Goal: Task Accomplishment & Management: Use online tool/utility

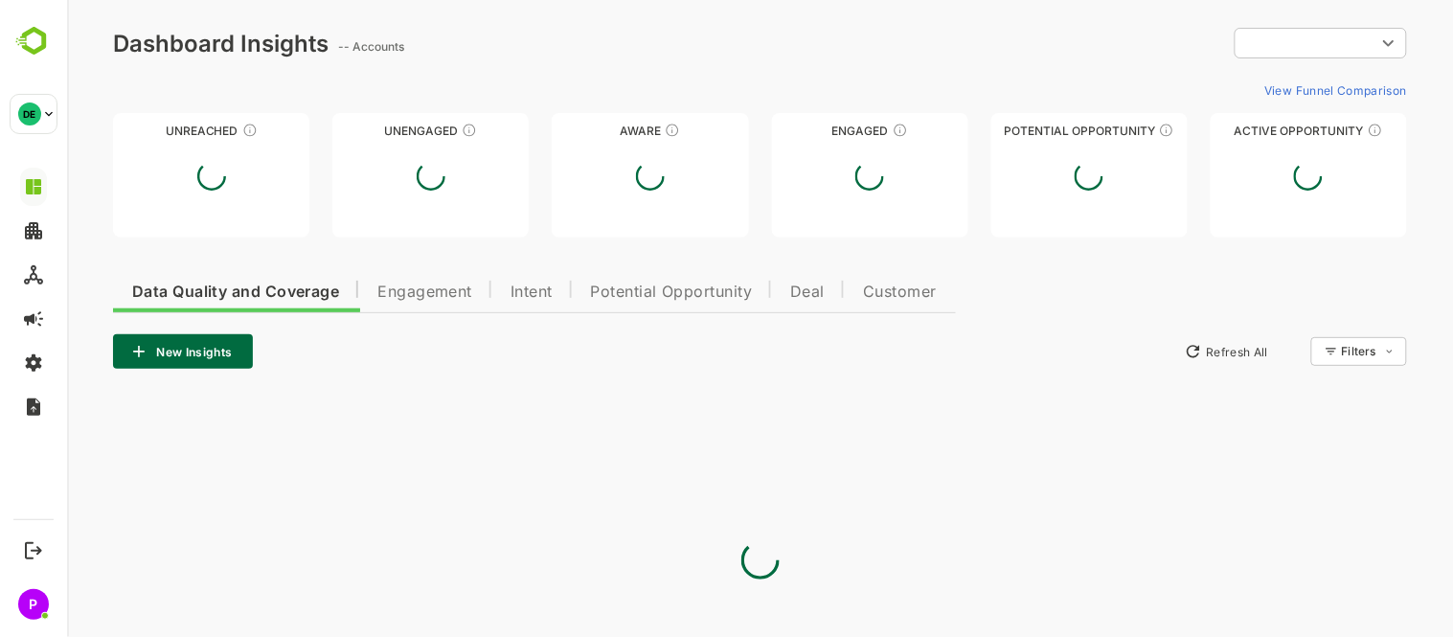
type input "**********"
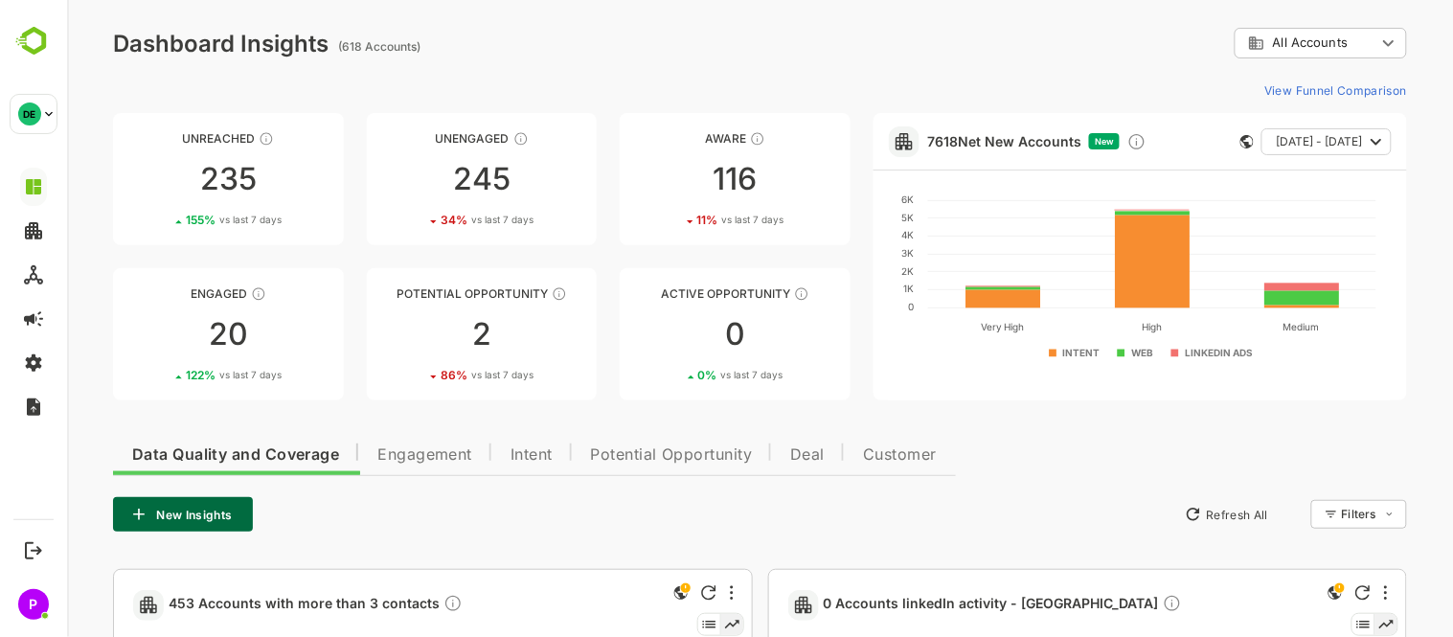
click at [424, 453] on span "Engagement" at bounding box center [423, 454] width 95 height 15
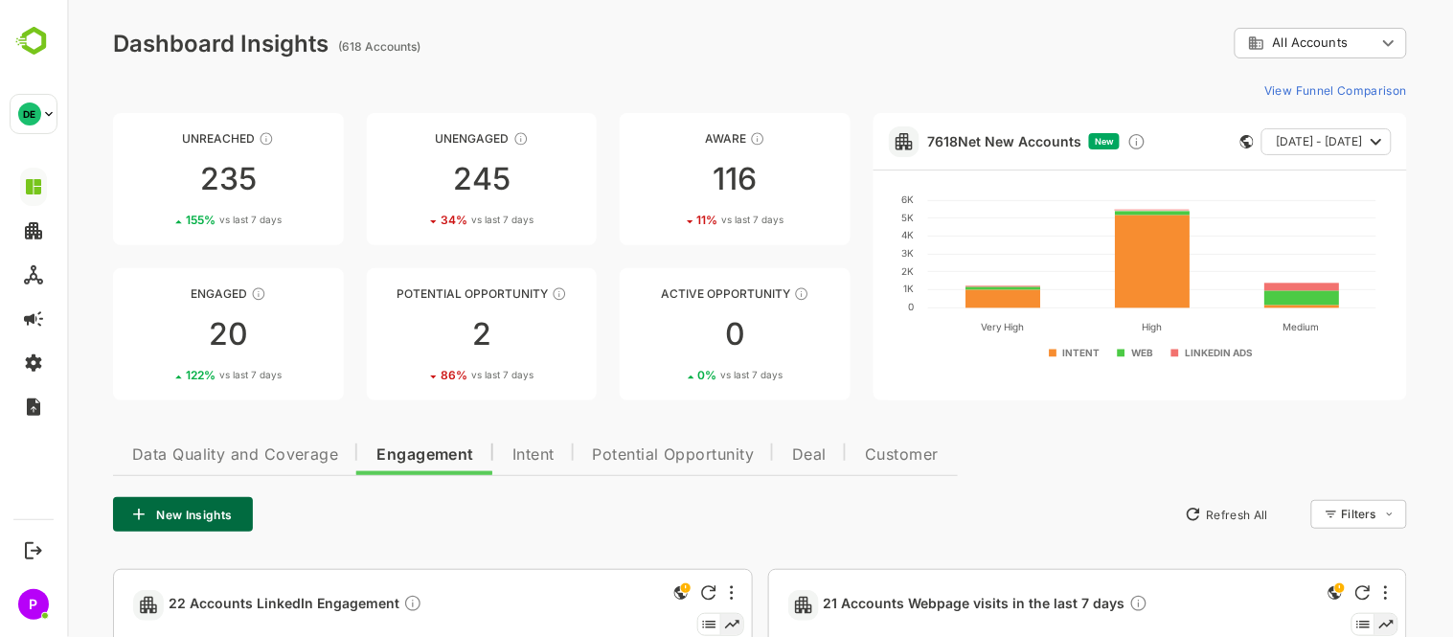
click at [666, 447] on span "Potential Opportunity" at bounding box center [673, 454] width 162 height 15
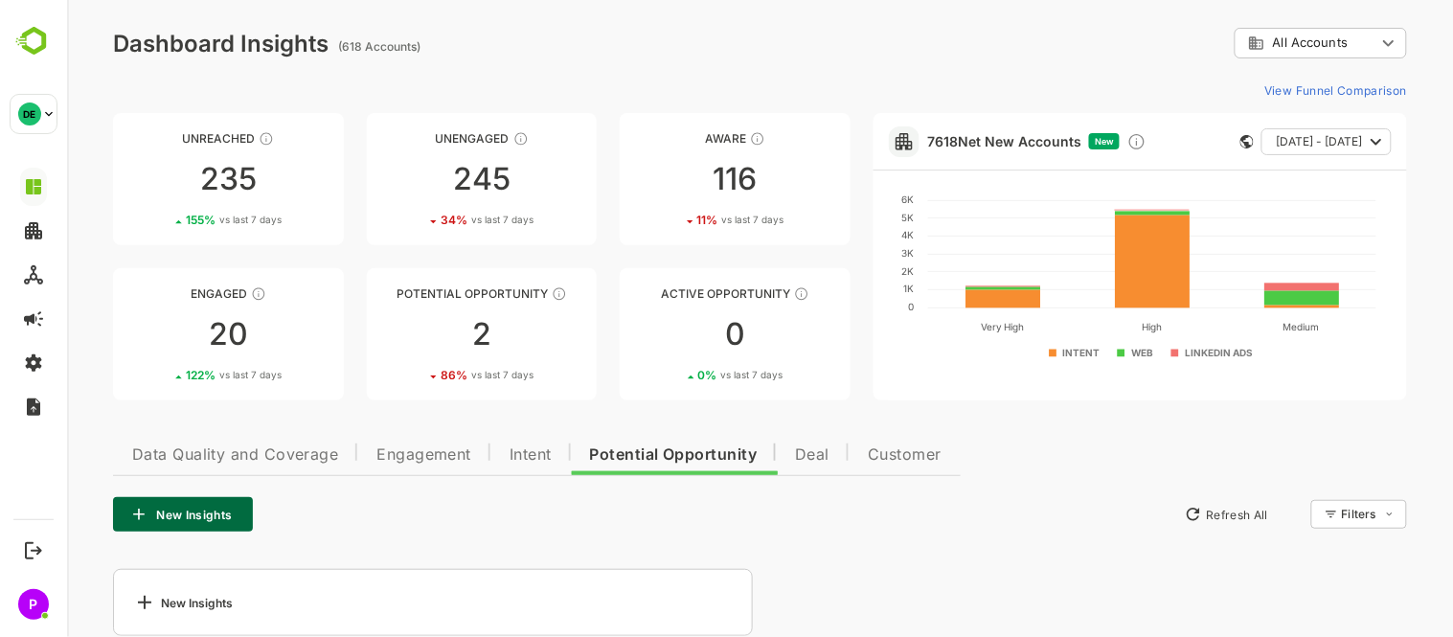
scroll to position [29, 0]
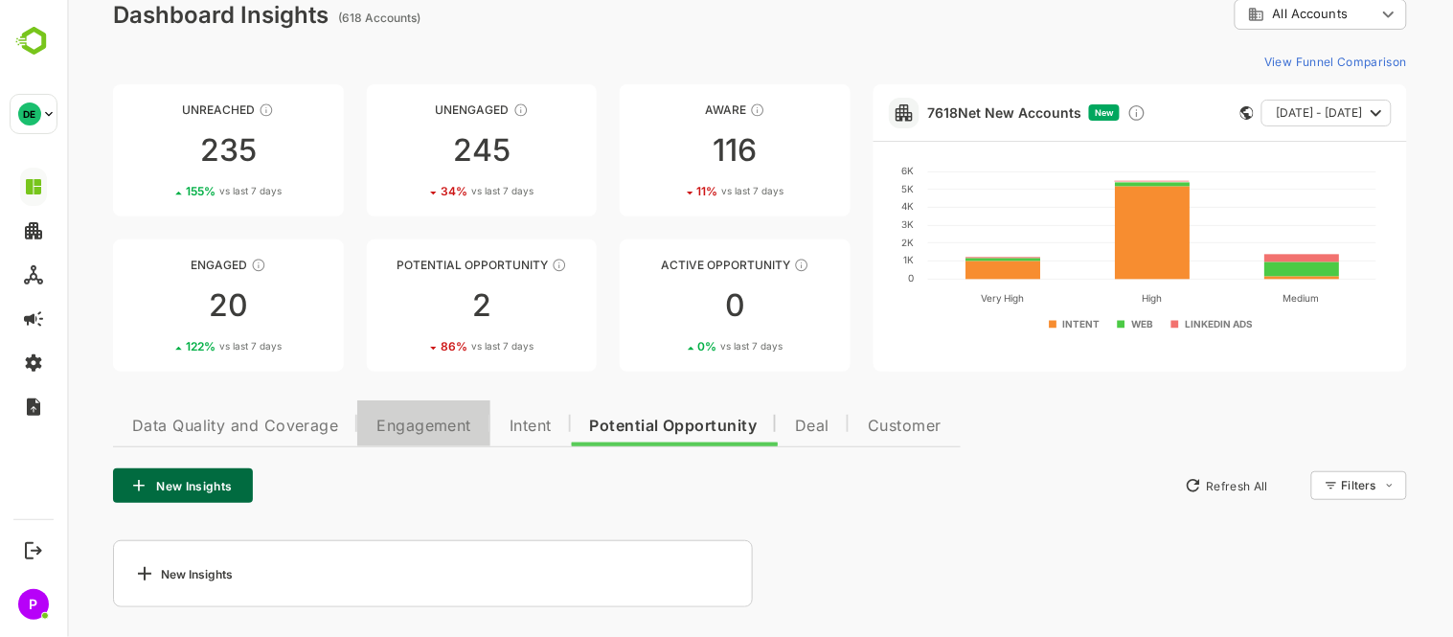
click at [425, 423] on span "Engagement" at bounding box center [422, 425] width 95 height 15
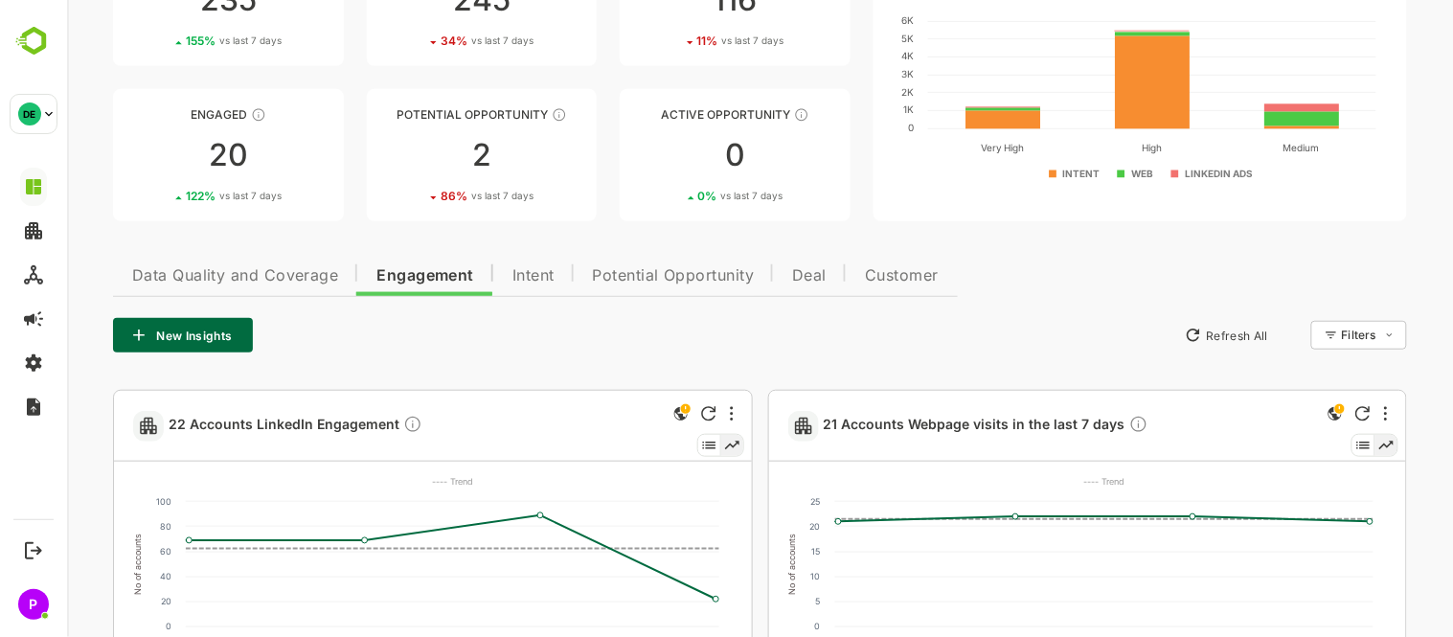
scroll to position [0, 0]
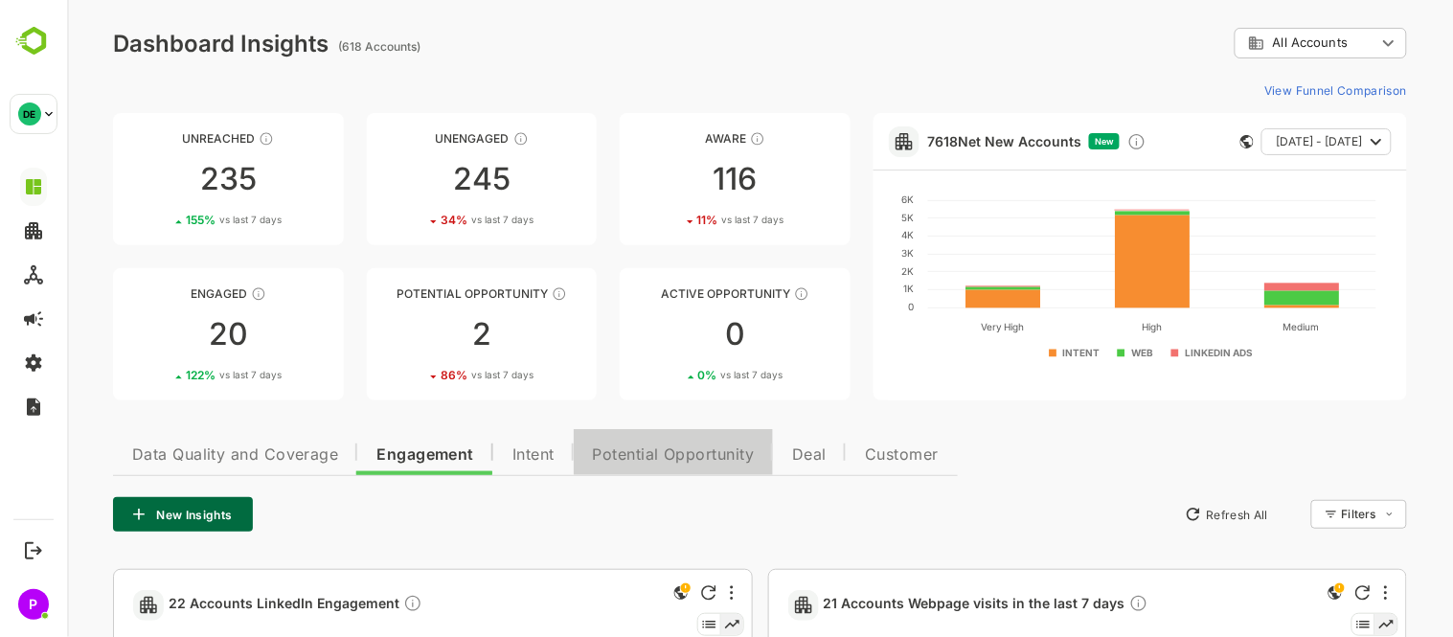
click at [643, 452] on span "Potential Opportunity" at bounding box center [673, 454] width 162 height 15
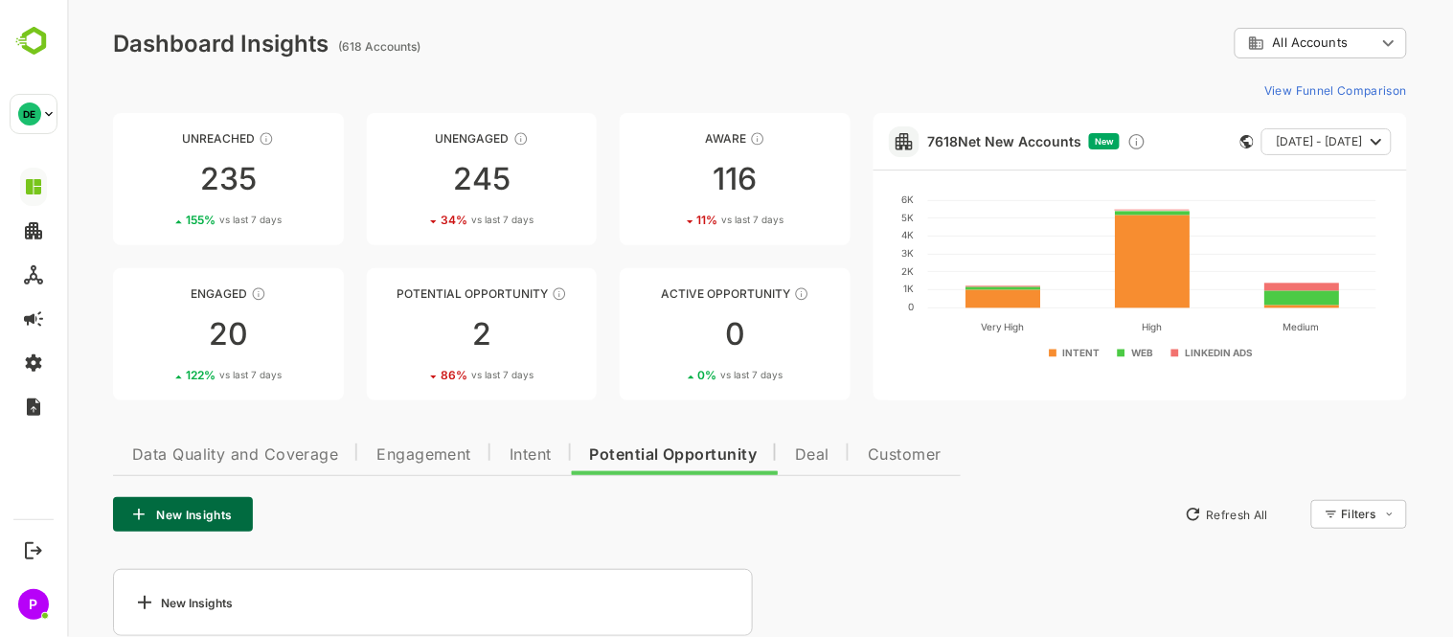
scroll to position [29, 0]
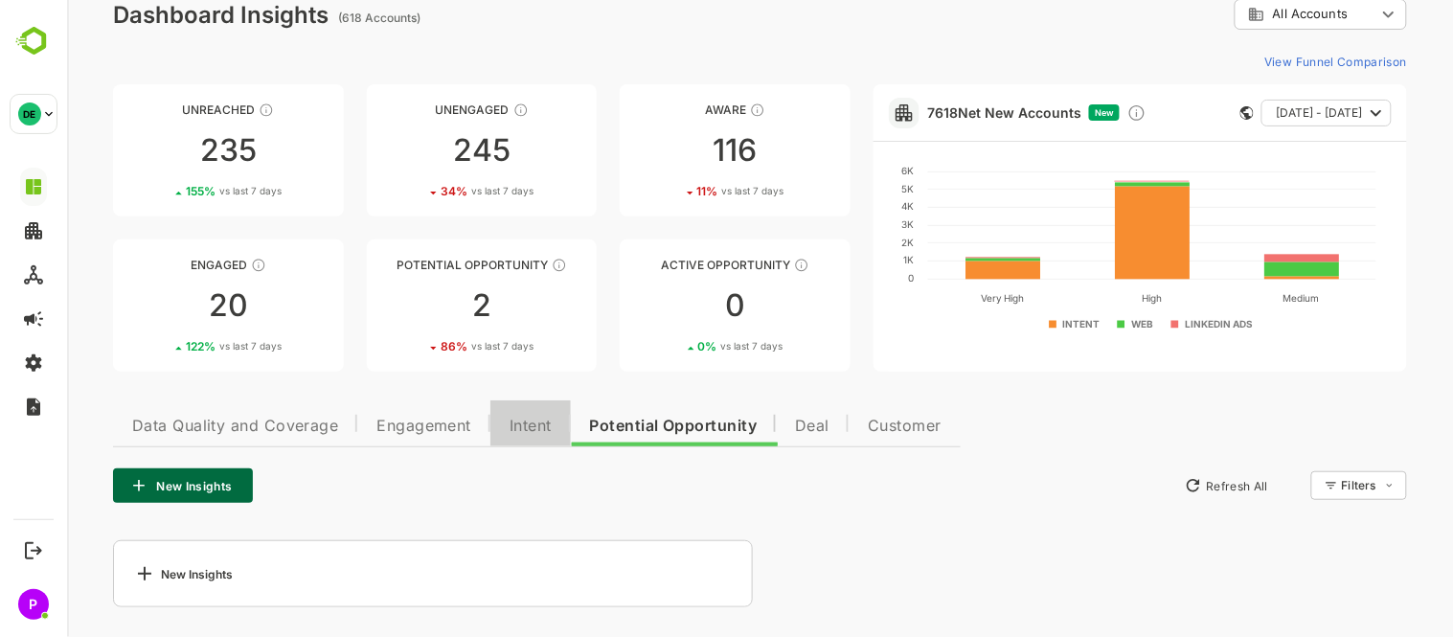
click at [538, 422] on span "Intent" at bounding box center [529, 425] width 42 height 15
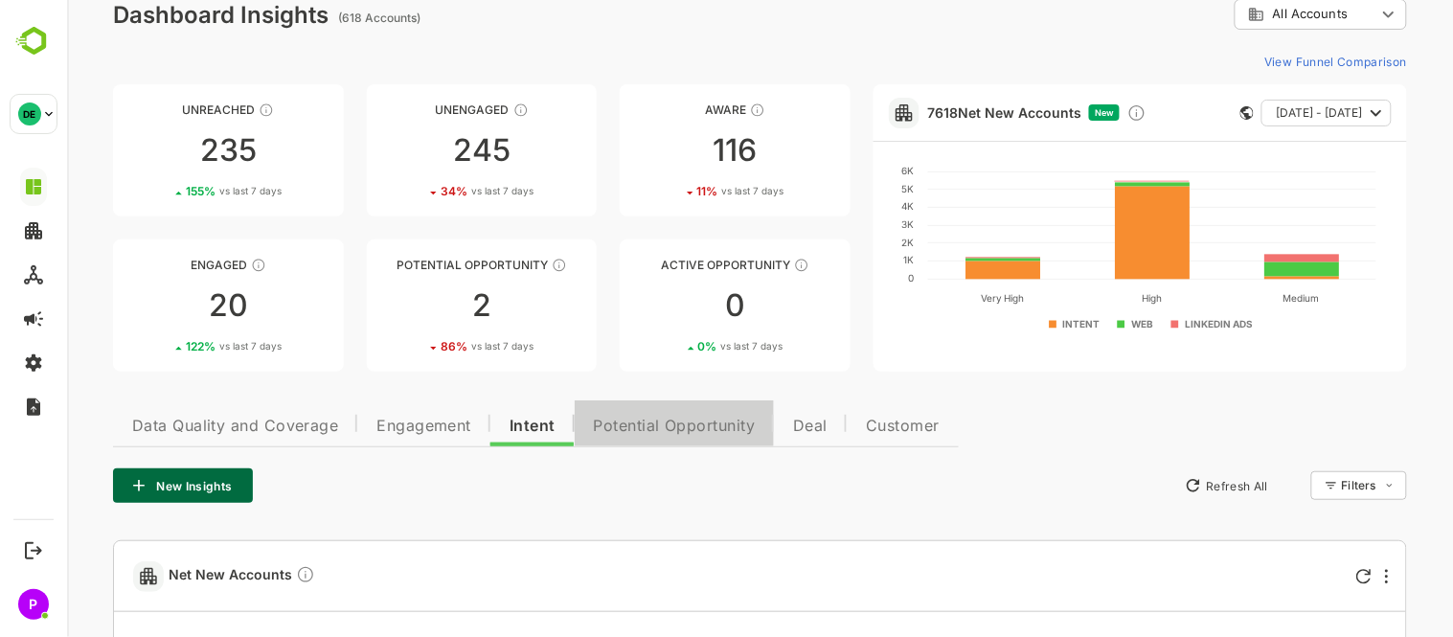
click at [648, 425] on span "Potential Opportunity" at bounding box center [674, 425] width 162 height 15
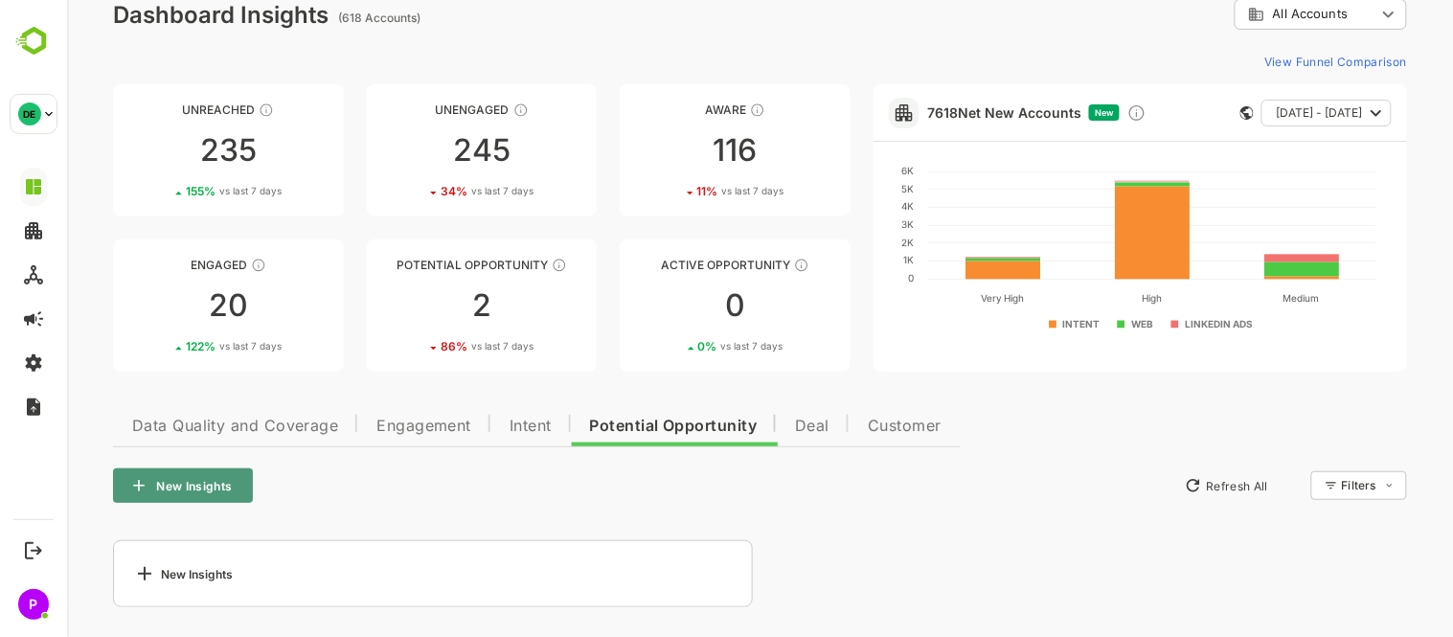
click at [207, 500] on button "New Insights" at bounding box center [182, 485] width 140 height 34
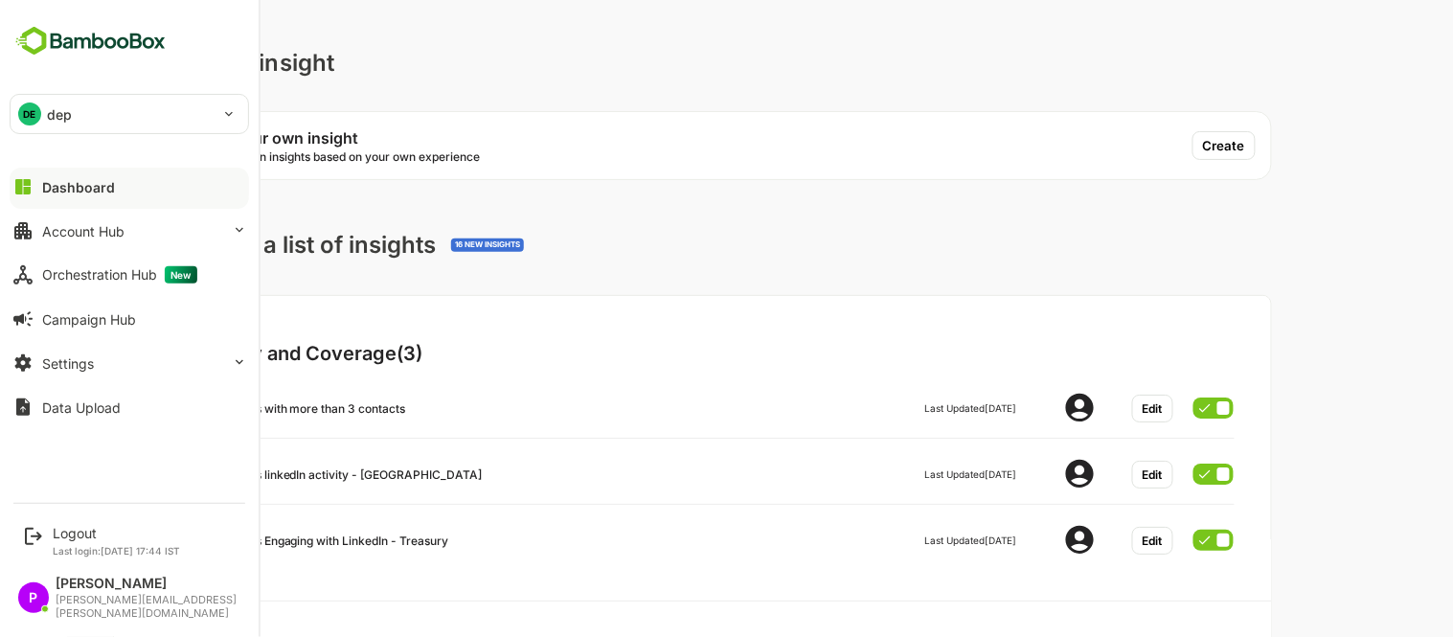
click at [53, 198] on div at bounding box center [129, 202] width 239 height 11
click at [190, 106] on div "DE dep" at bounding box center [118, 114] width 214 height 38
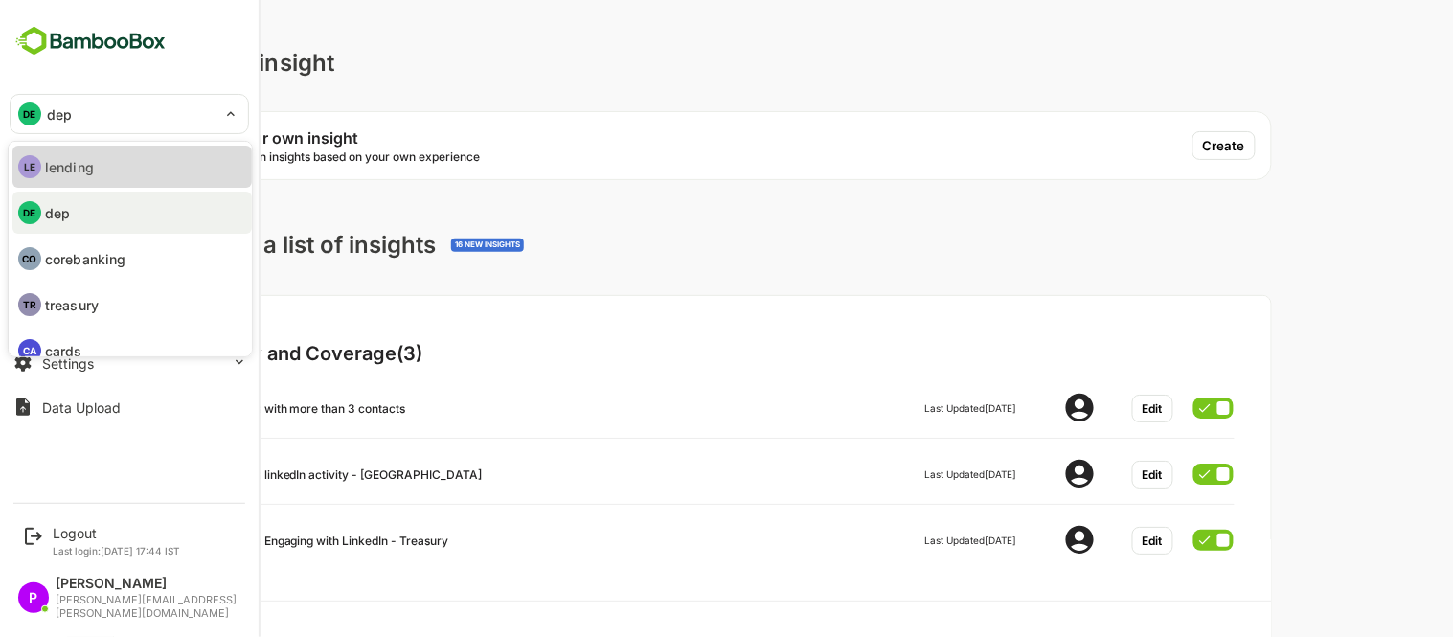
click at [127, 166] on li "LE lending" at bounding box center [131, 167] width 239 height 42
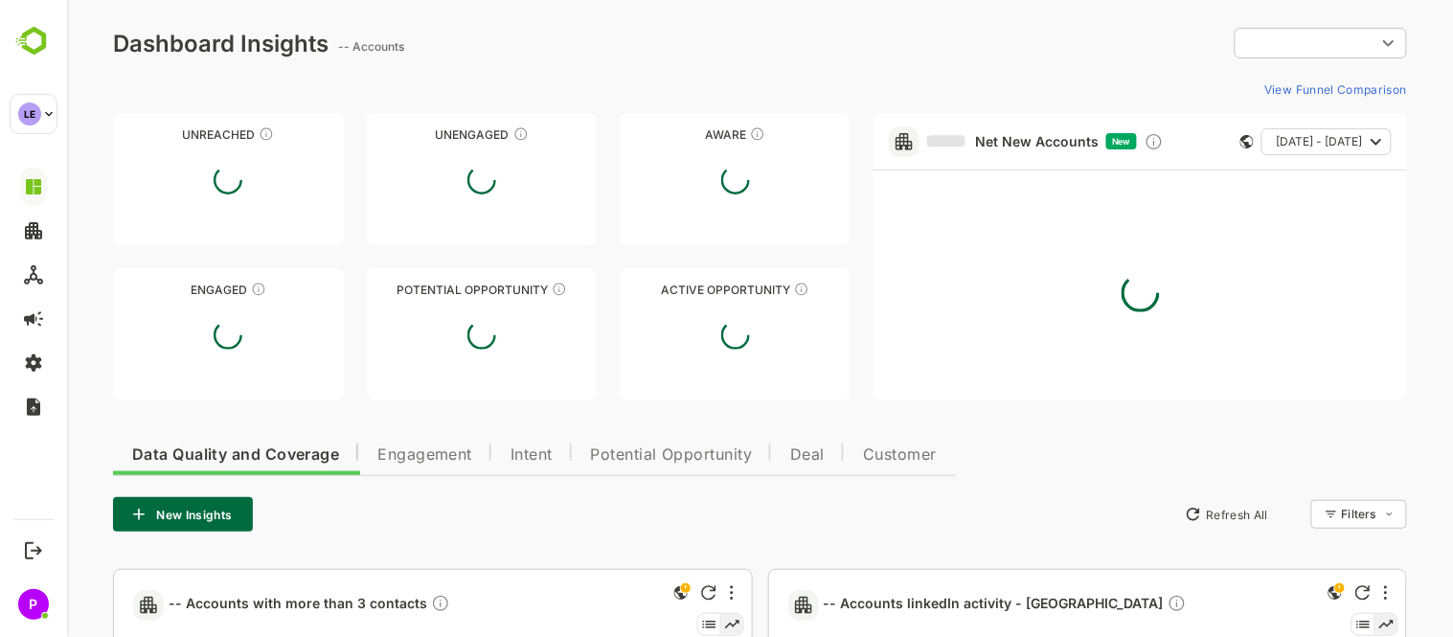
type input "**********"
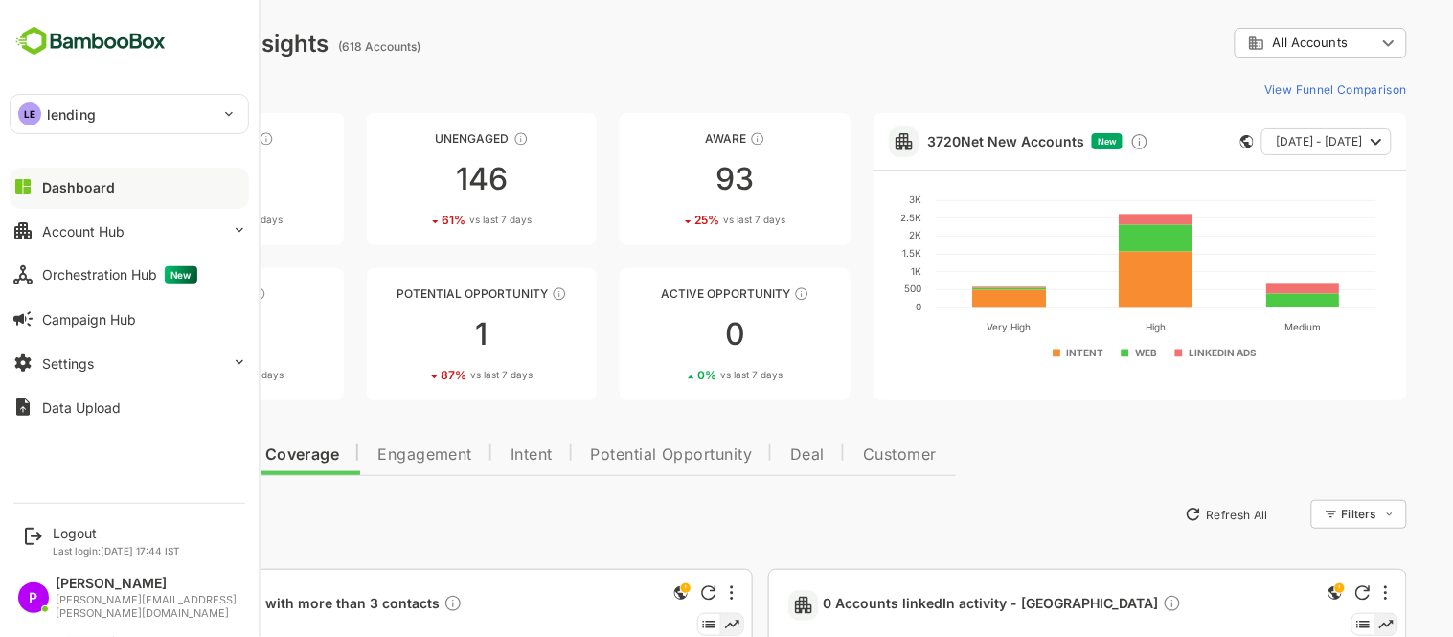
click at [103, 179] on div "Dashboard" at bounding box center [78, 187] width 73 height 16
click at [156, 184] on button "Dashboard" at bounding box center [129, 187] width 239 height 38
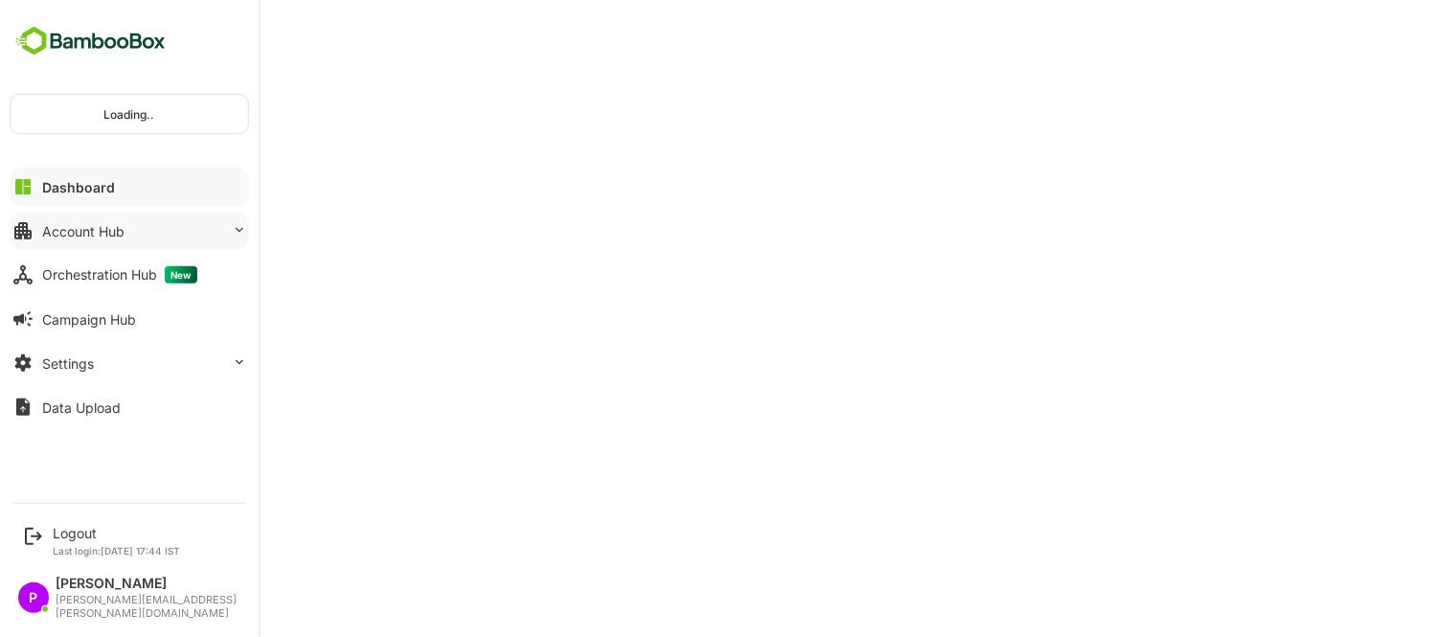
click at [88, 233] on div "Account Hub" at bounding box center [83, 231] width 82 height 16
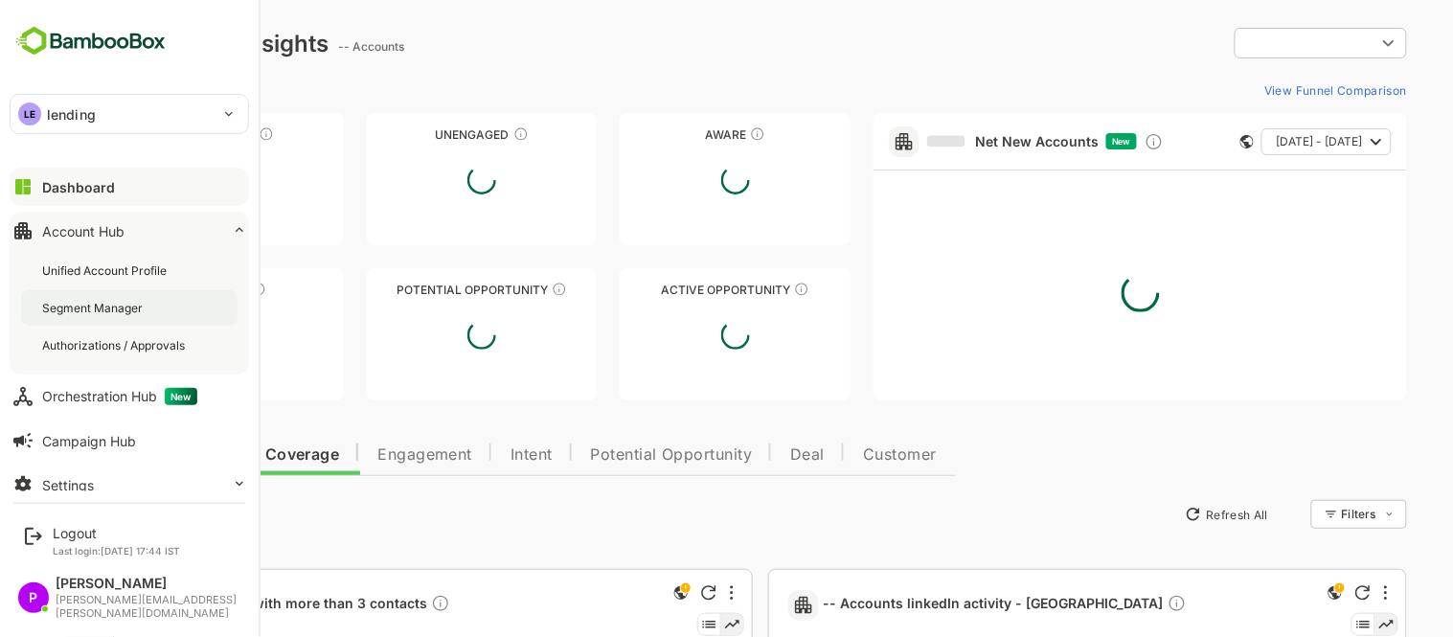
type input "**********"
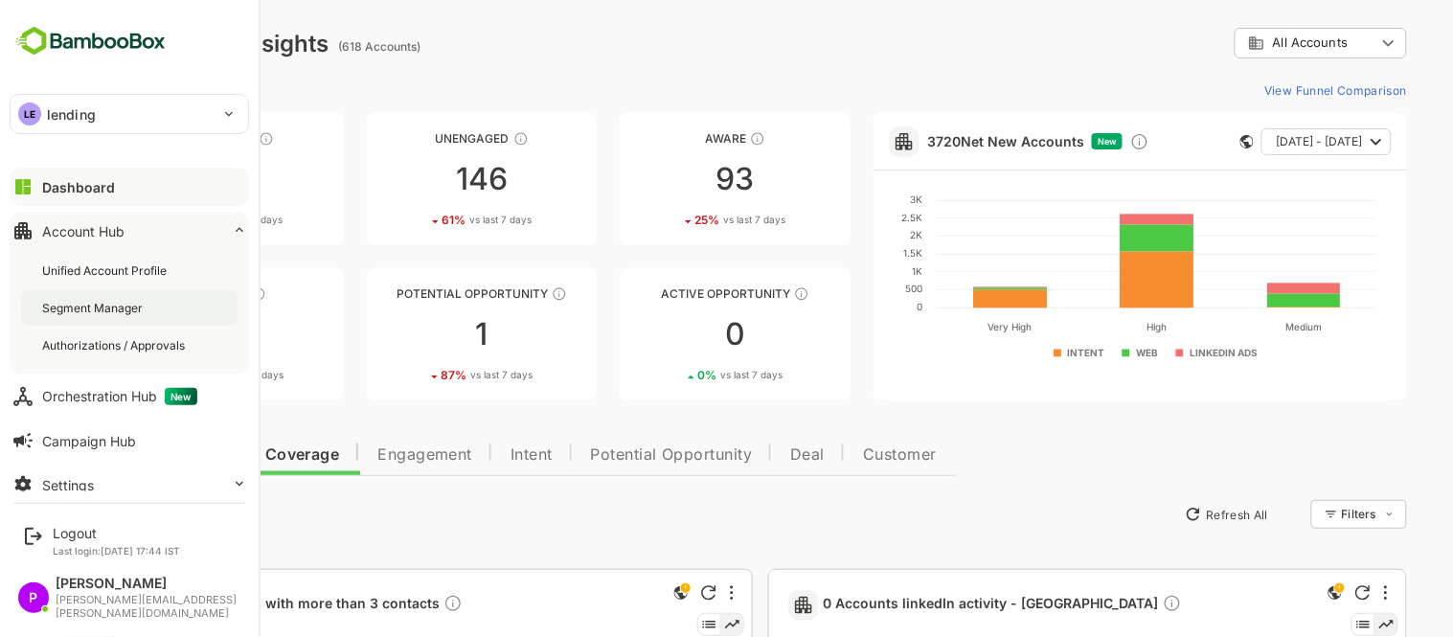
click at [136, 304] on div "Segment Manager" at bounding box center [94, 308] width 104 height 16
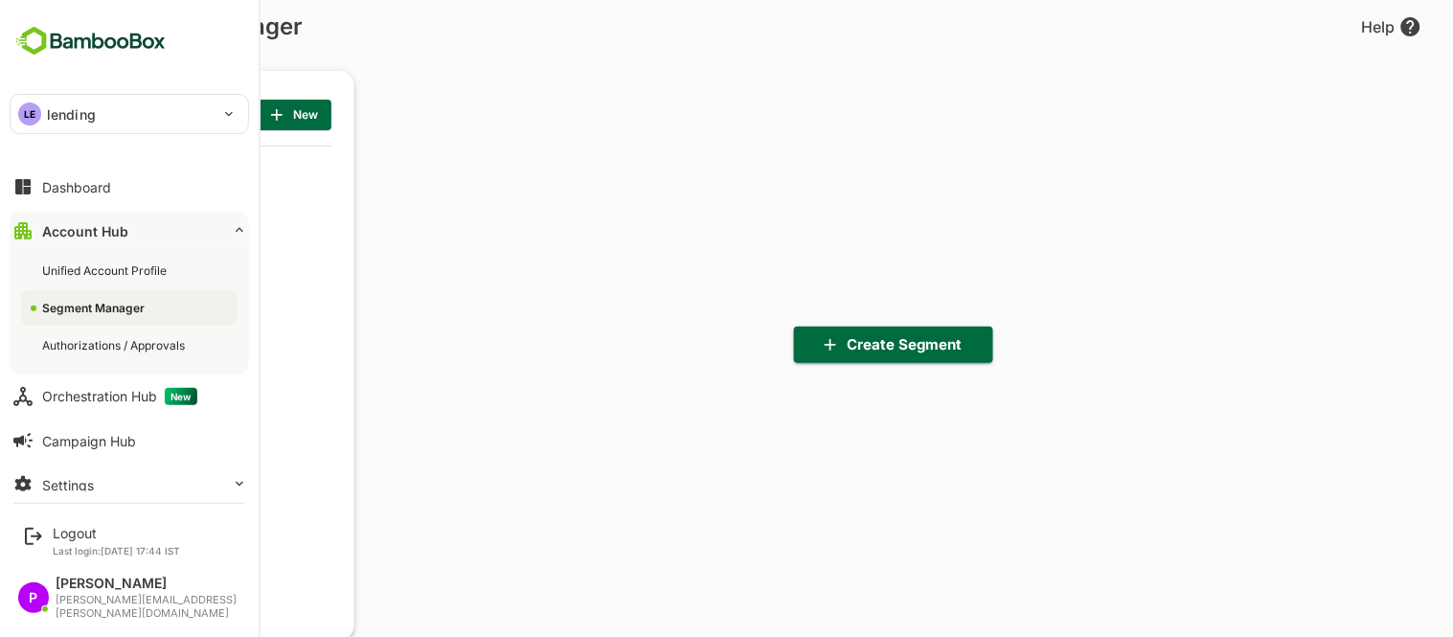
scroll to position [442, 237]
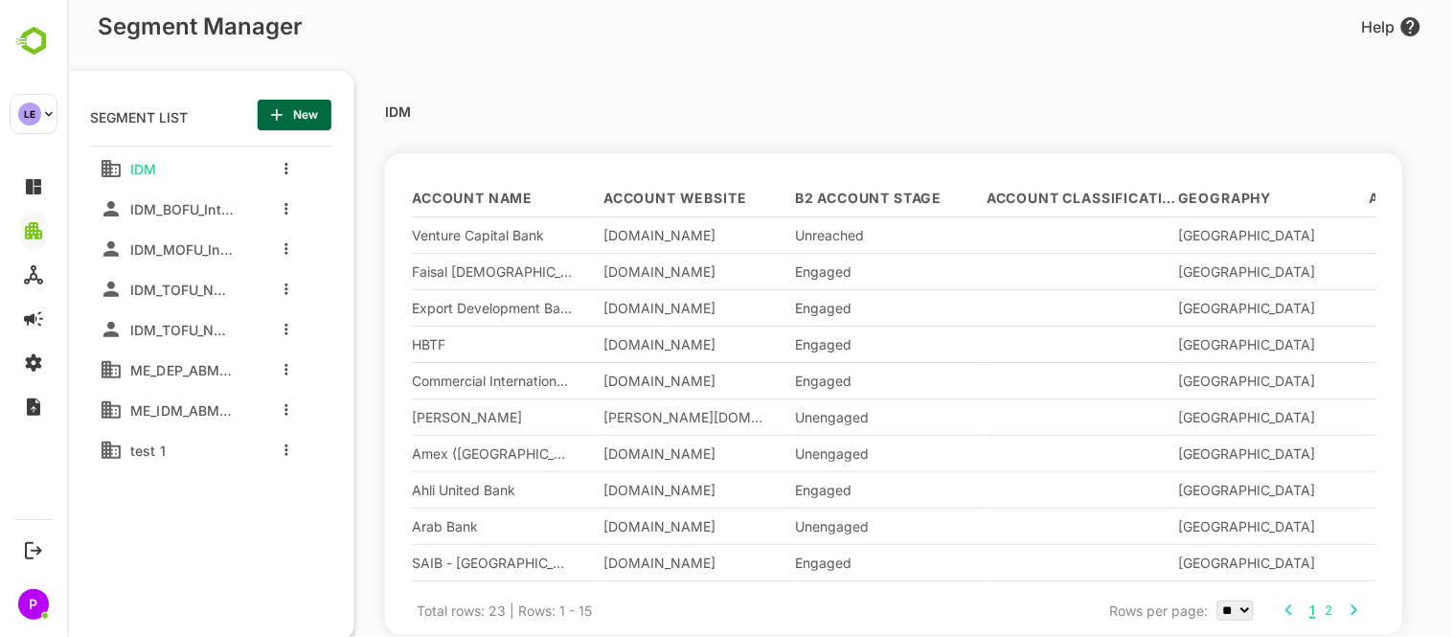
click at [177, 341] on div "IDM_TOFU_Nurture Email_HubSpotContacts" at bounding box center [166, 329] width 134 height 31
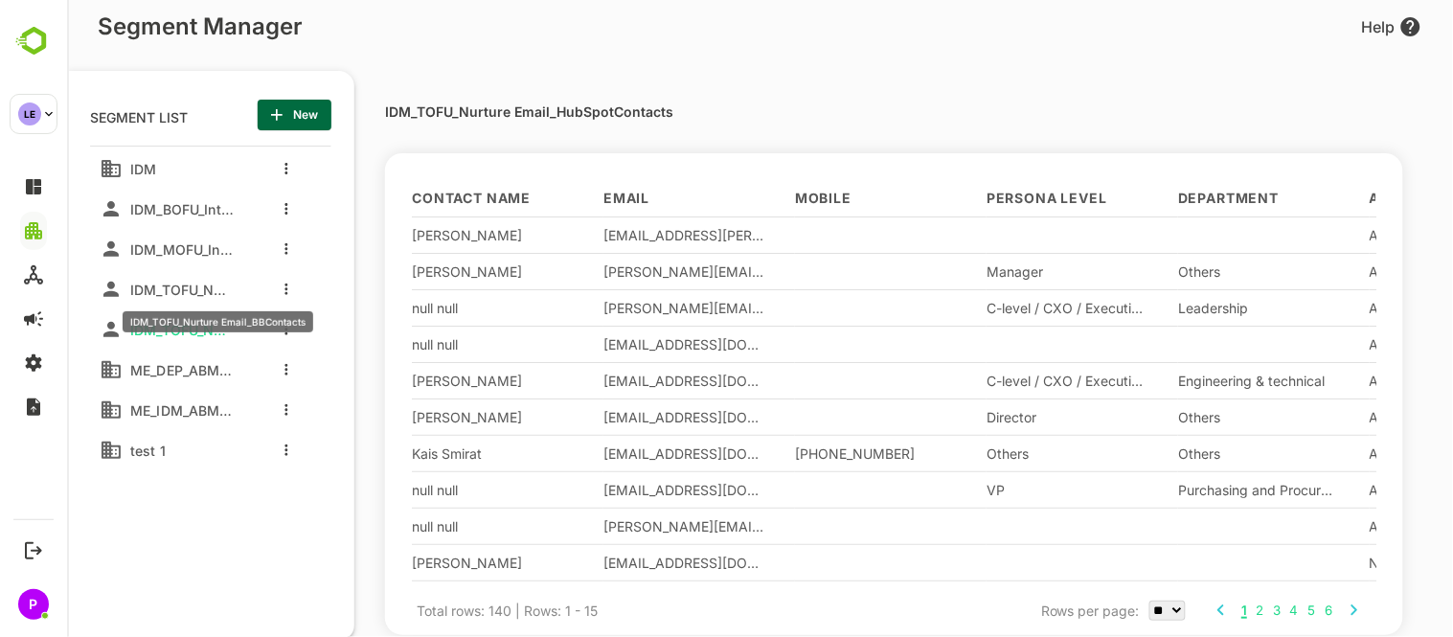
click at [154, 297] on span "IDM_TOFU_Nurture Email_BBContacts" at bounding box center [177, 290] width 111 height 16
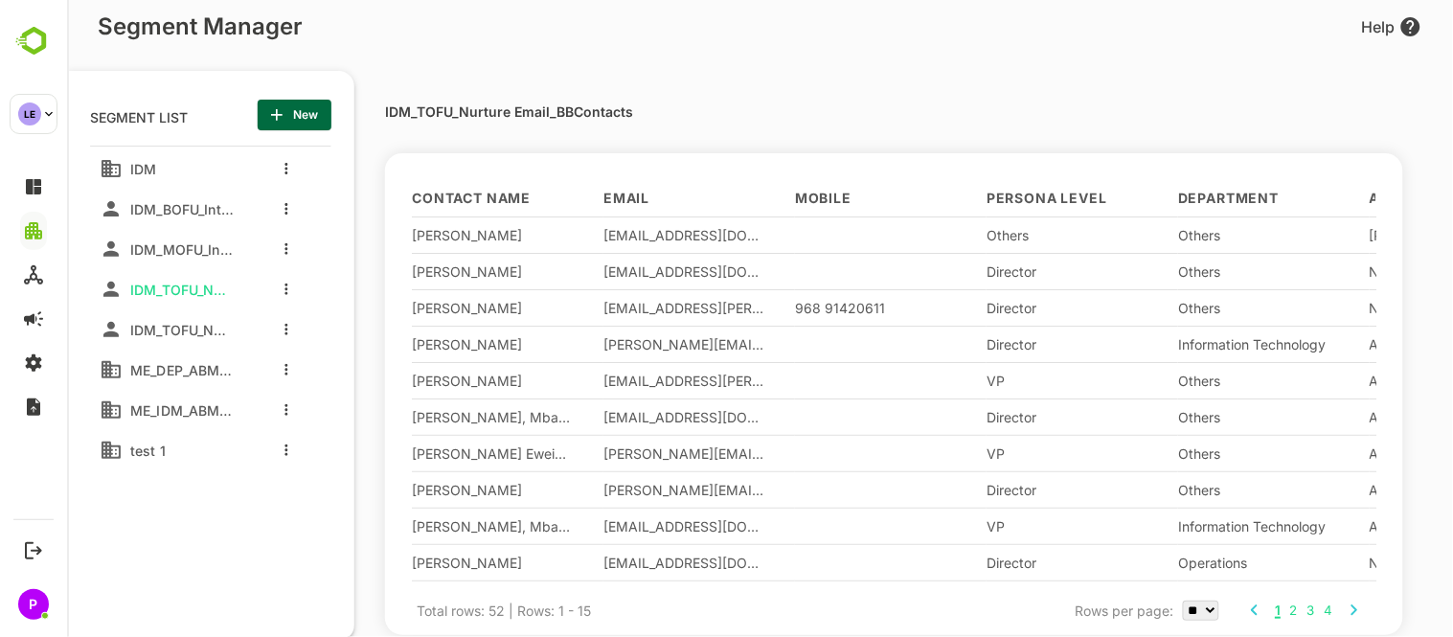
click at [200, 266] on div "IDM IDM_BOFU_Intent Emailers IDM_MOFU_Intent Emailers IDM_TOFU_Nurture Email_BB…" at bounding box center [213, 307] width 249 height 322
click at [275, 241] on div at bounding box center [280, 249] width 77 height 34
click at [283, 251] on icon "more actions" at bounding box center [285, 248] width 4 height 11
click at [184, 300] on div at bounding box center [759, 318] width 1386 height 637
click at [172, 263] on div "IDM_MOFU_Intent Emailers" at bounding box center [166, 249] width 134 height 31
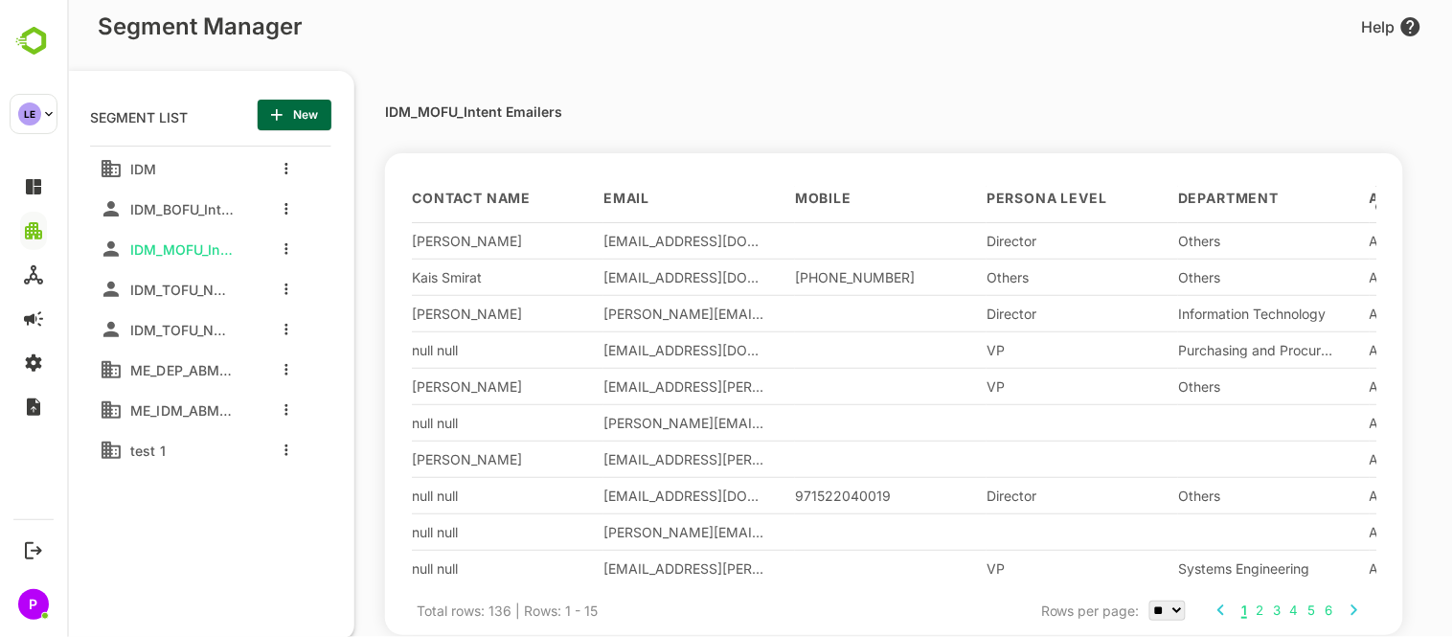
scroll to position [180, 0]
click at [185, 205] on span "IDM_BOFU_Intent Emailers" at bounding box center [177, 209] width 111 height 16
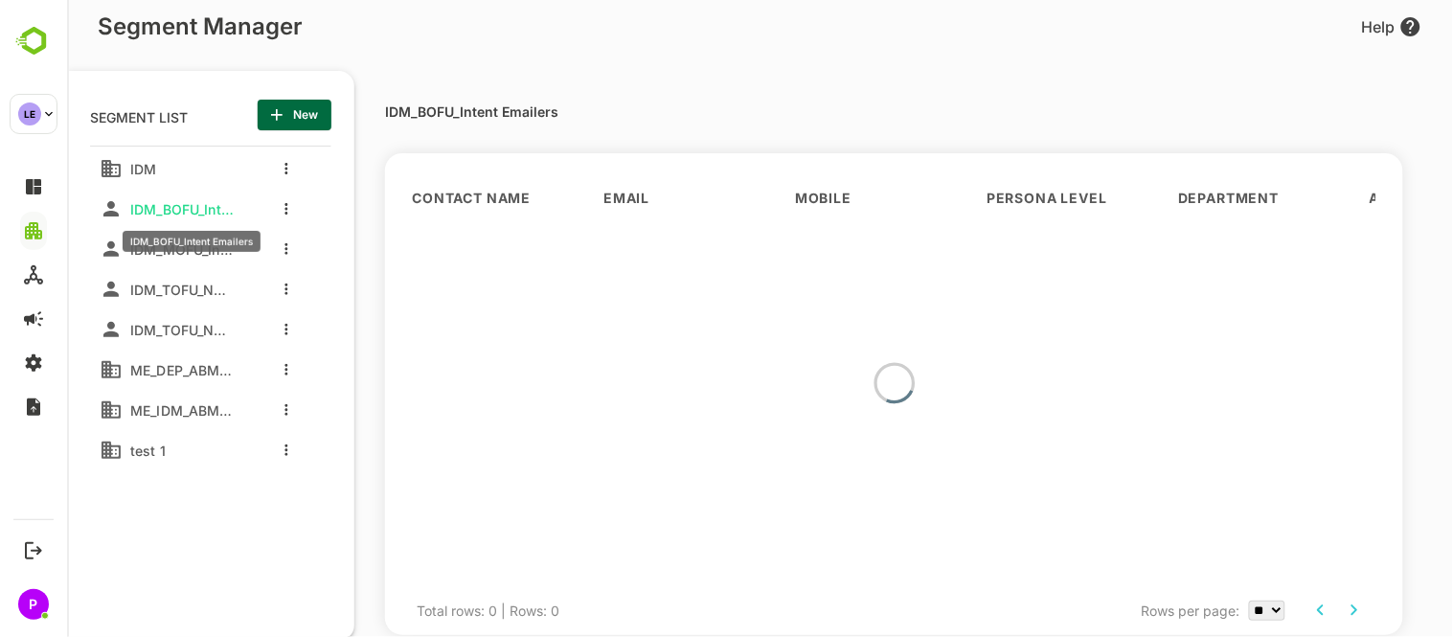
scroll to position [45, 0]
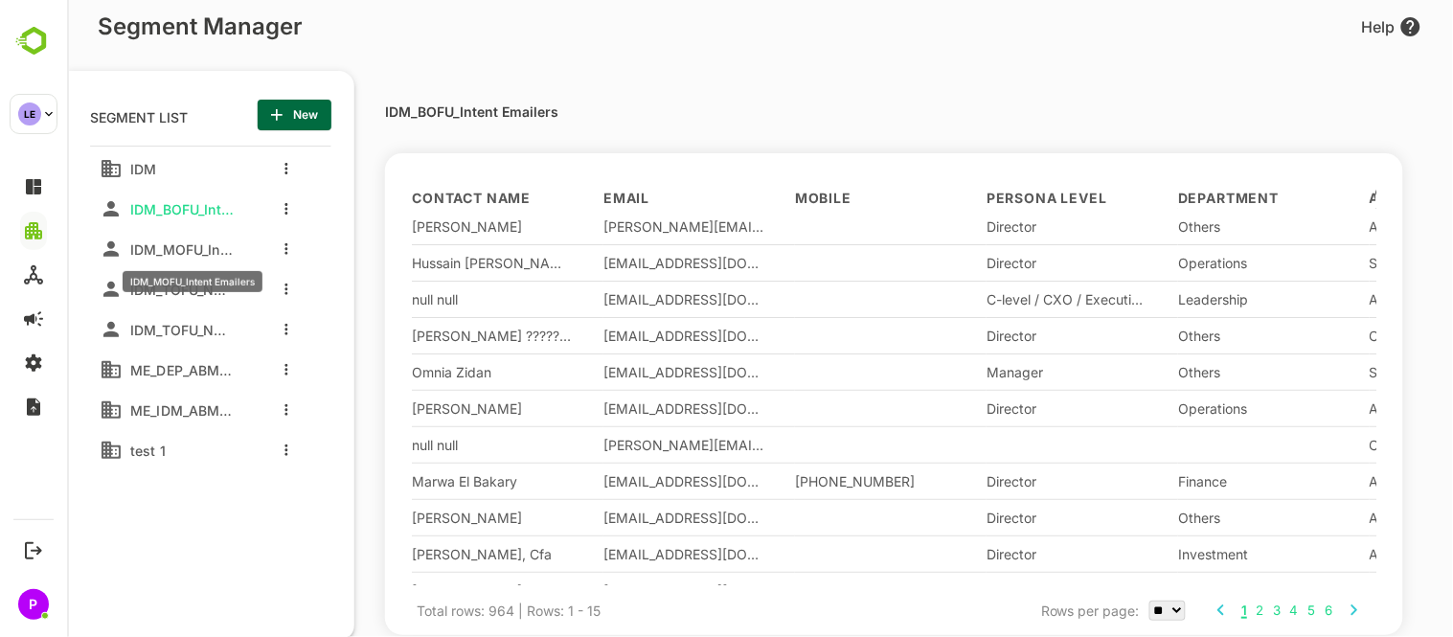
click at [174, 256] on span "IDM_MOFU_Intent Emailers" at bounding box center [177, 249] width 111 height 16
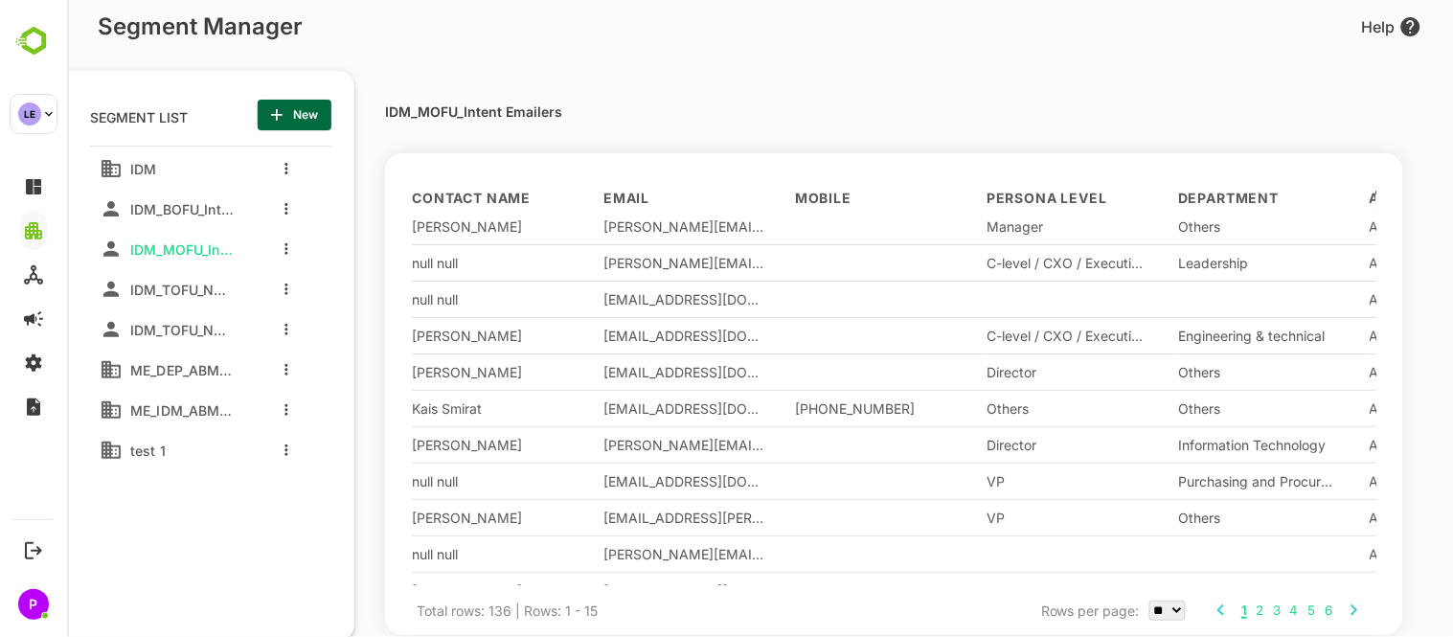
click at [280, 117] on icon "button" at bounding box center [275, 114] width 19 height 19
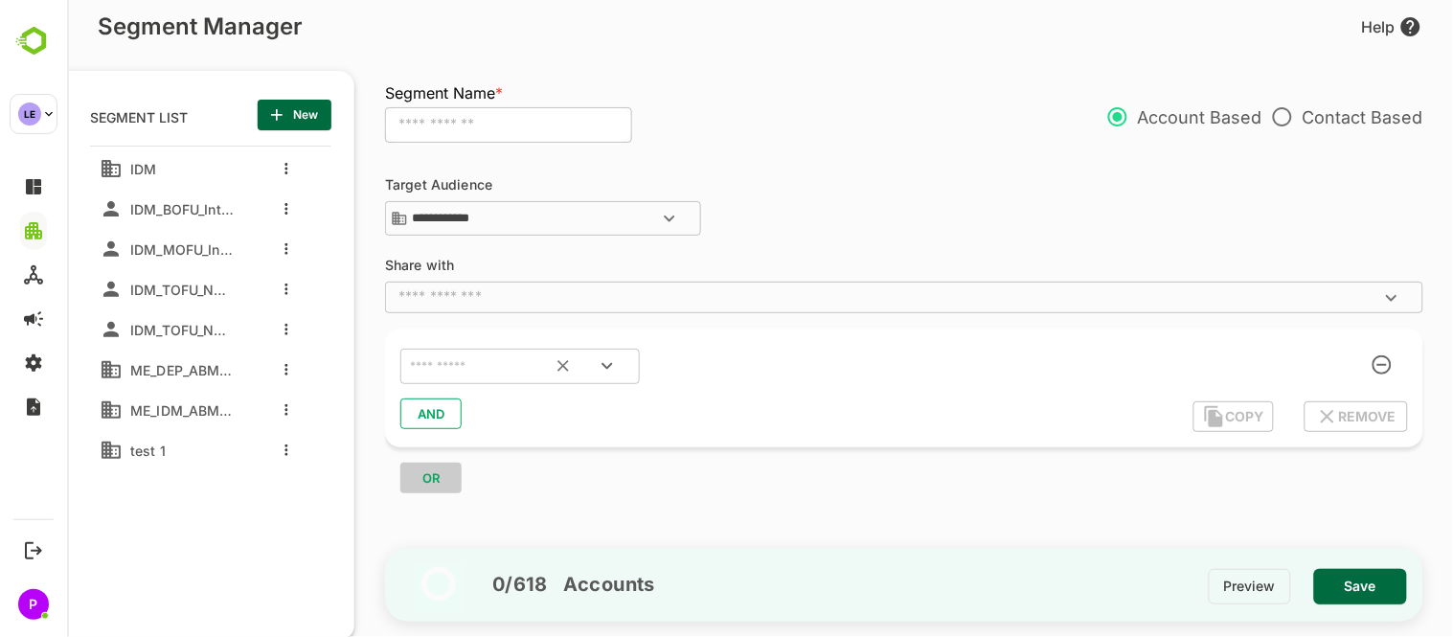
click at [607, 351] on button "Open" at bounding box center [606, 366] width 46 height 46
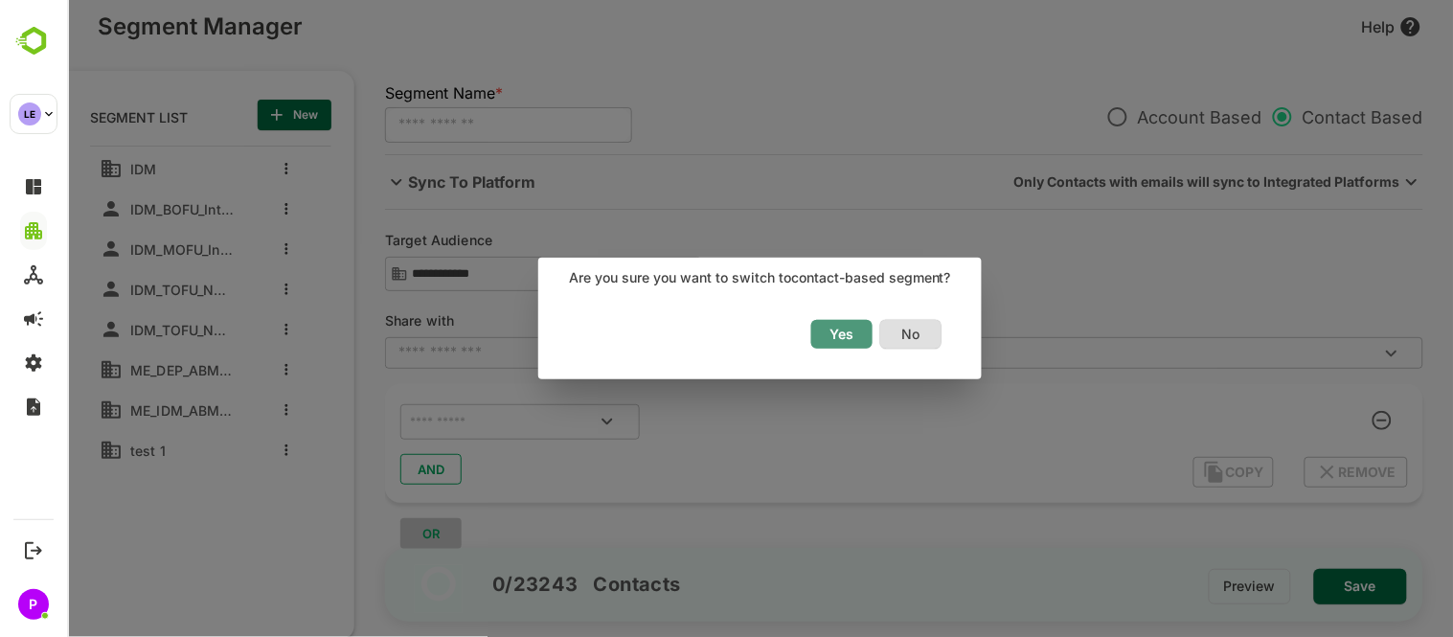
click at [864, 337] on button "Yes" at bounding box center [840, 334] width 61 height 29
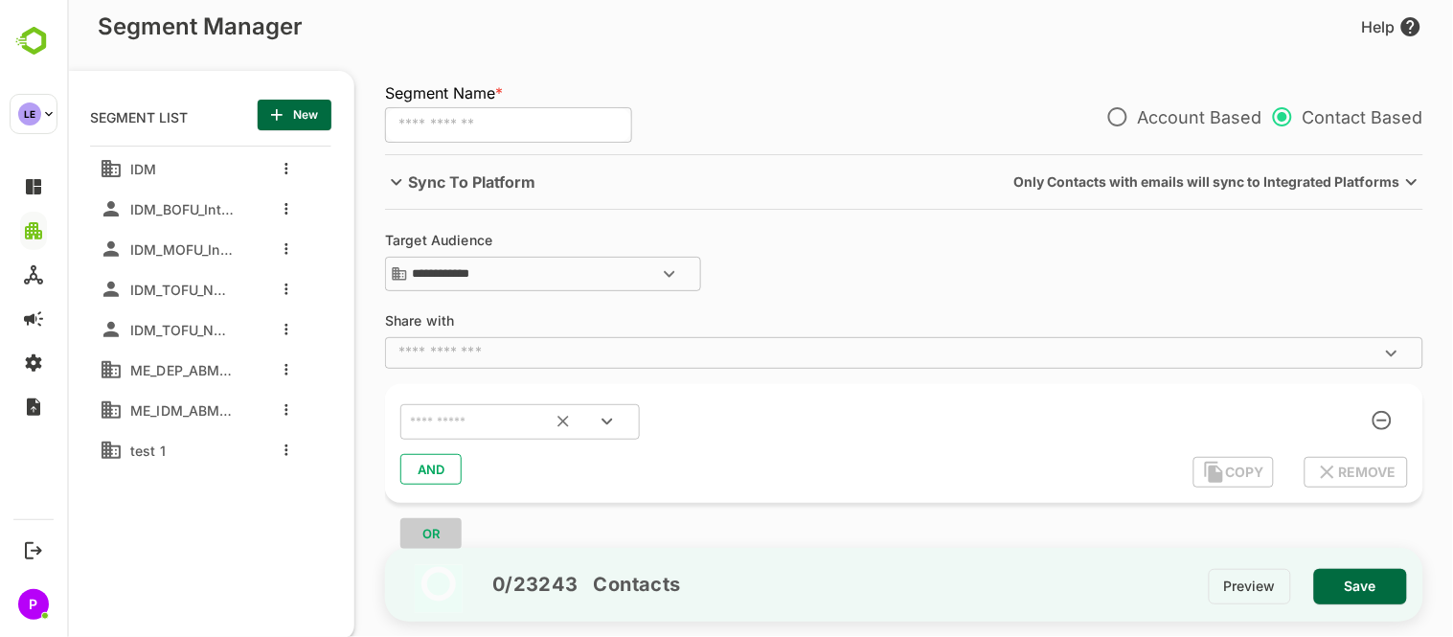
click at [607, 425] on icon "Open" at bounding box center [606, 421] width 23 height 23
type input "*"
click at [497, 419] on input "text" at bounding box center [519, 419] width 228 height 25
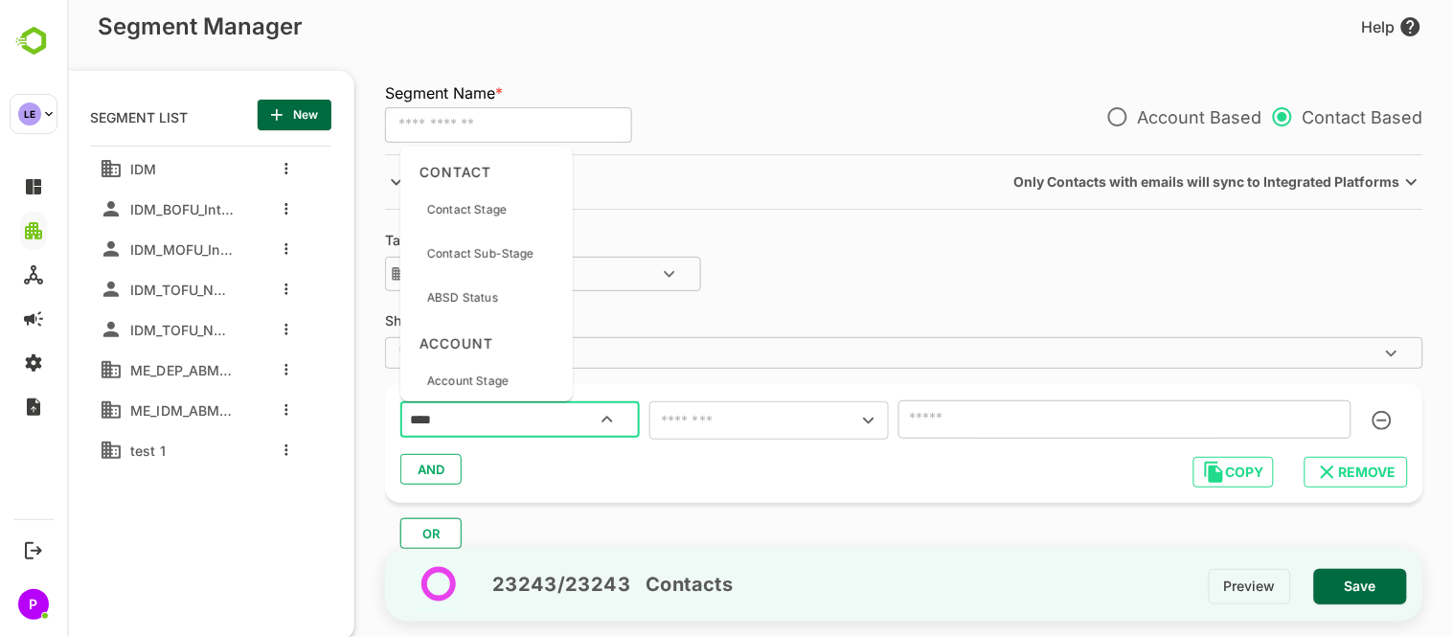
type input "*****"
click at [507, 374] on p "Account Stage" at bounding box center [466, 373] width 81 height 17
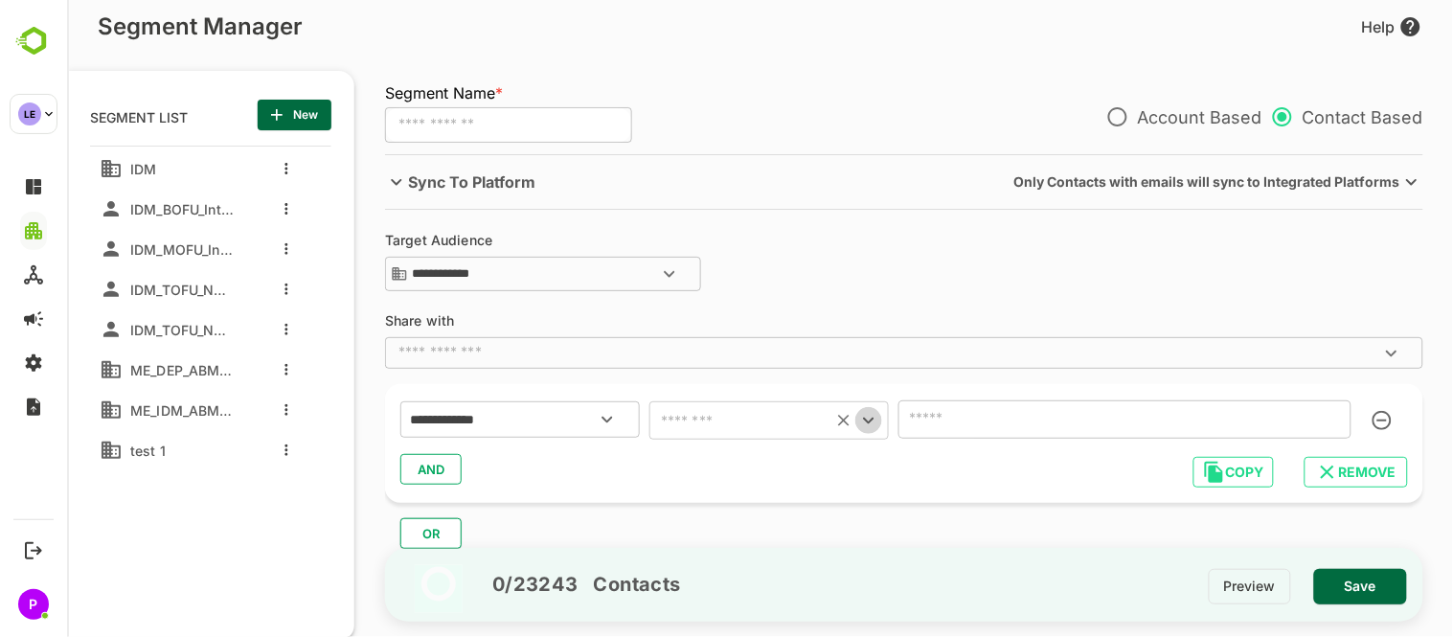
click at [873, 421] on icon "Open" at bounding box center [867, 420] width 23 height 23
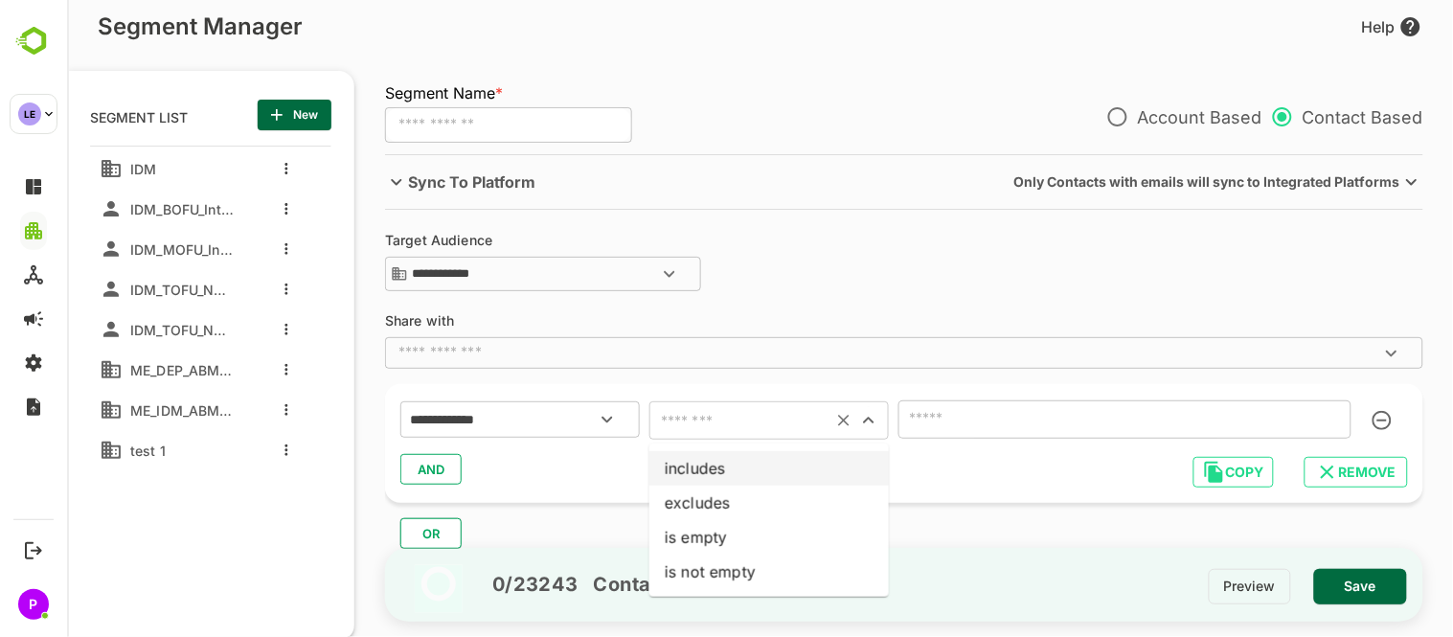
click at [728, 463] on li "includes" at bounding box center [767, 468] width 239 height 34
type input "********"
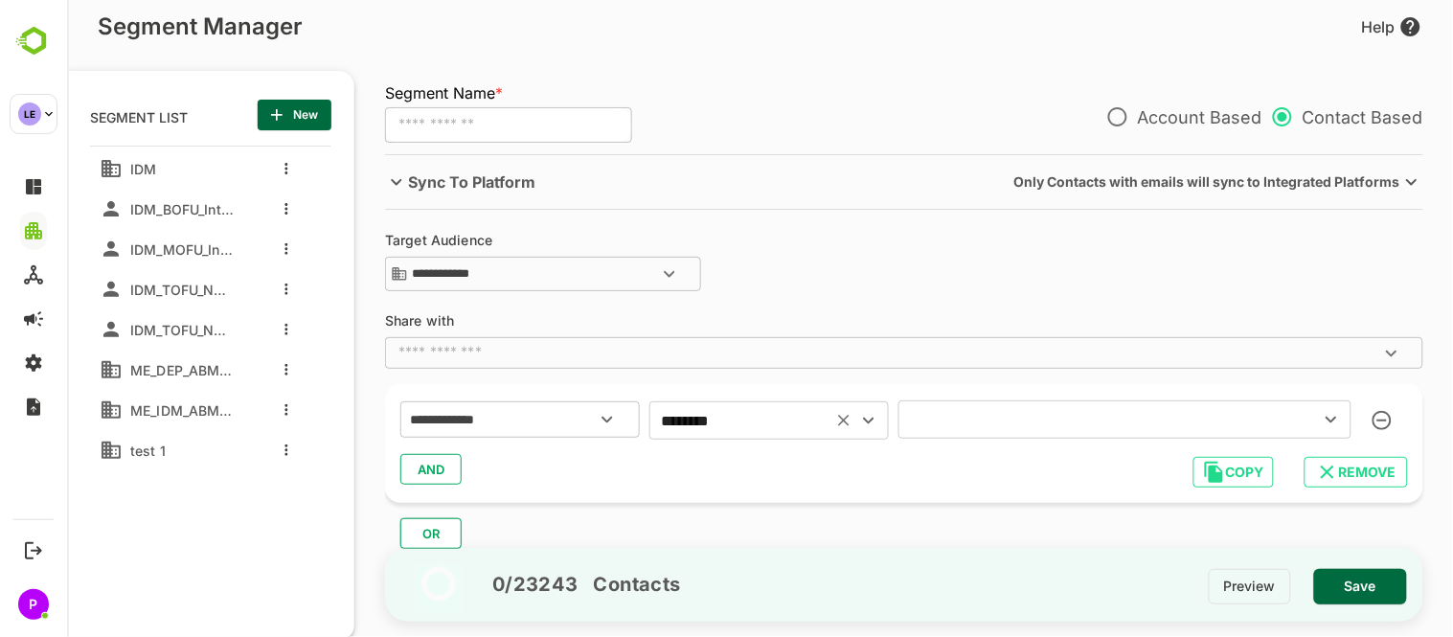
click at [1331, 417] on icon "Open" at bounding box center [1330, 419] width 23 height 23
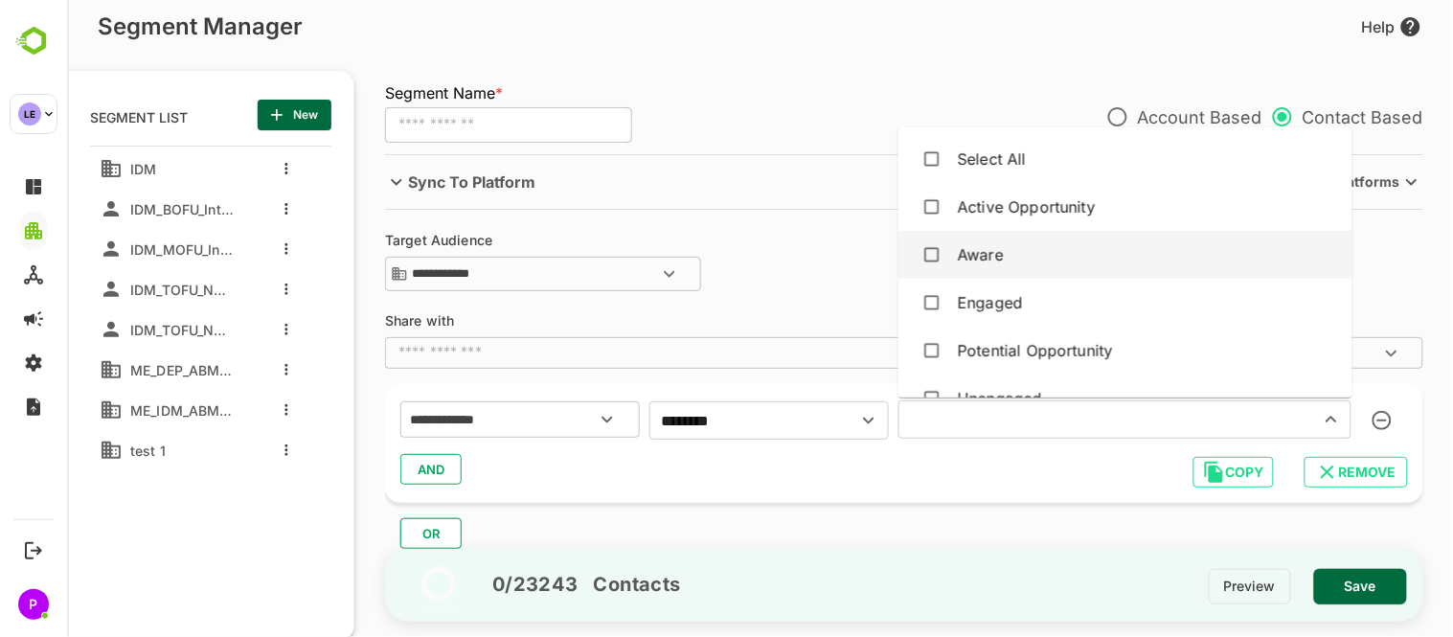
scroll to position [55, 0]
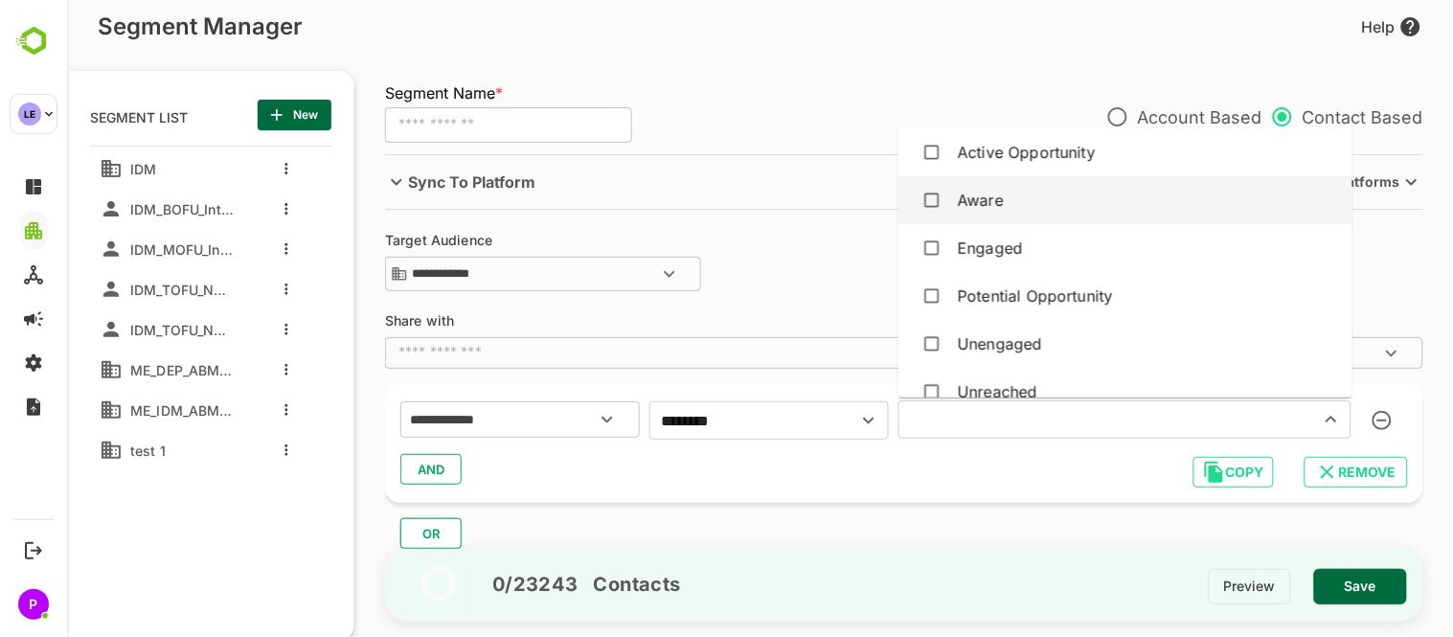
click at [1027, 218] on li "Aware" at bounding box center [1124, 200] width 454 height 48
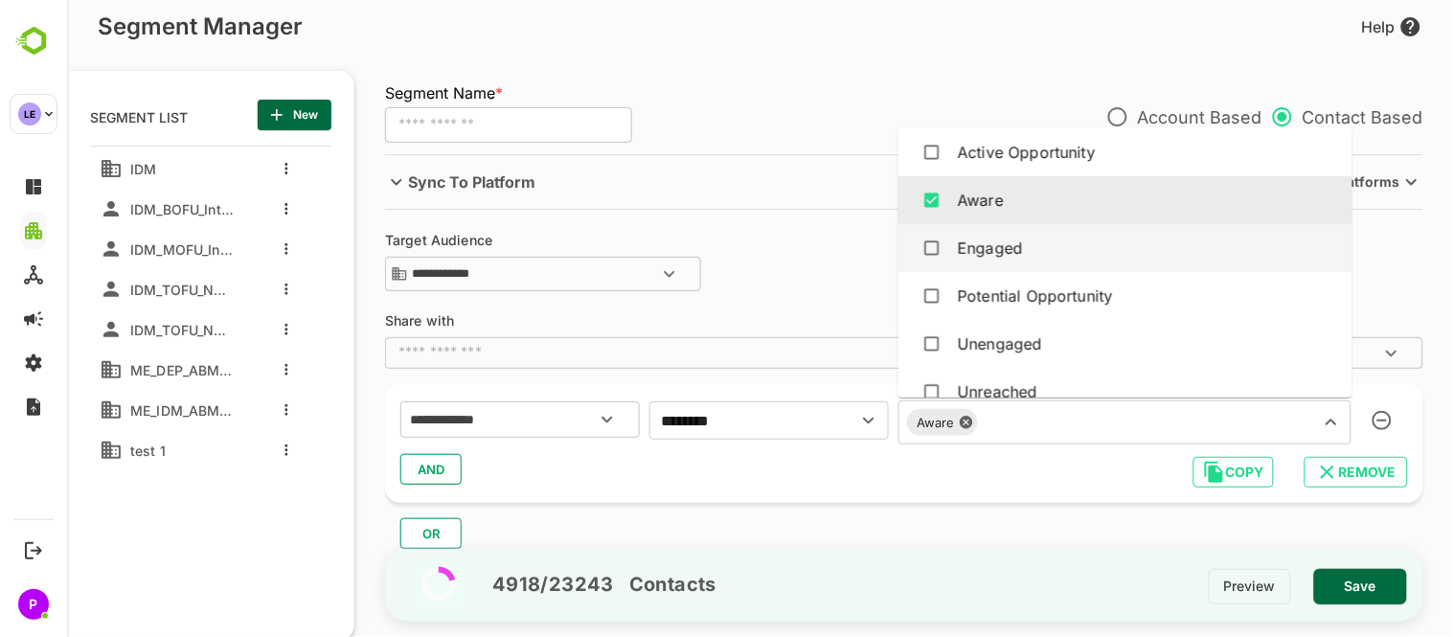
click at [1034, 257] on div "Engaged" at bounding box center [1124, 248] width 423 height 36
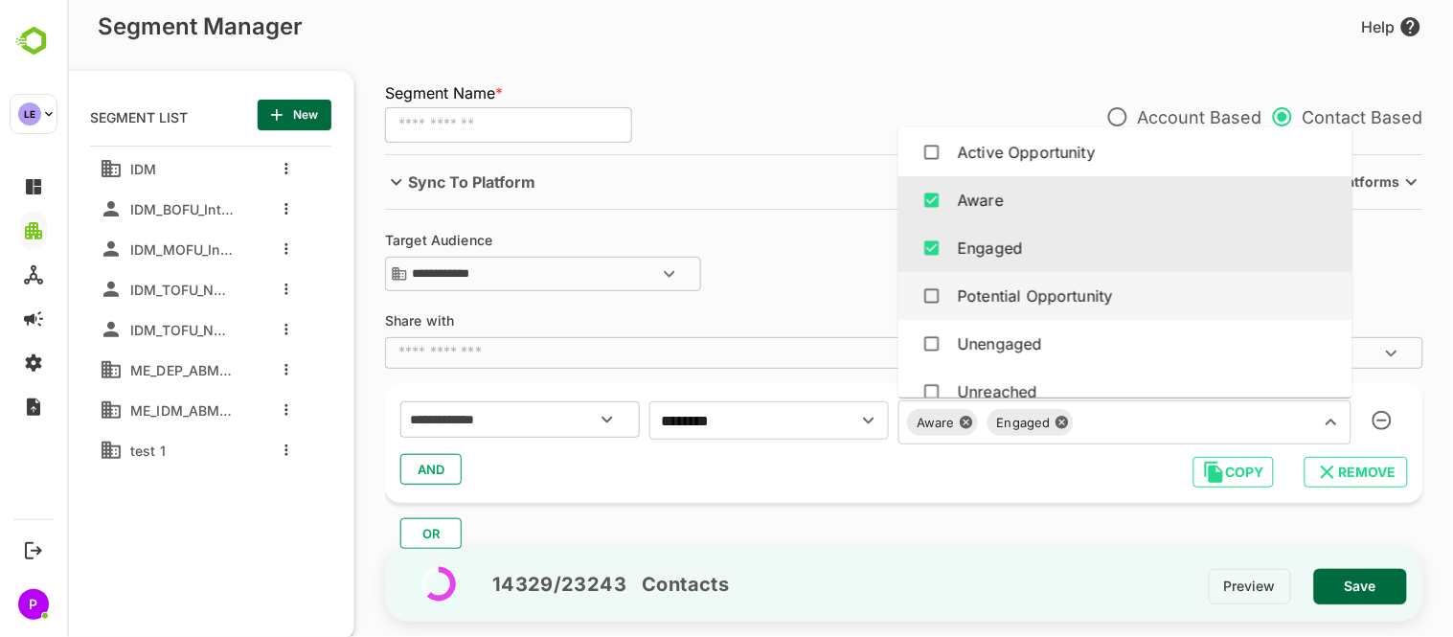
click at [1060, 300] on div "Potential Opportunity" at bounding box center [1034, 295] width 155 height 23
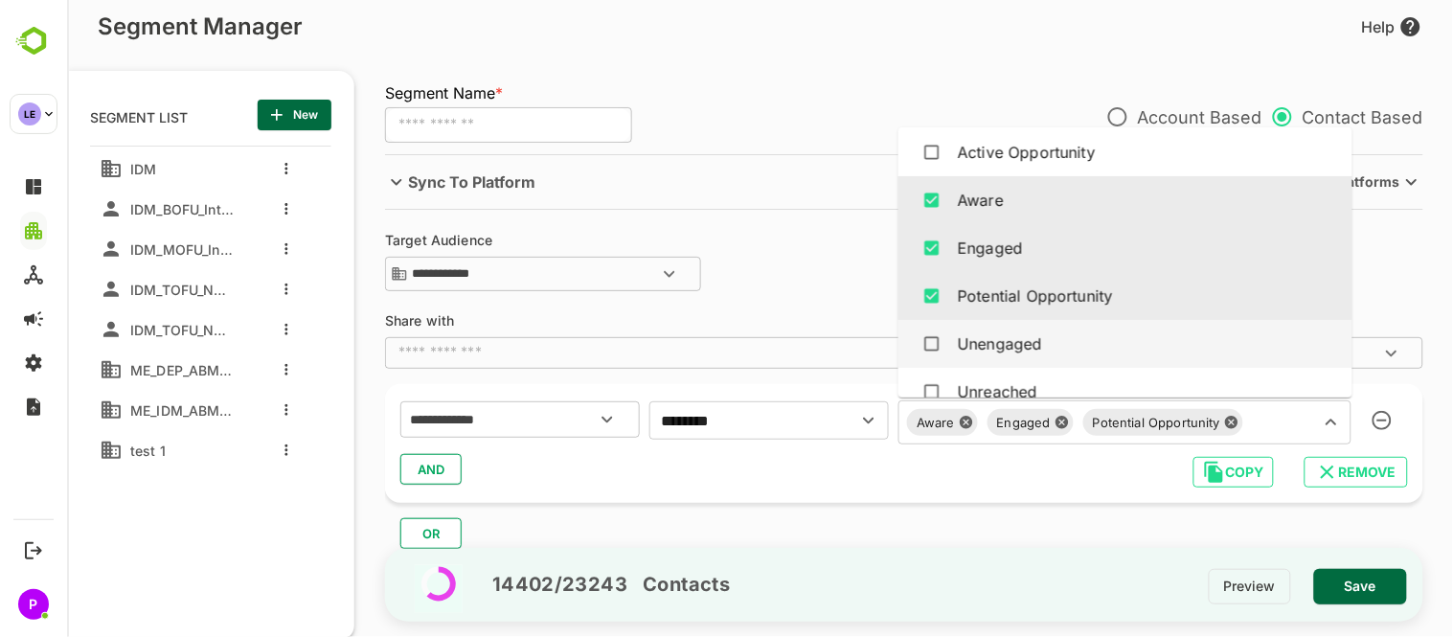
click at [1058, 320] on li "Unengaged" at bounding box center [1124, 344] width 454 height 48
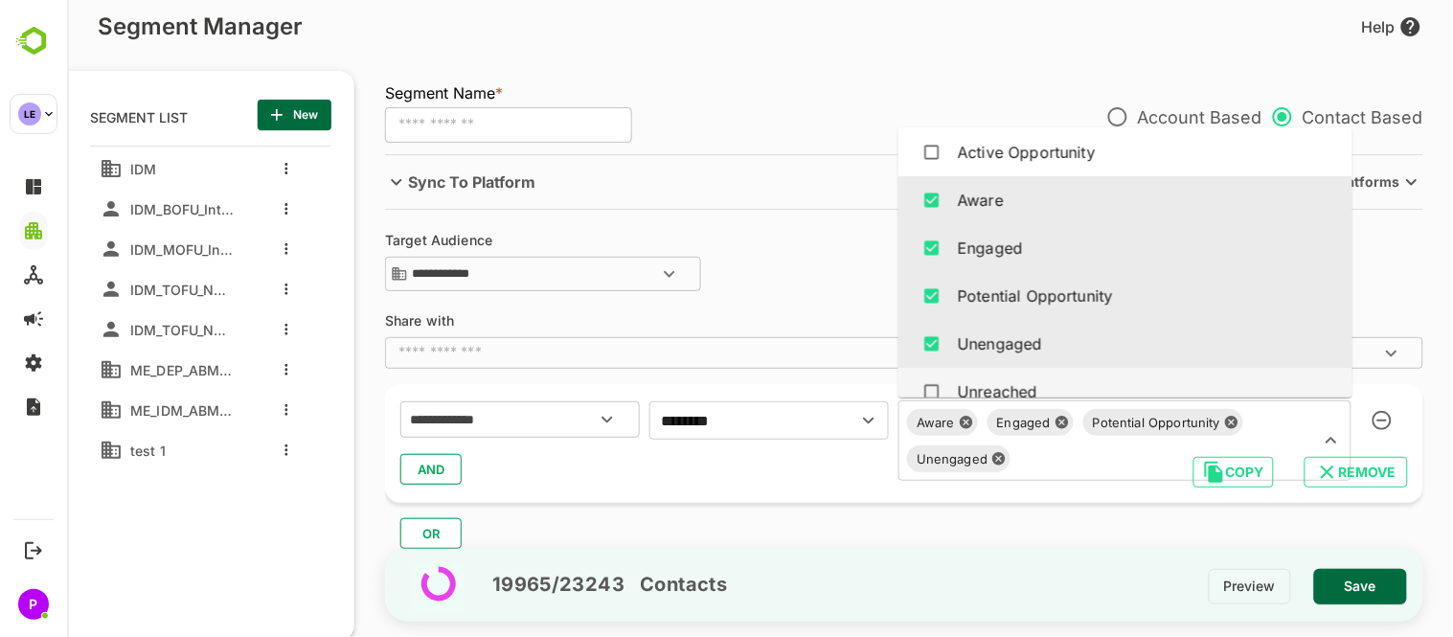
click at [1075, 369] on li "Unreached" at bounding box center [1124, 392] width 454 height 48
click at [683, 510] on div "OR" at bounding box center [910, 526] width 1053 height 46
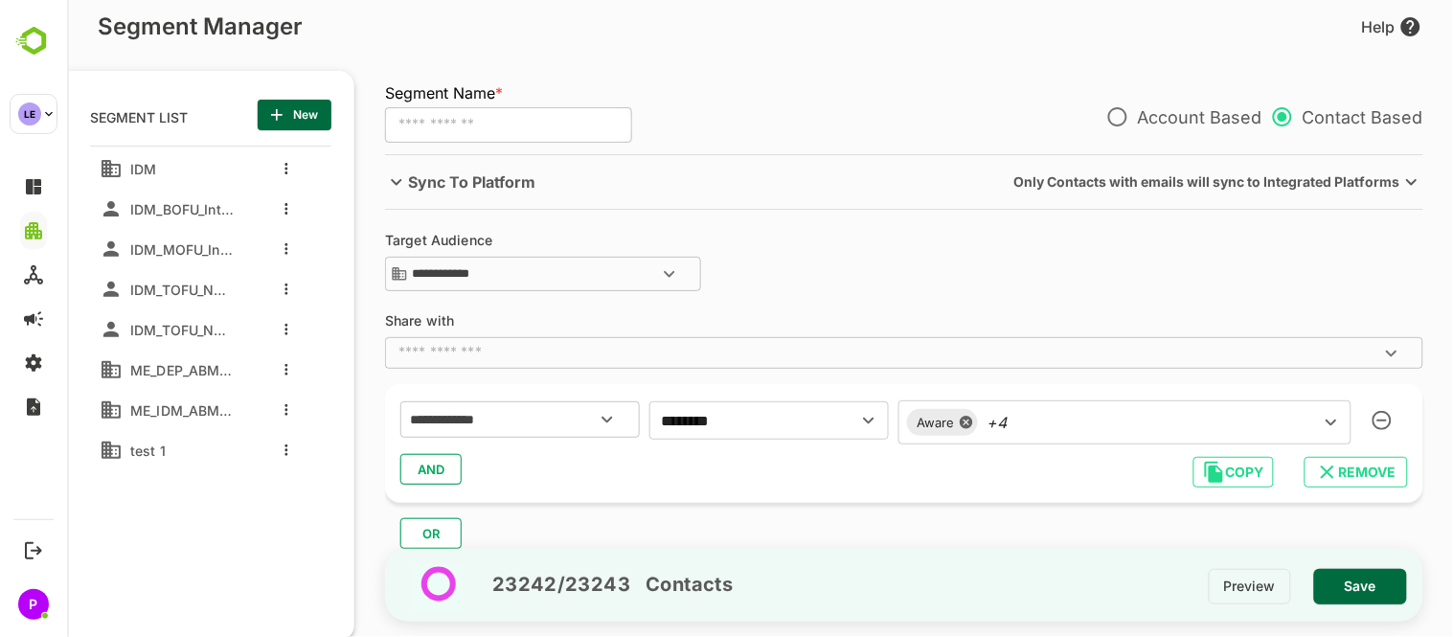
click at [416, 476] on span "AND" at bounding box center [430, 469] width 29 height 25
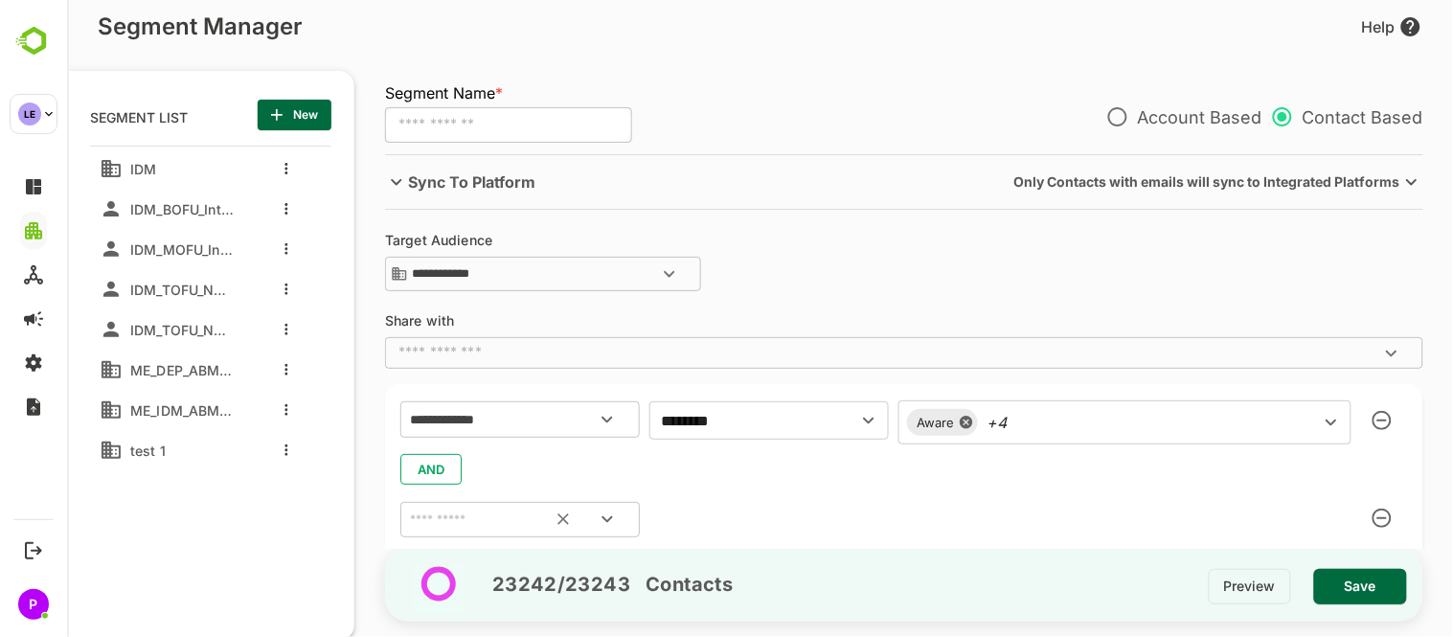
scroll to position [97, 0]
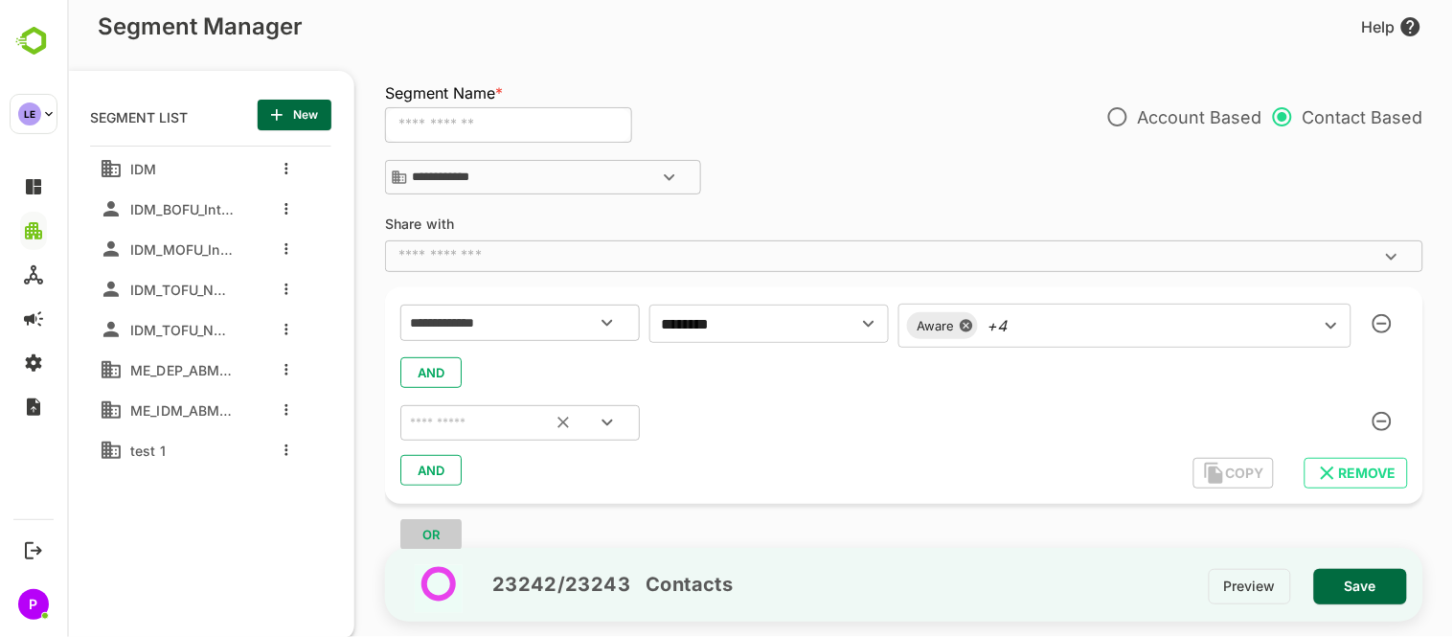
click at [609, 411] on icon "Open" at bounding box center [606, 422] width 23 height 23
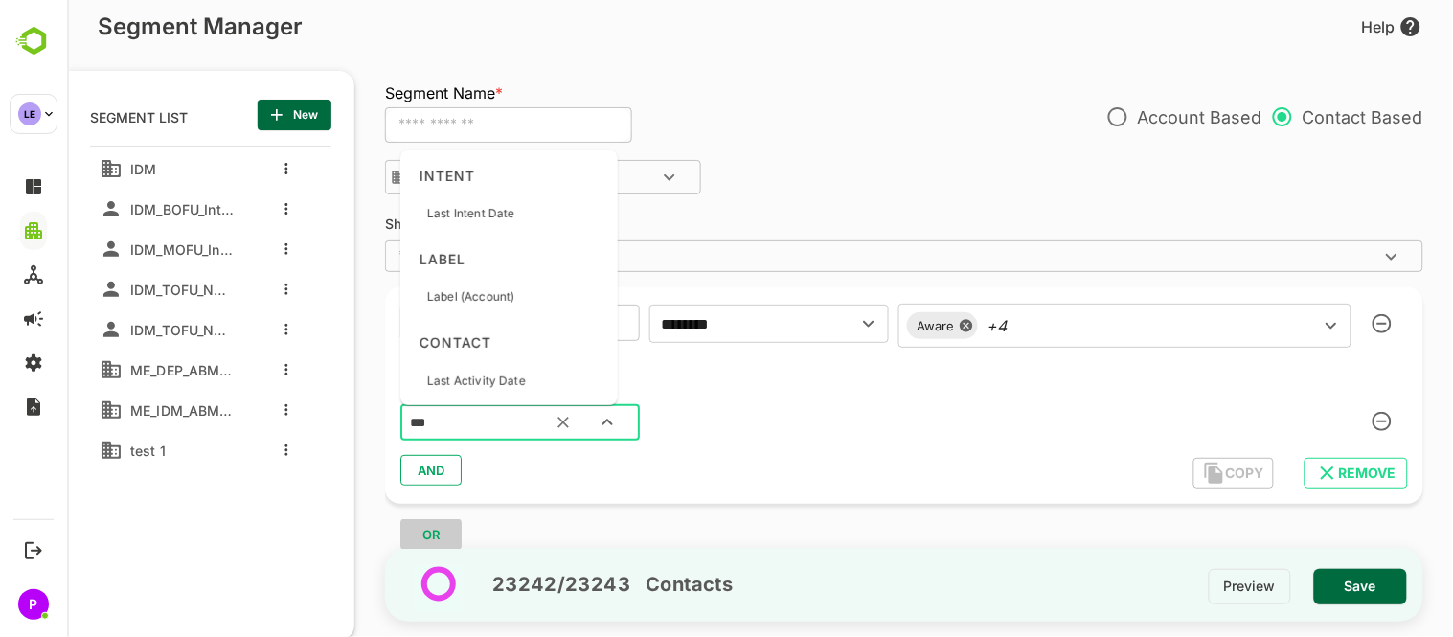
type input "****"
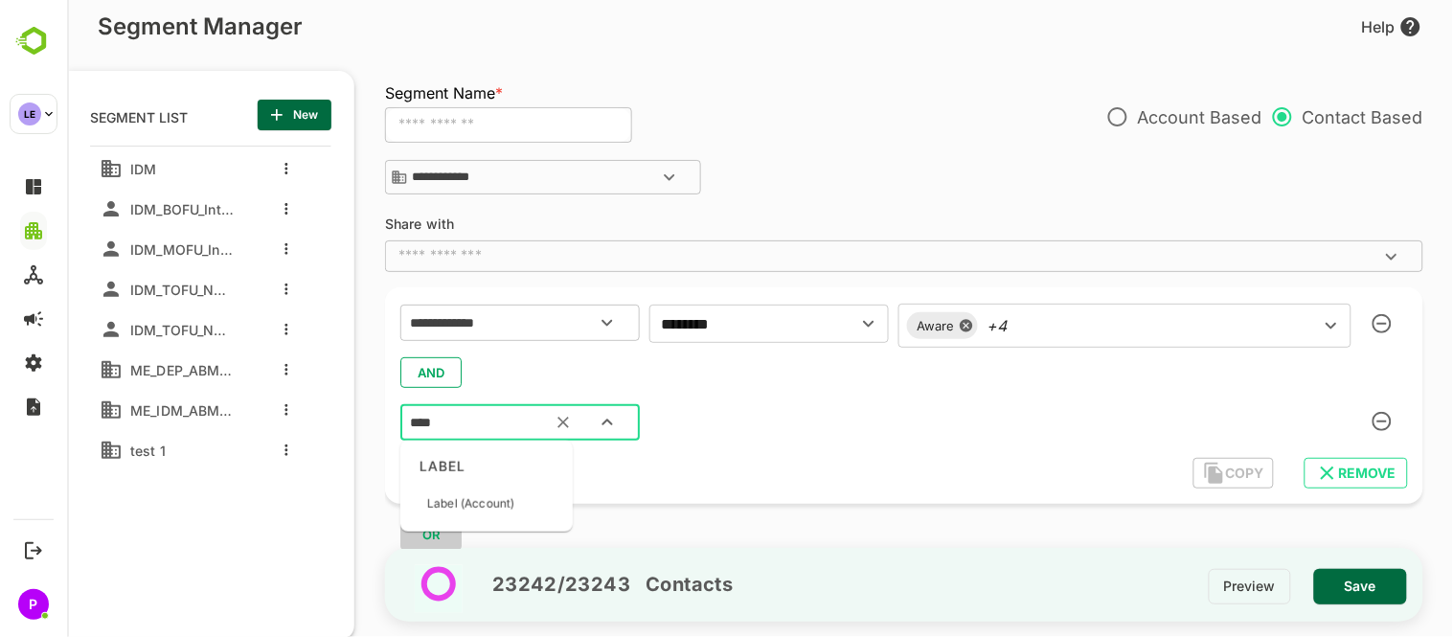
click at [456, 464] on ag "LABEL" at bounding box center [485, 465] width 157 height 35
click at [518, 498] on div "Label (Account)" at bounding box center [485, 504] width 157 height 40
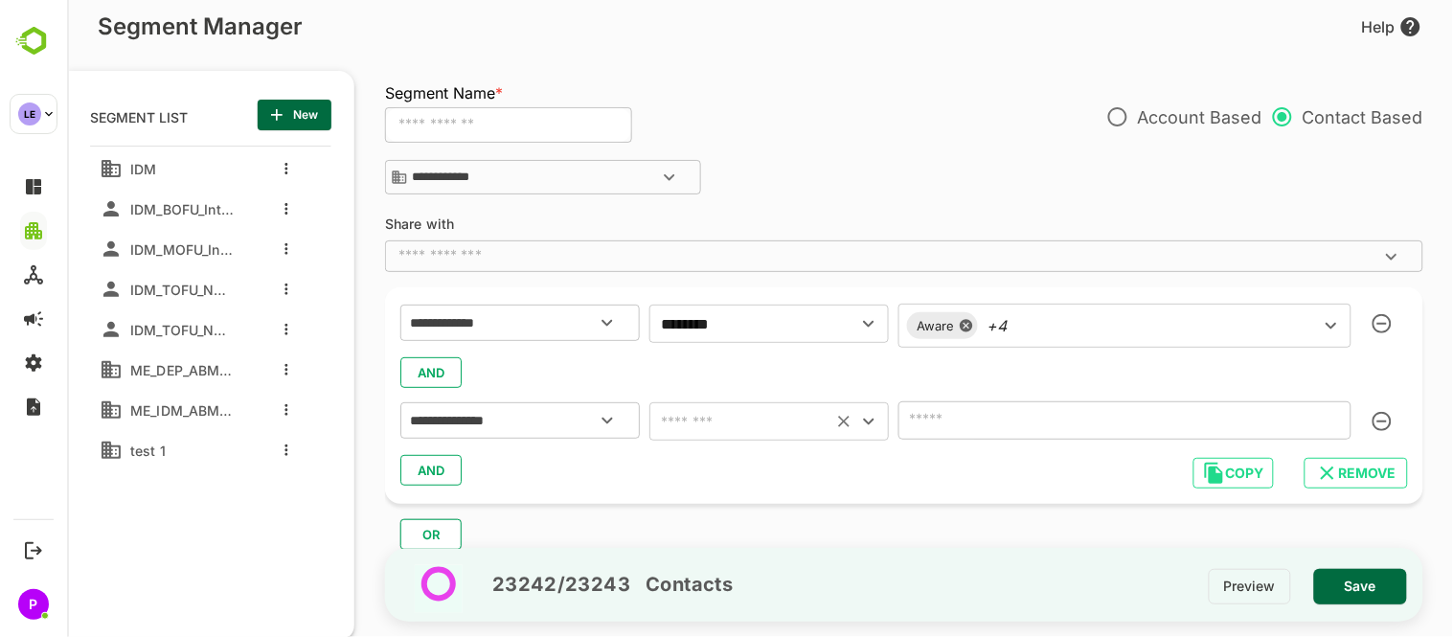
click at [864, 424] on icon "Open" at bounding box center [867, 421] width 23 height 23
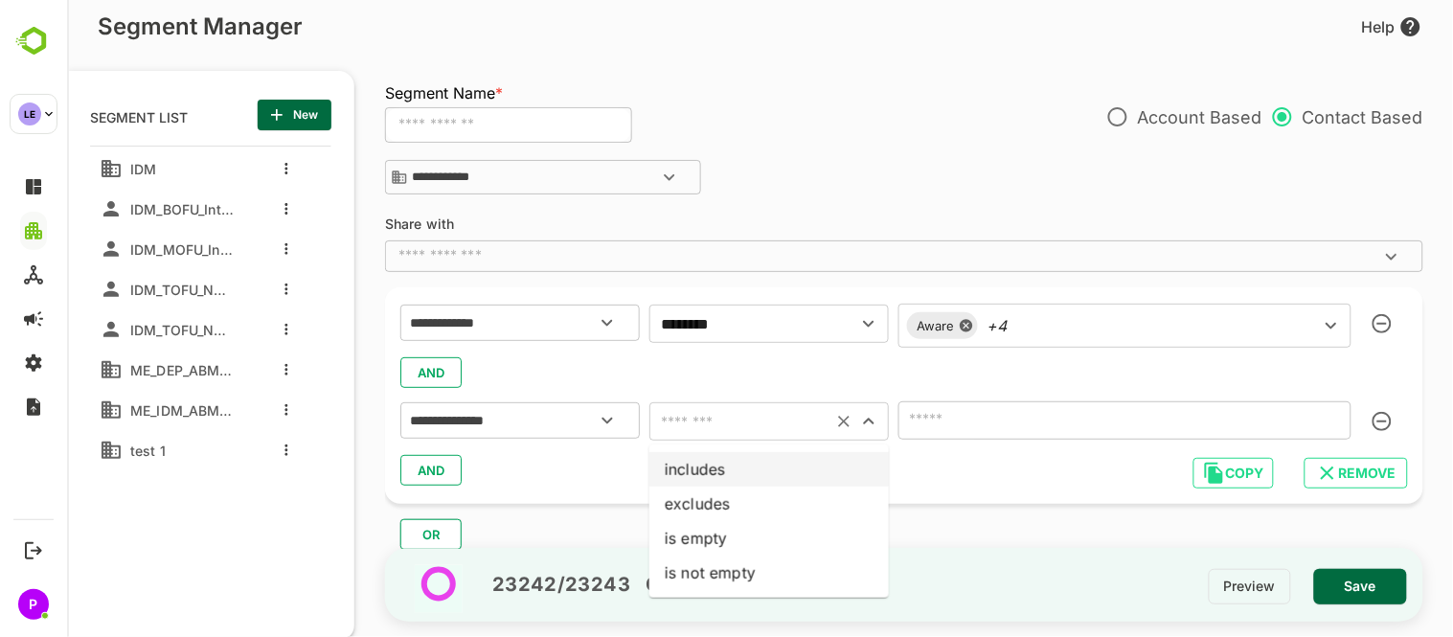
click at [798, 461] on li "includes" at bounding box center [767, 469] width 239 height 34
type input "********"
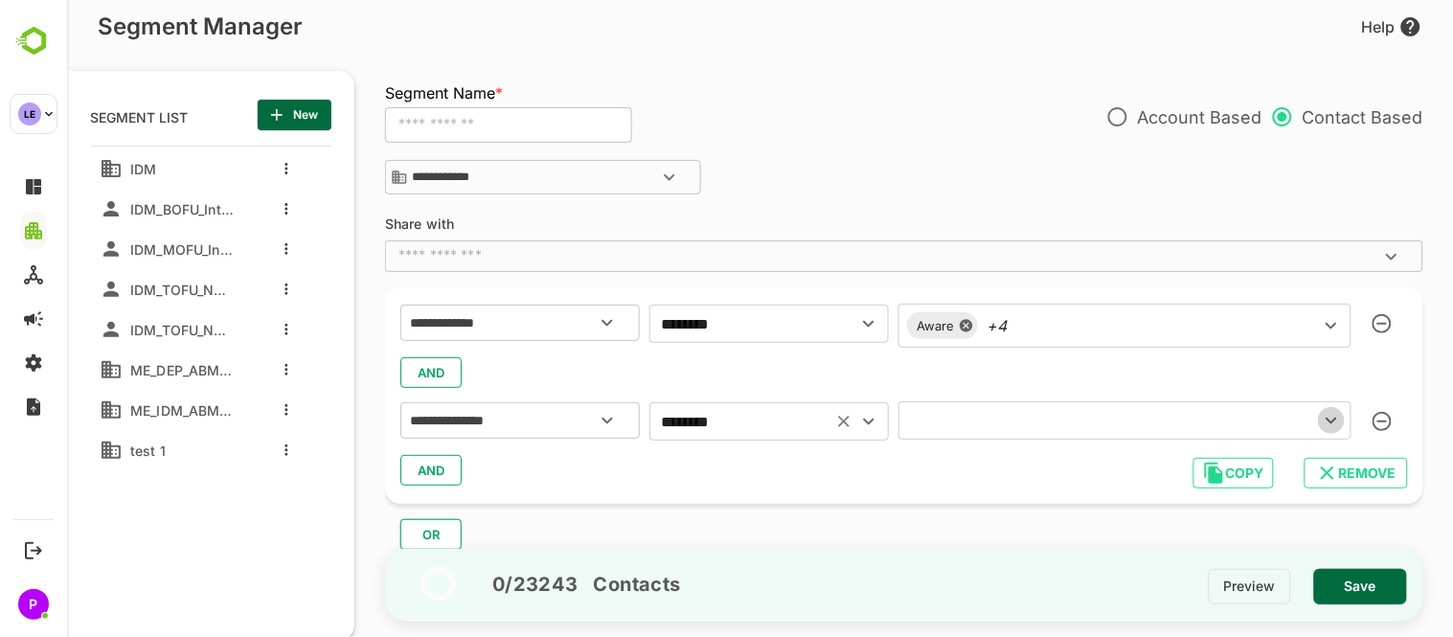
click at [1323, 424] on icon "Open" at bounding box center [1330, 420] width 23 height 23
click at [1050, 289] on div "IDM" at bounding box center [1121, 302] width 418 height 36
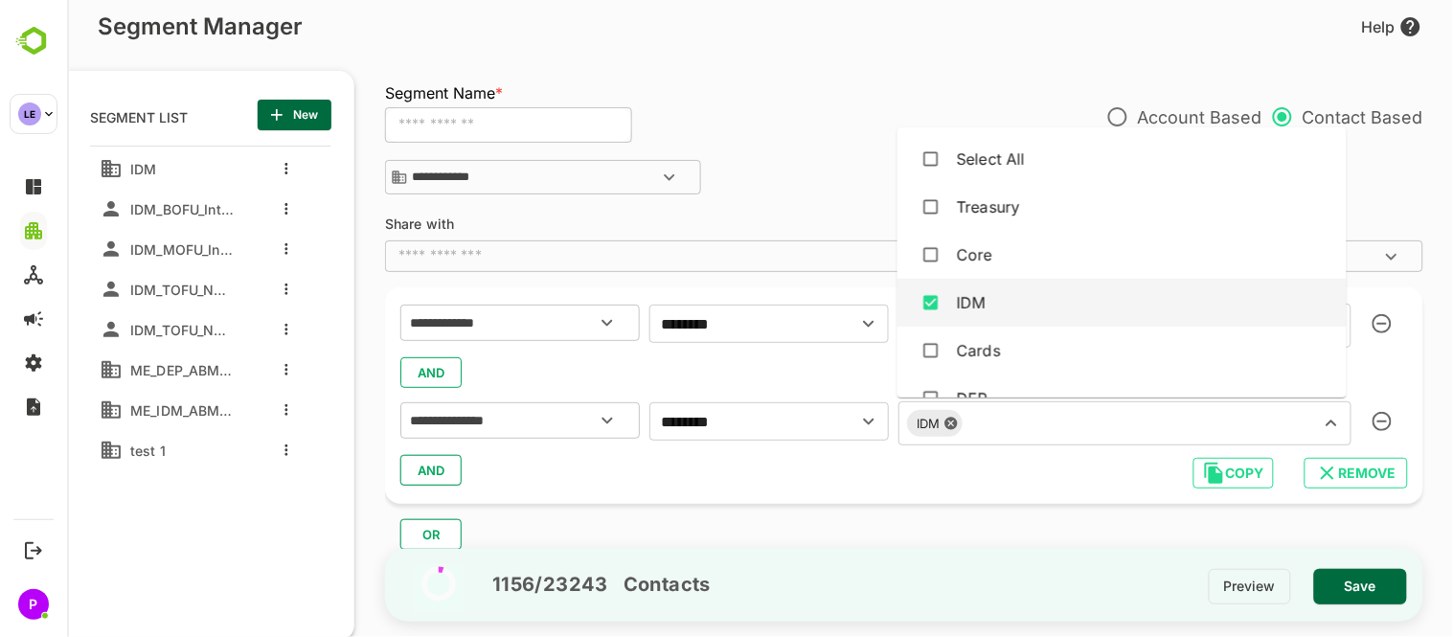
click at [435, 471] on span "AND" at bounding box center [430, 470] width 29 height 25
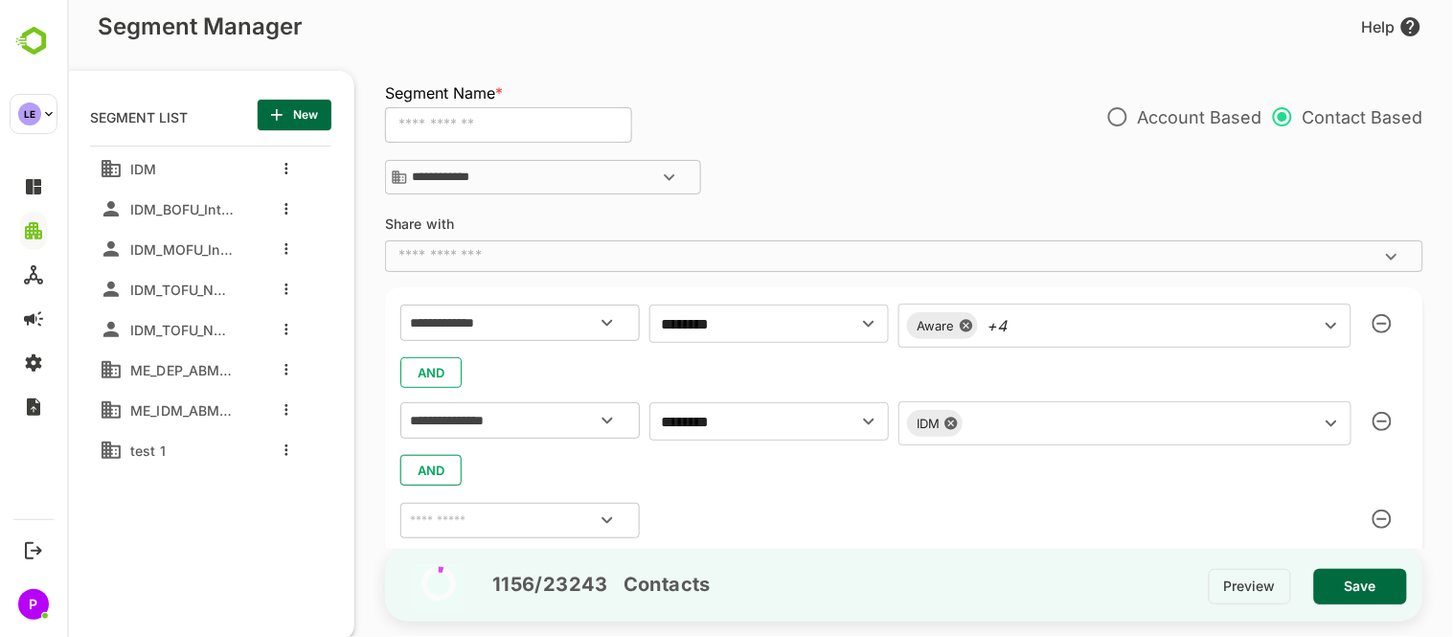
scroll to position [194, 0]
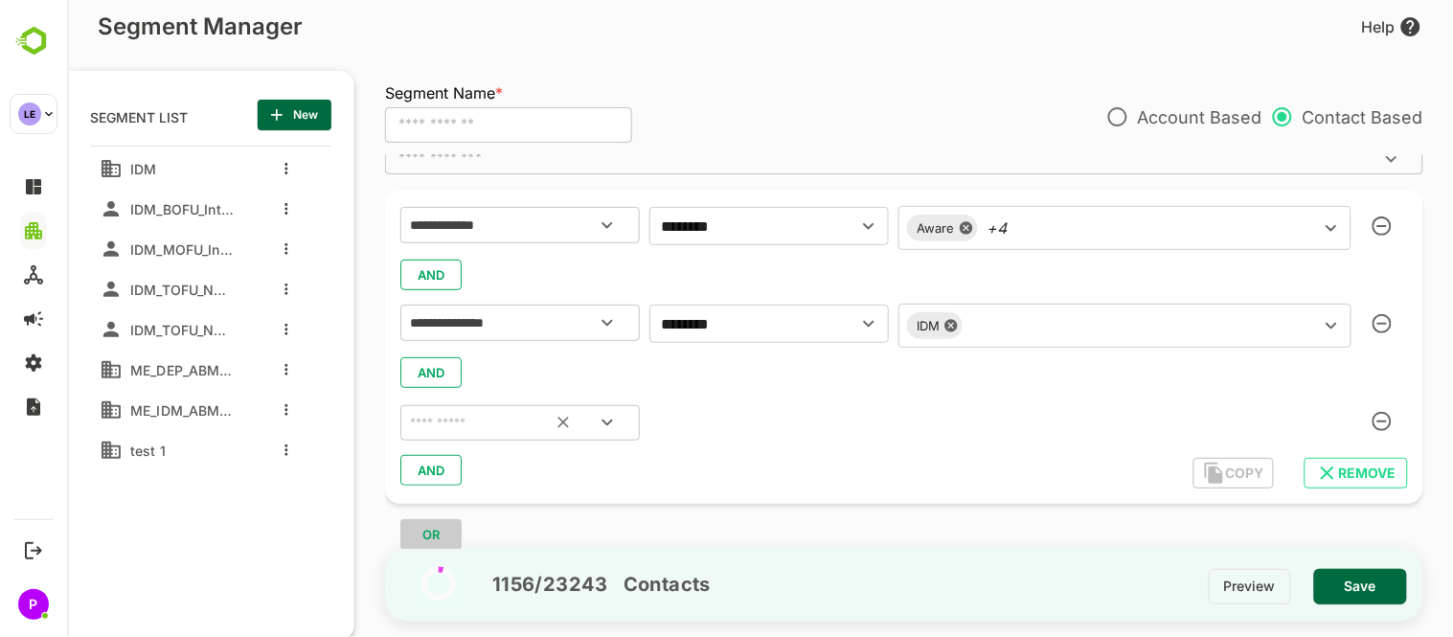
click at [614, 416] on icon "Open" at bounding box center [606, 422] width 23 height 23
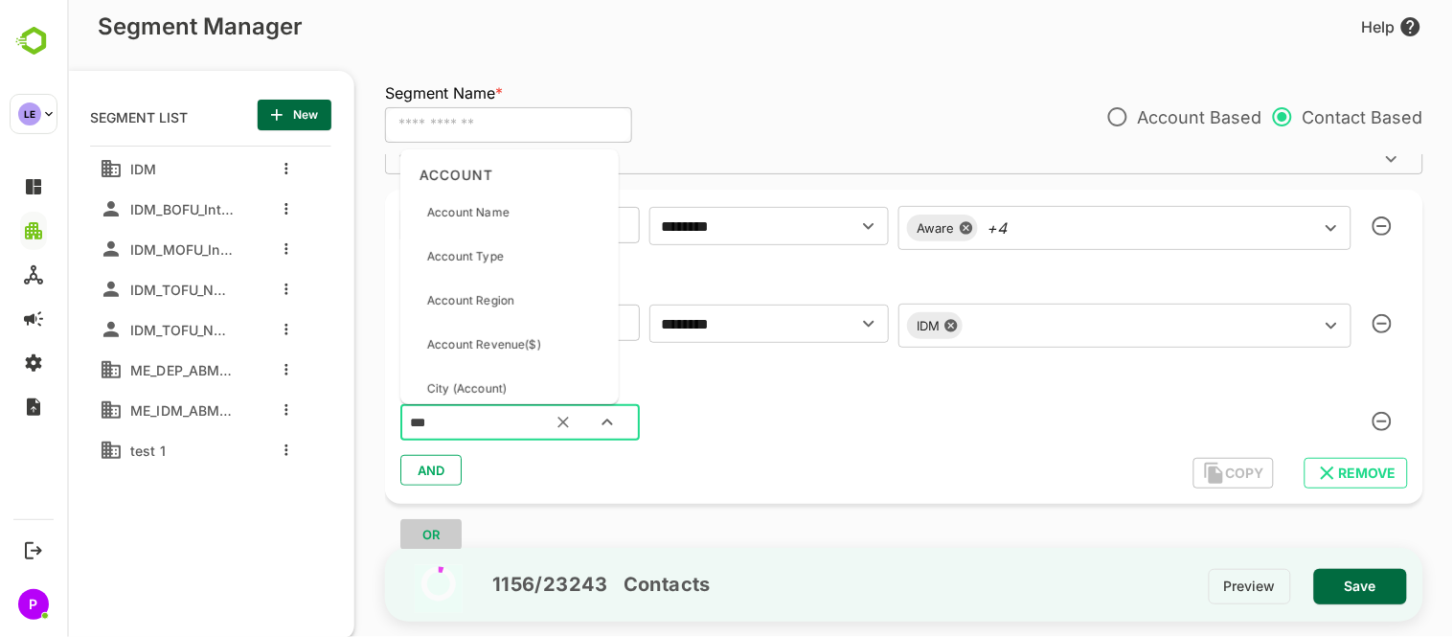
type input "****"
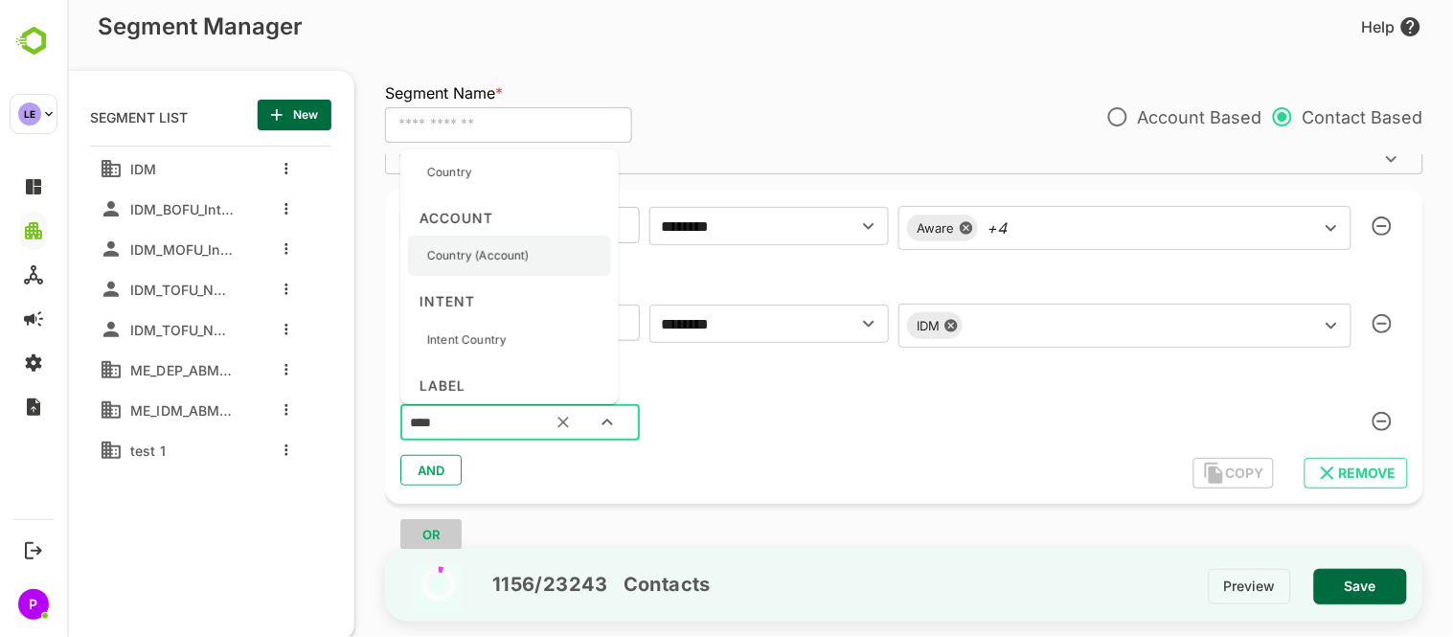
click at [495, 261] on p "Country (Account)" at bounding box center [477, 255] width 102 height 17
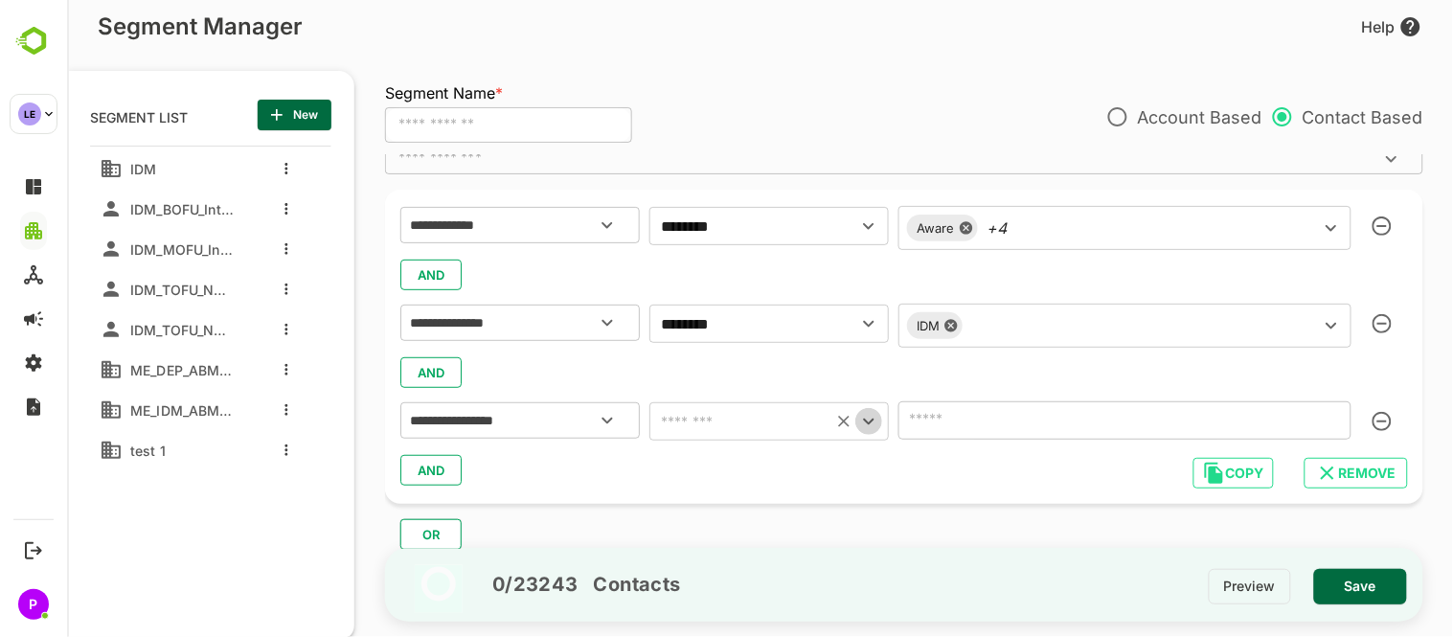
click at [873, 425] on icon "Open" at bounding box center [867, 421] width 23 height 23
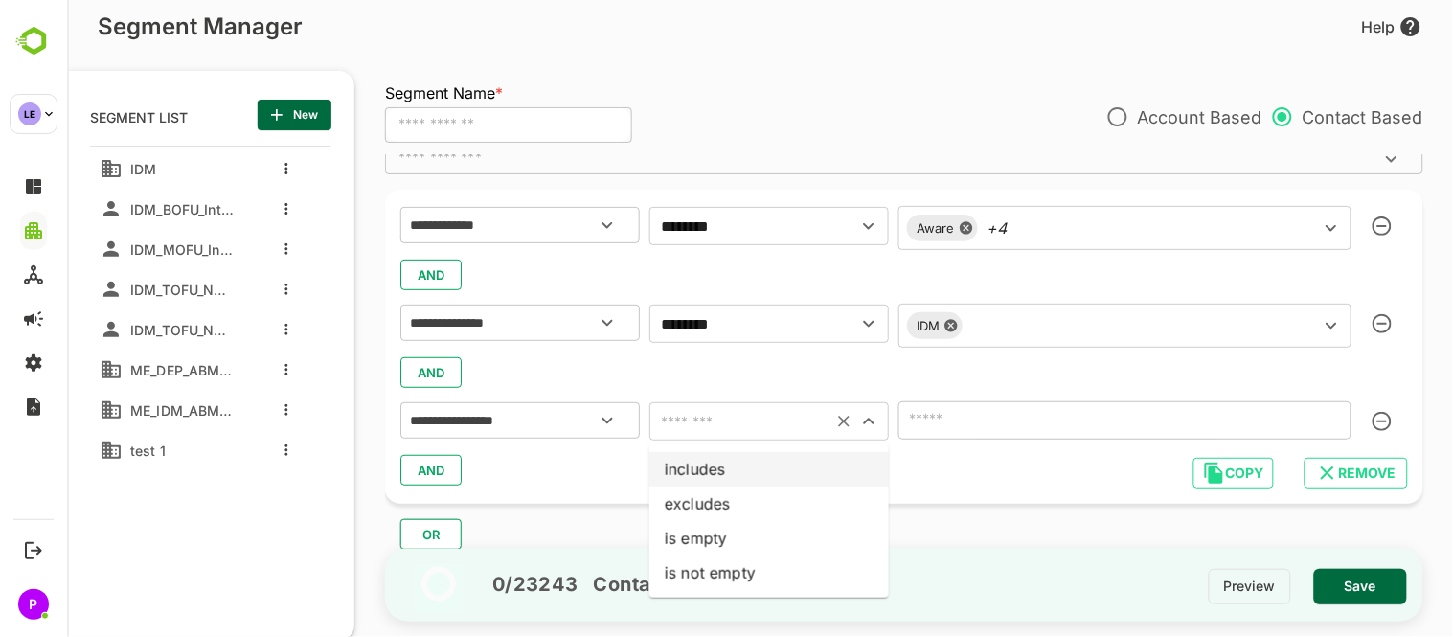
click at [767, 473] on li "includes" at bounding box center [767, 469] width 239 height 34
type input "********"
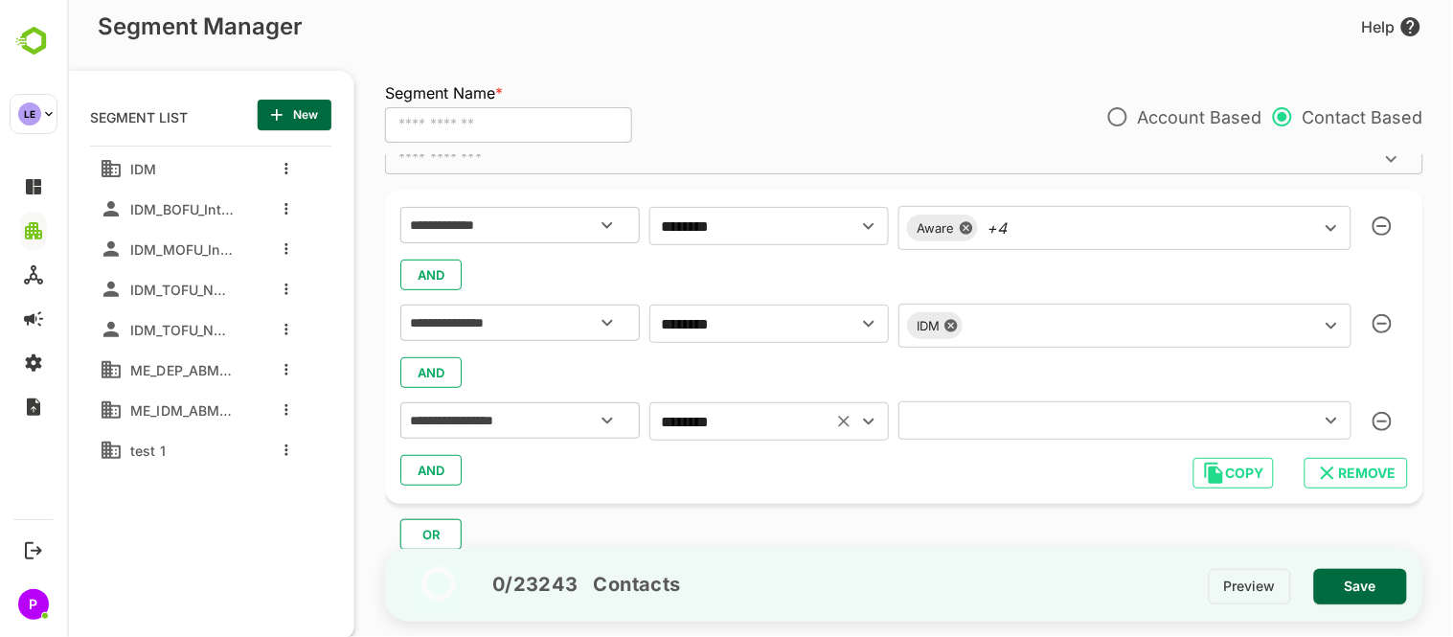
click at [1336, 417] on icon "Open" at bounding box center [1330, 420] width 23 height 23
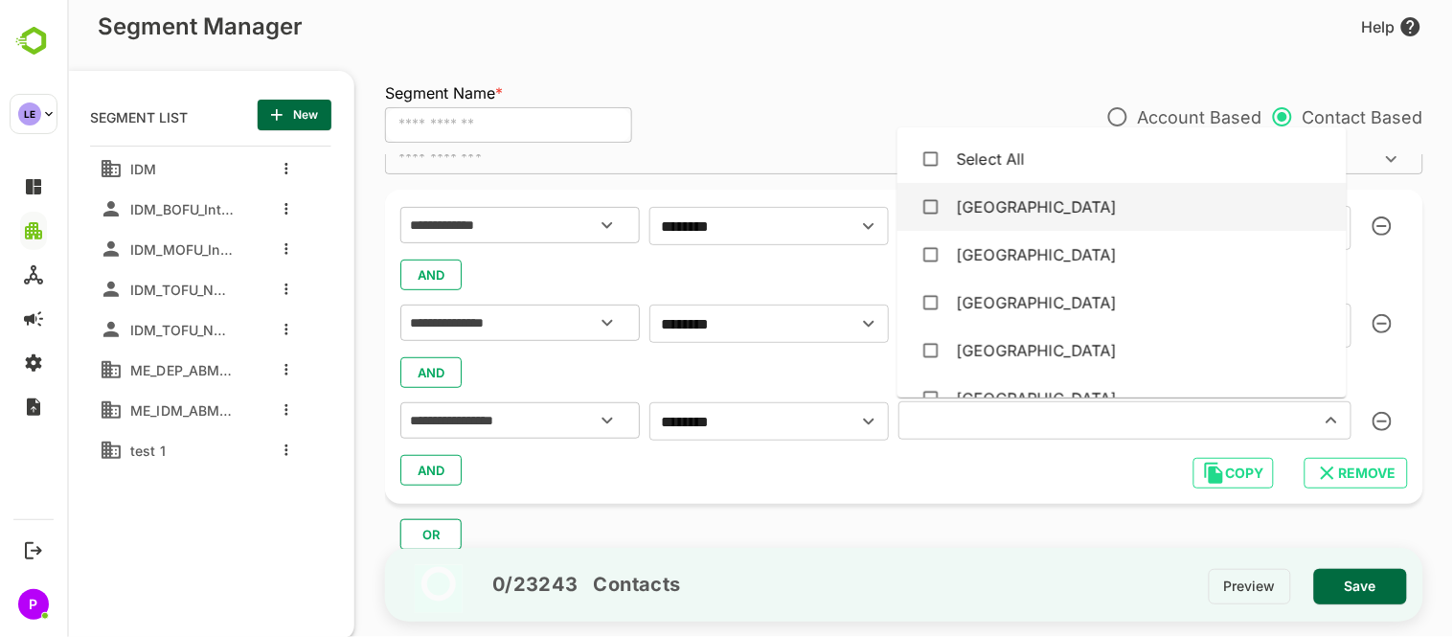
click at [1009, 214] on div "Bahrain" at bounding box center [1036, 206] width 161 height 23
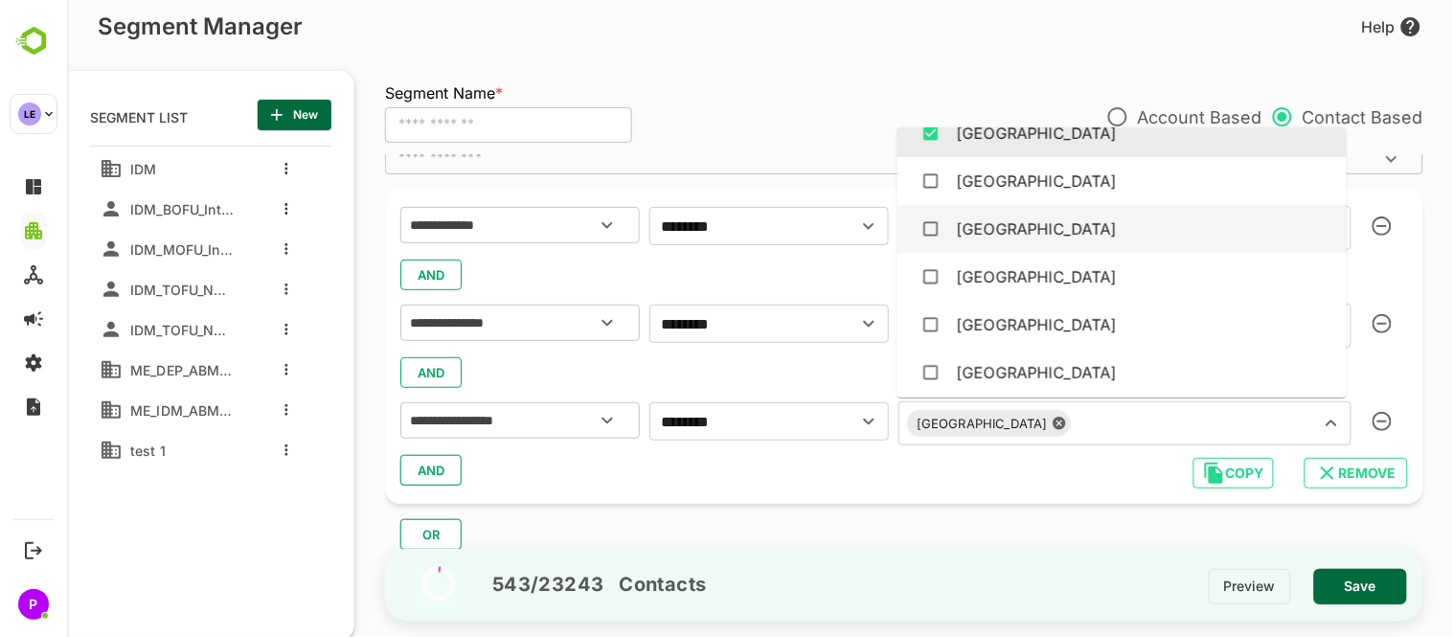
scroll to position [105, 0]
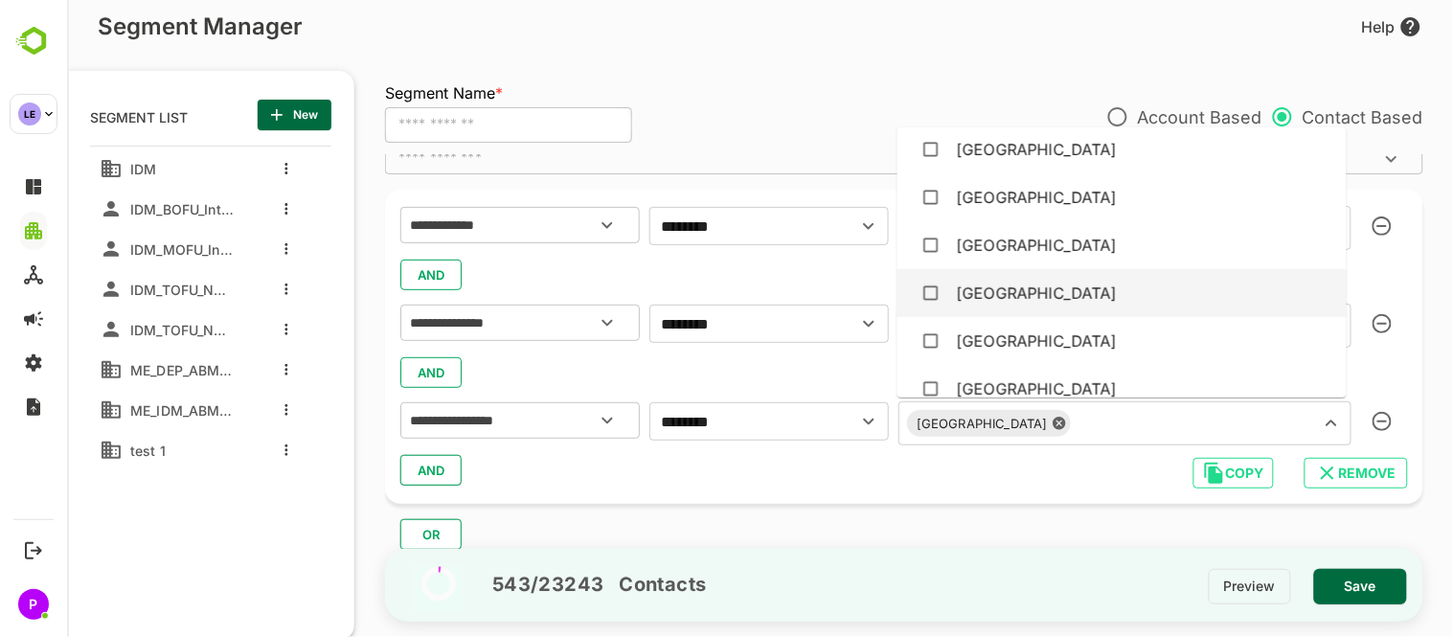
click at [1068, 284] on div "Egypt" at bounding box center [1121, 293] width 418 height 36
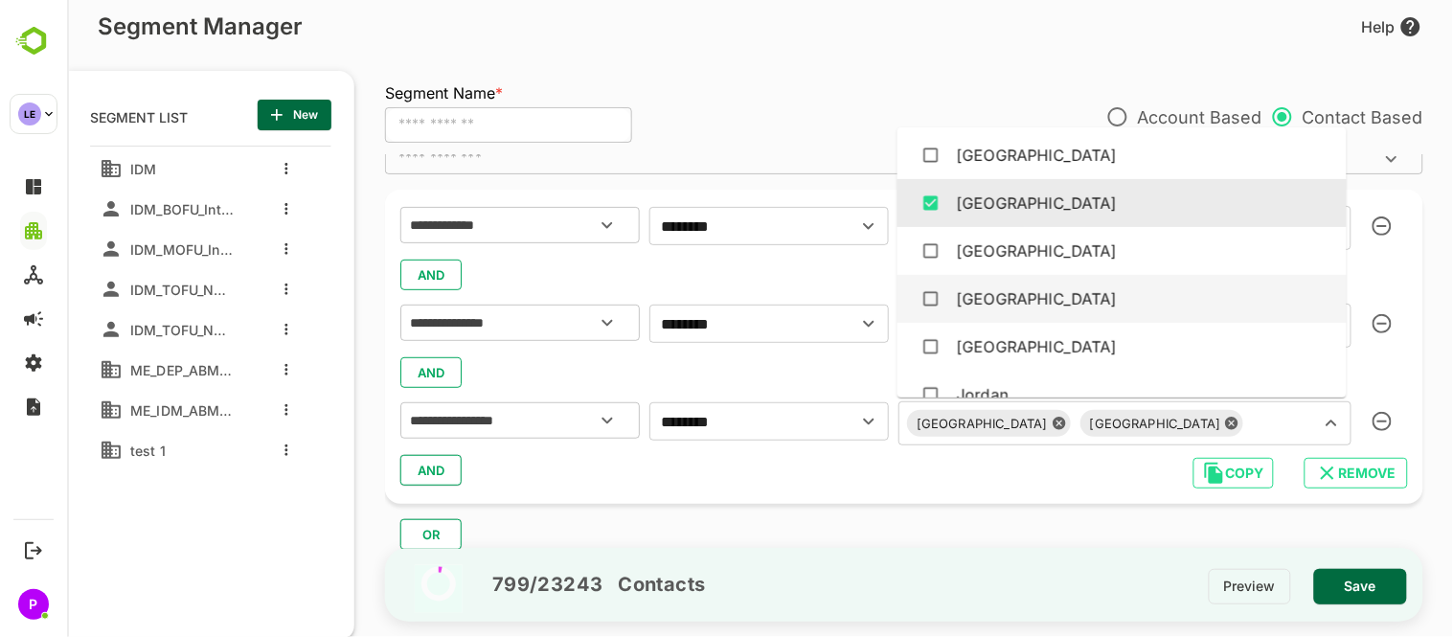
scroll to position [246, 0]
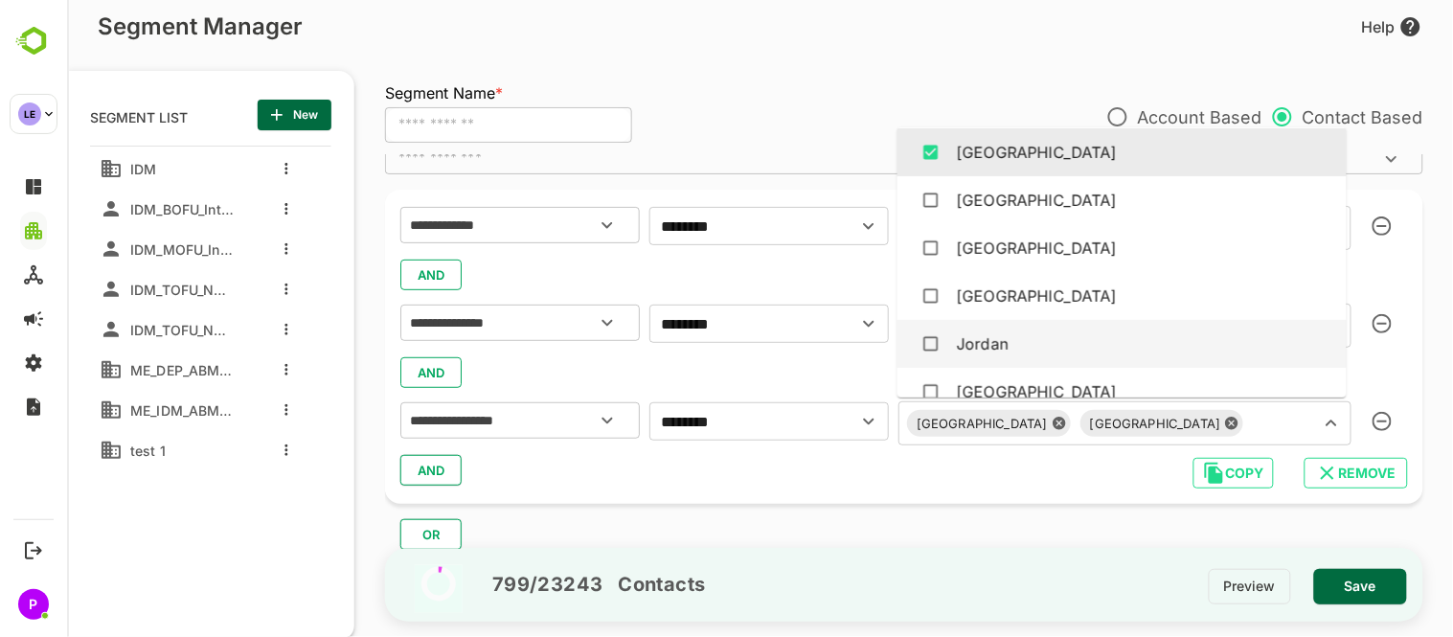
click at [1028, 330] on div "Jordan" at bounding box center [1121, 344] width 418 height 36
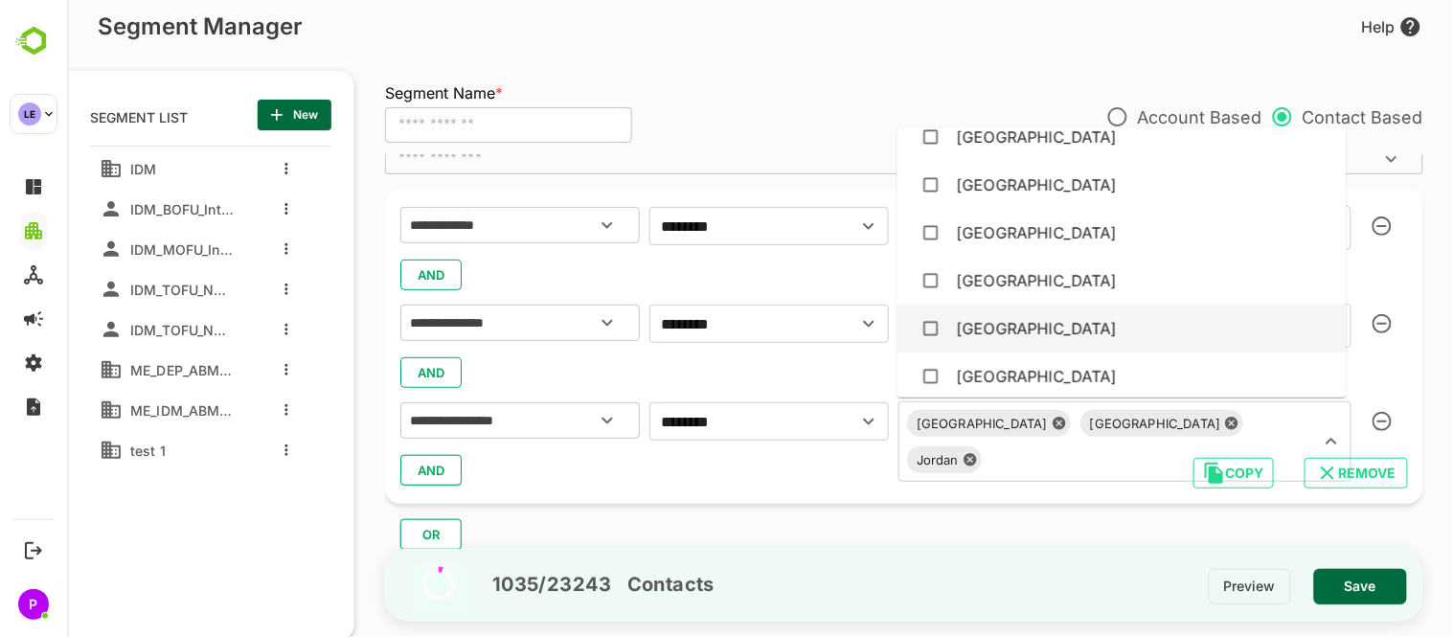
scroll to position [502, 0]
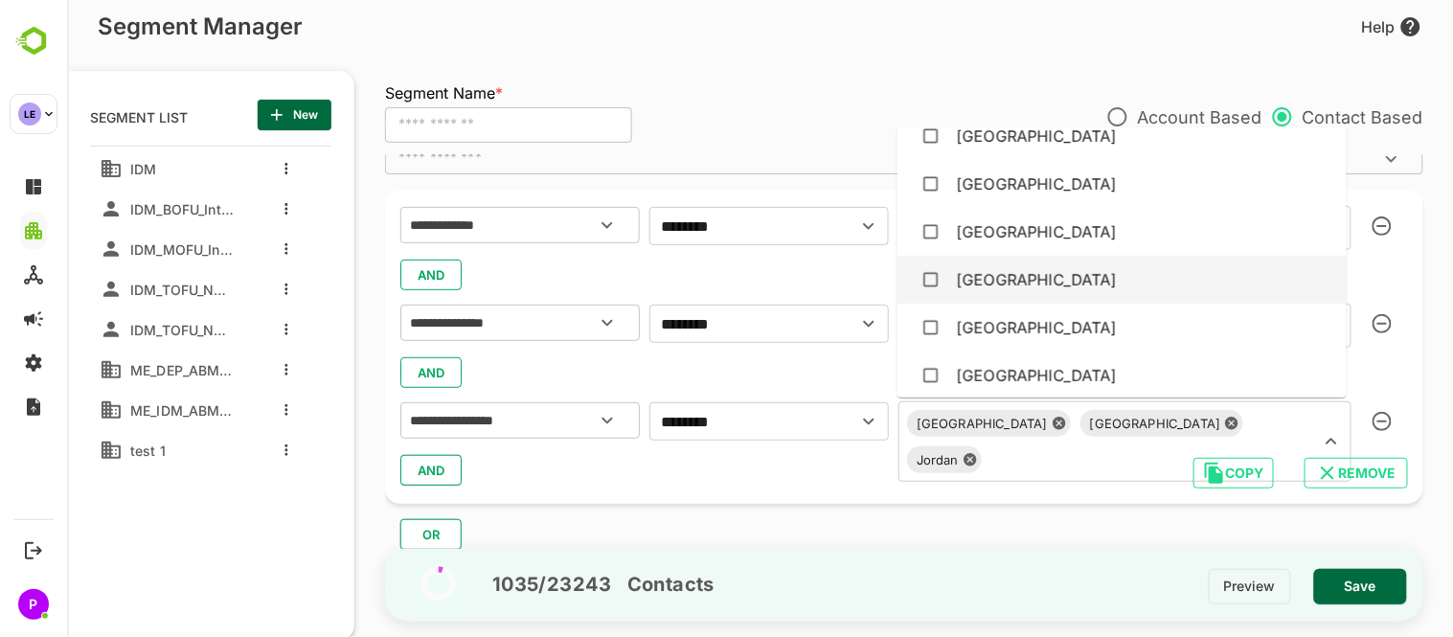
click at [997, 279] on div "Oman" at bounding box center [1036, 279] width 161 height 23
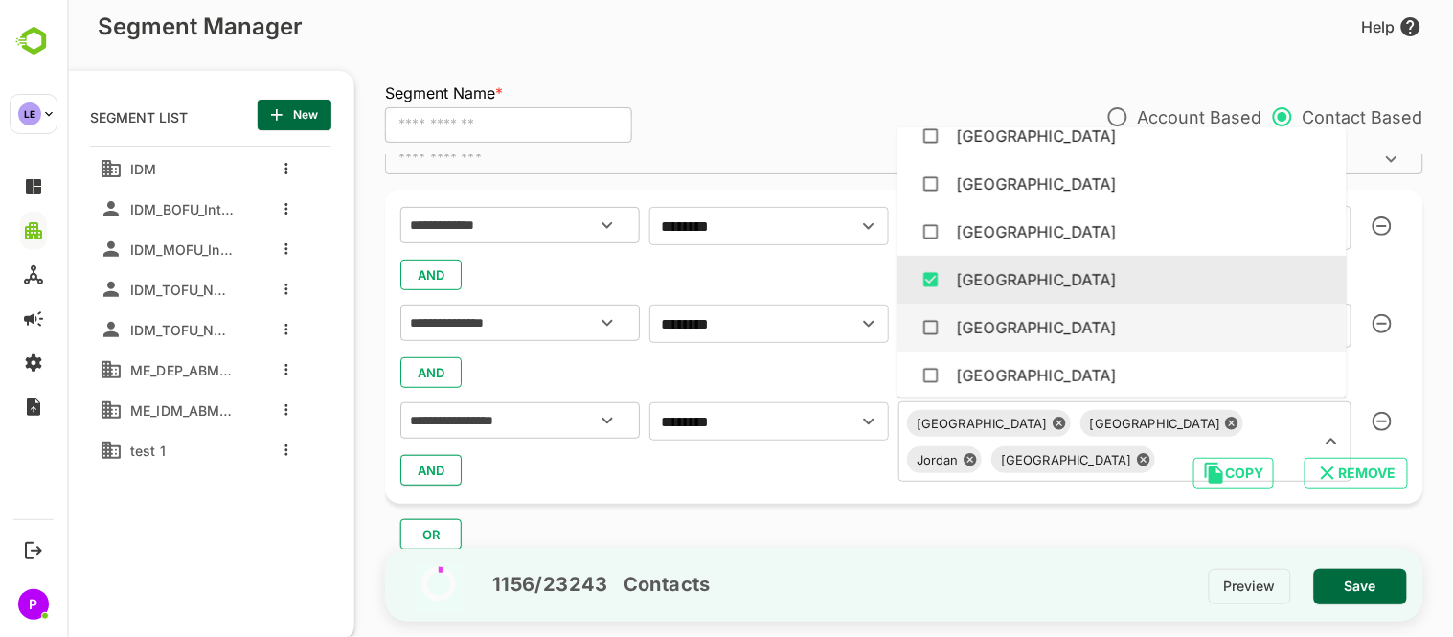
click at [1021, 328] on div "Qatar" at bounding box center [1121, 327] width 418 height 36
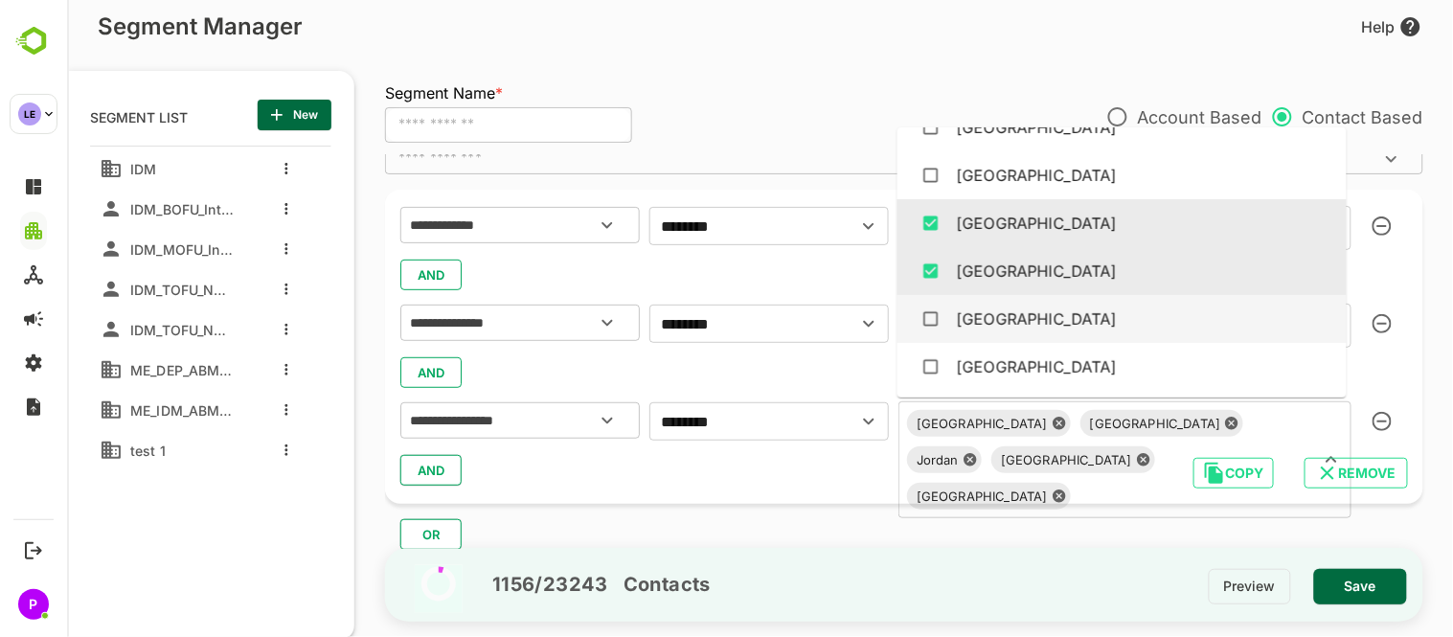
click at [1011, 304] on div "Saudi Arabia" at bounding box center [1121, 319] width 418 height 36
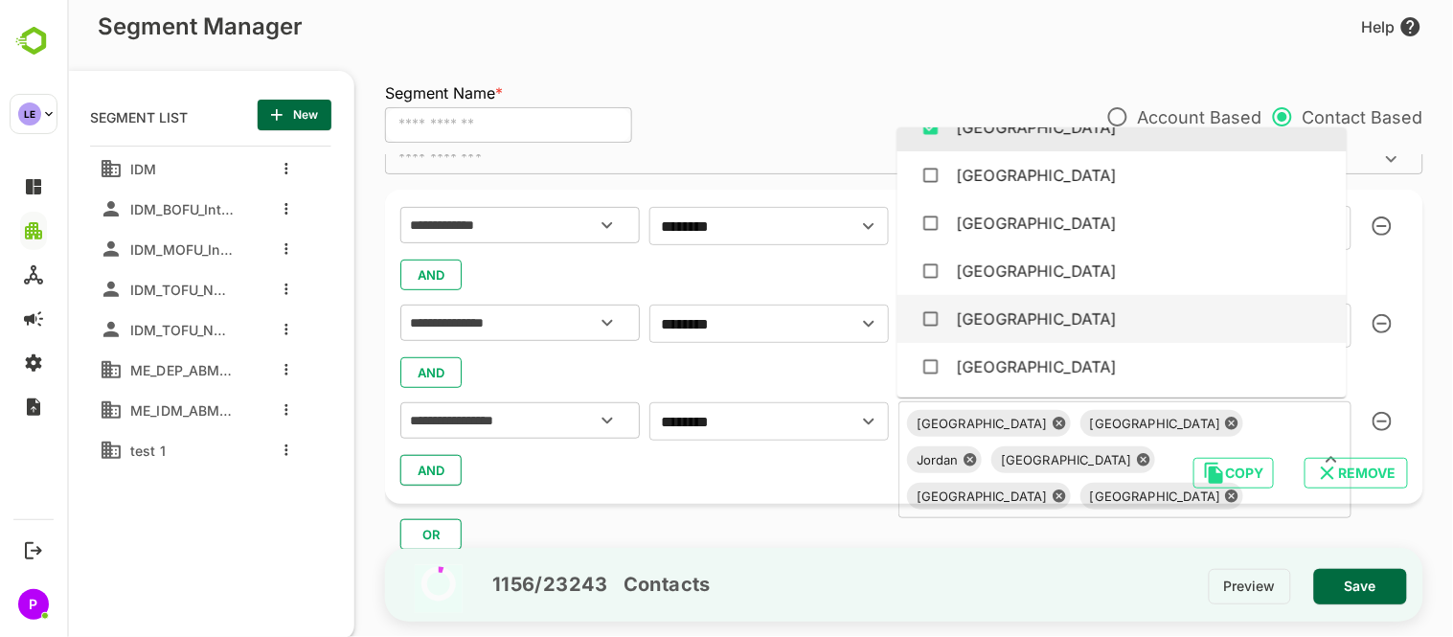
scroll to position [751, 0]
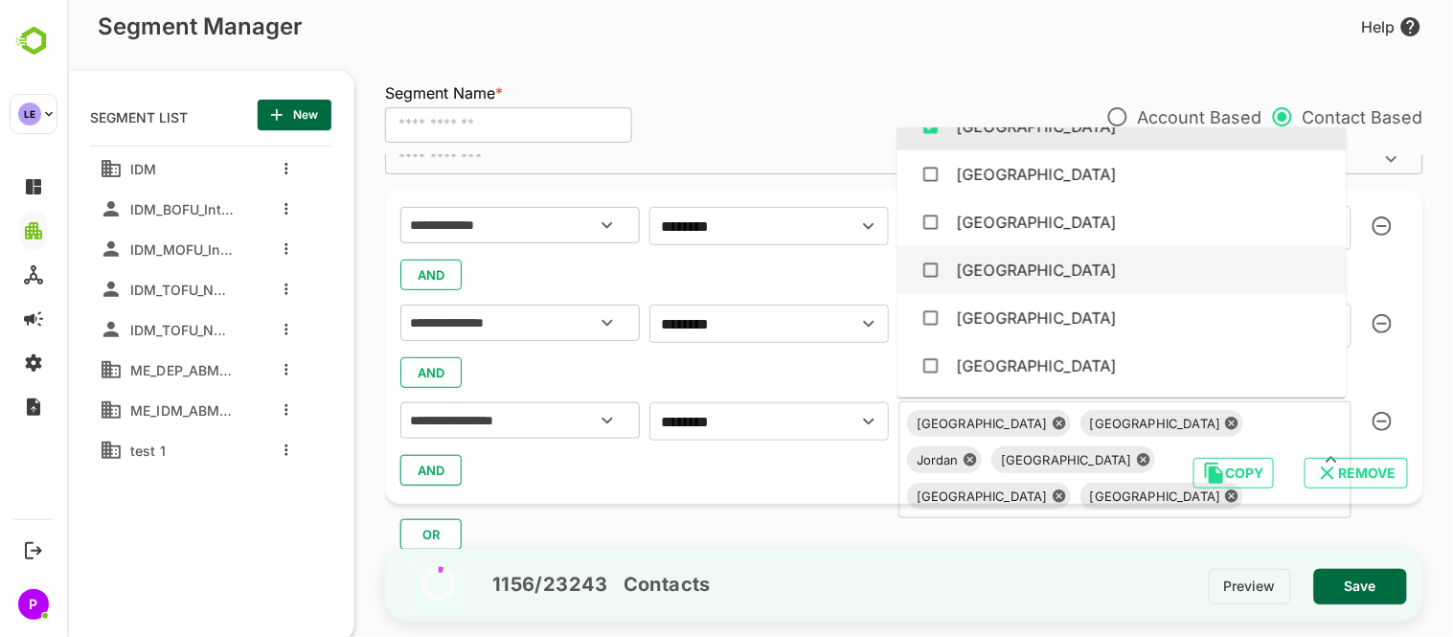
click at [995, 262] on div "United Arab Emirates" at bounding box center [1036, 270] width 161 height 23
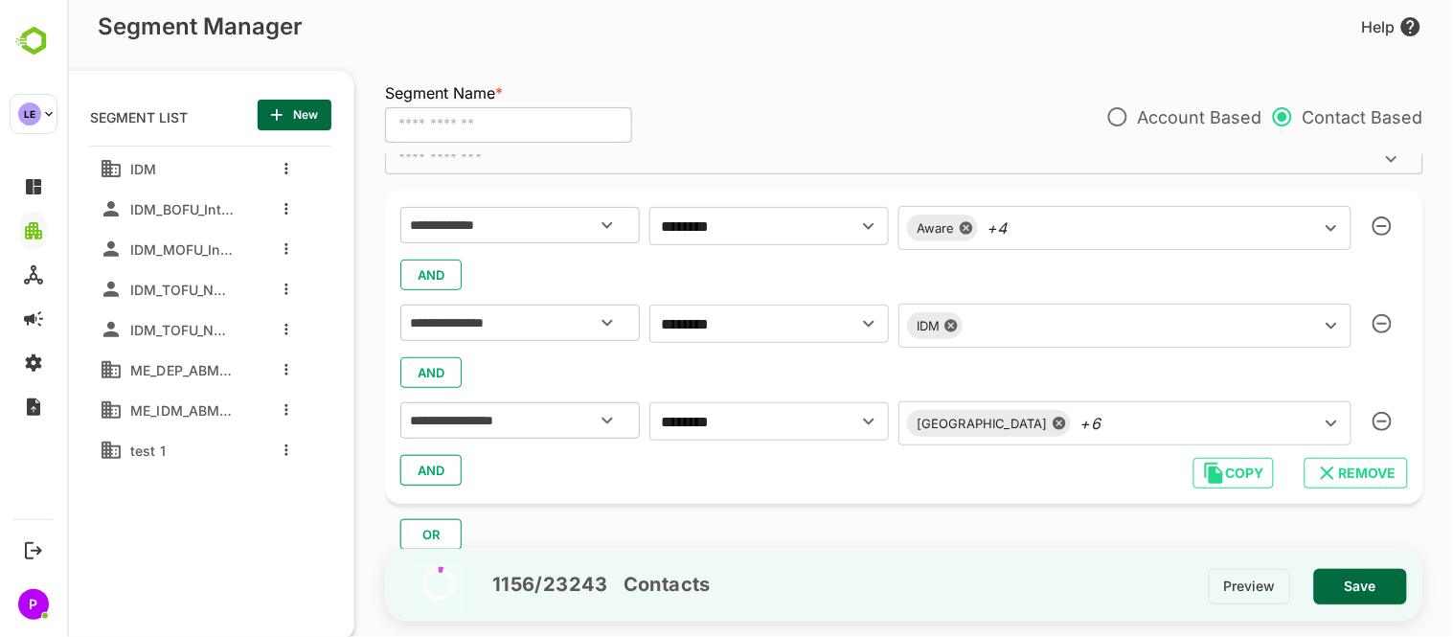
click at [662, 500] on div "**********" at bounding box center [903, 347] width 1038 height 314
click at [417, 470] on span "AND" at bounding box center [430, 470] width 29 height 25
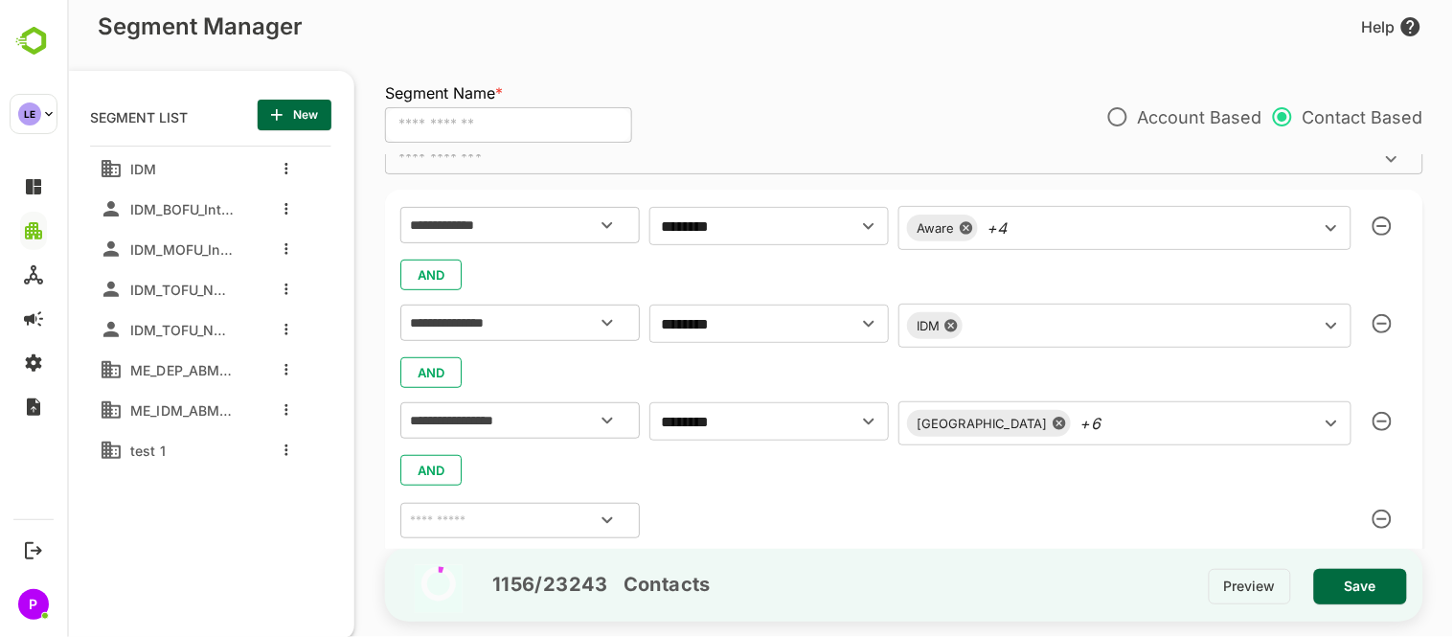
scroll to position [292, 0]
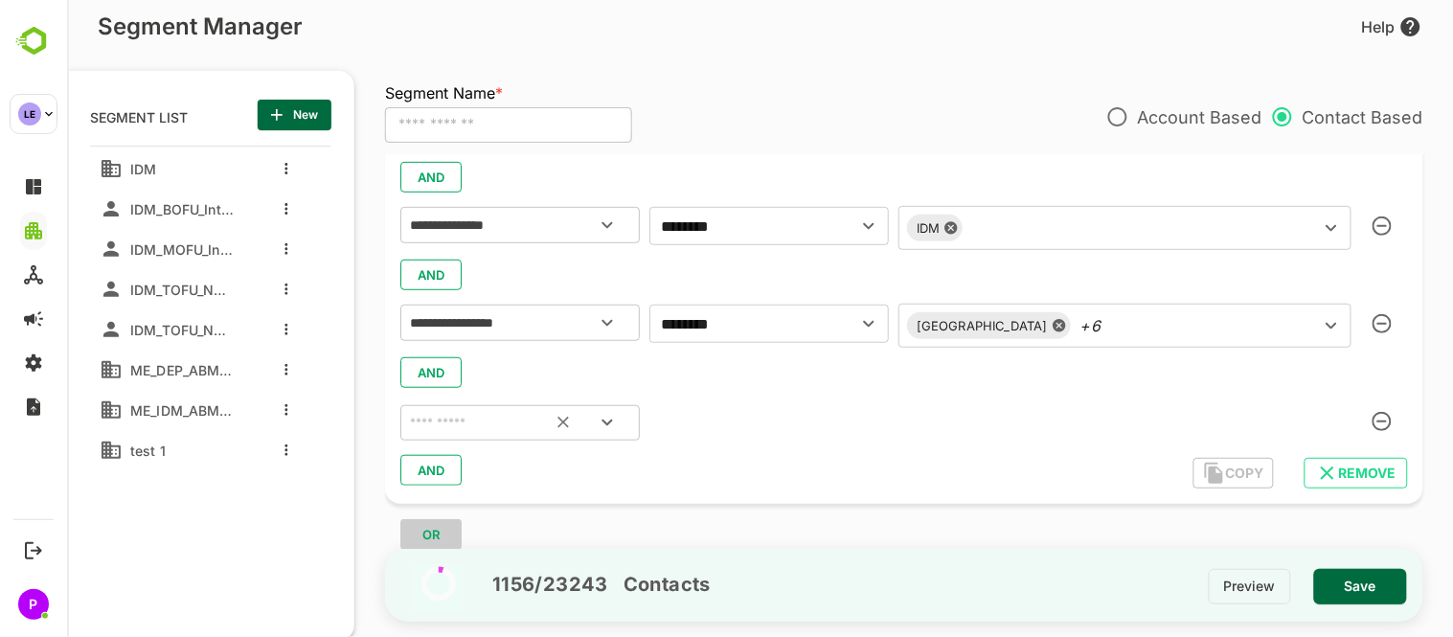
click at [443, 424] on input "text" at bounding box center [495, 423] width 180 height 25
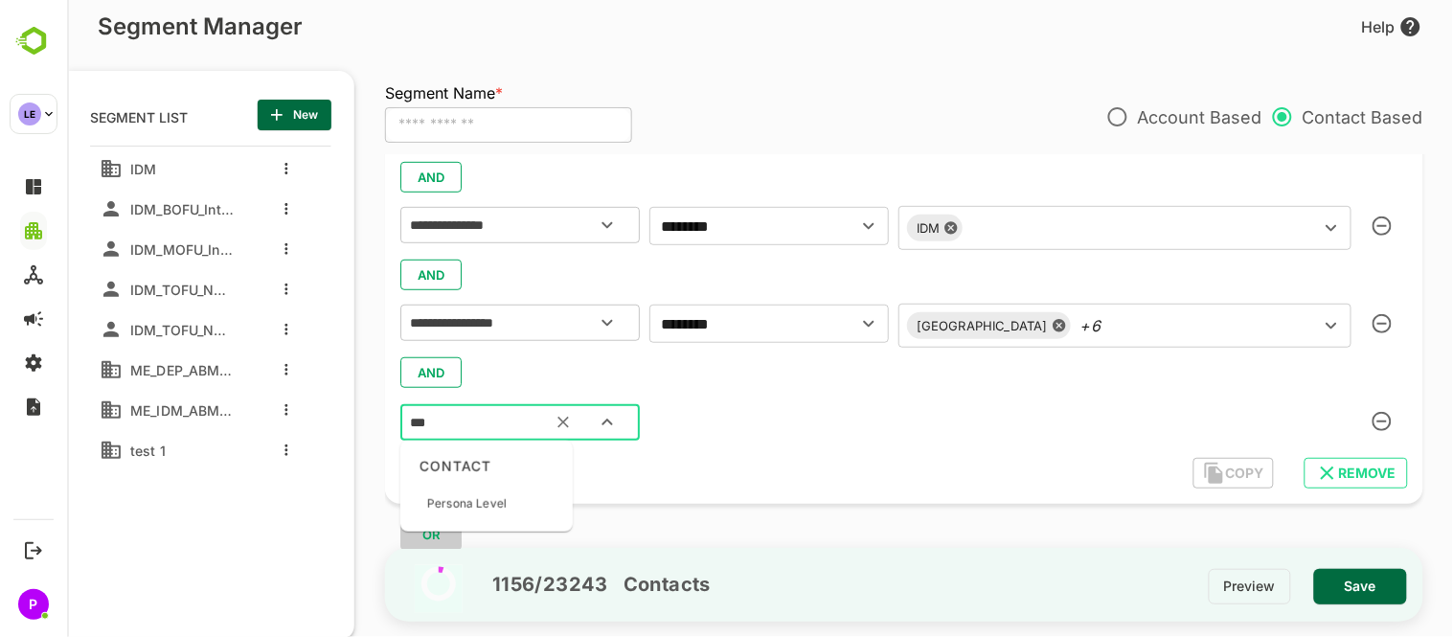
type input "****"
click at [504, 500] on p "Persona Level" at bounding box center [465, 503] width 79 height 17
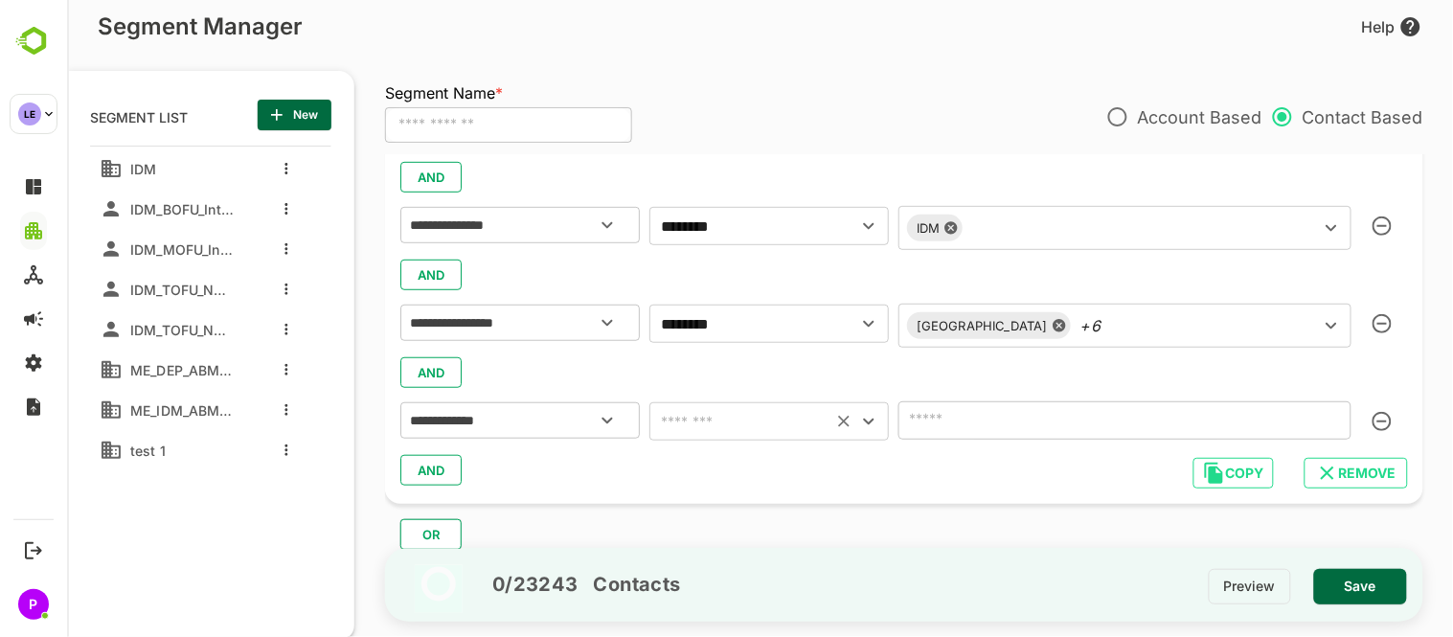
click at [877, 418] on icon "Open" at bounding box center [867, 421] width 23 height 23
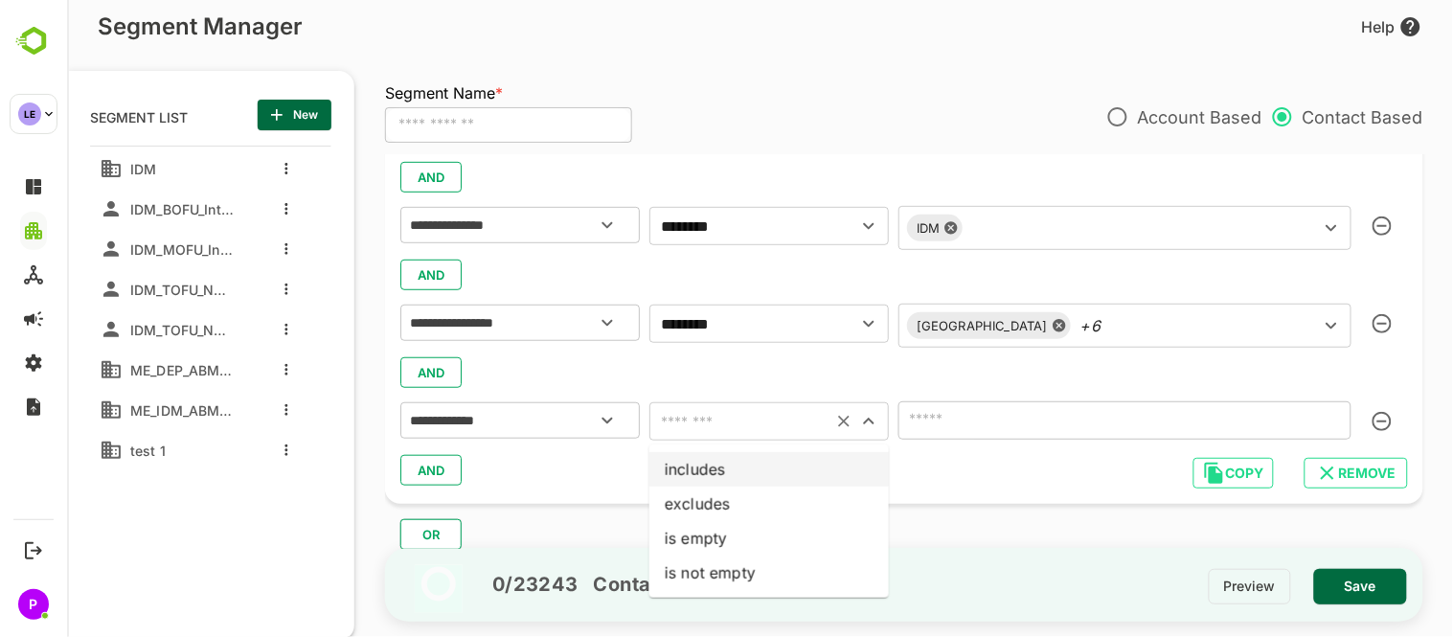
click at [819, 464] on li "includes" at bounding box center [767, 469] width 239 height 34
type input "********"
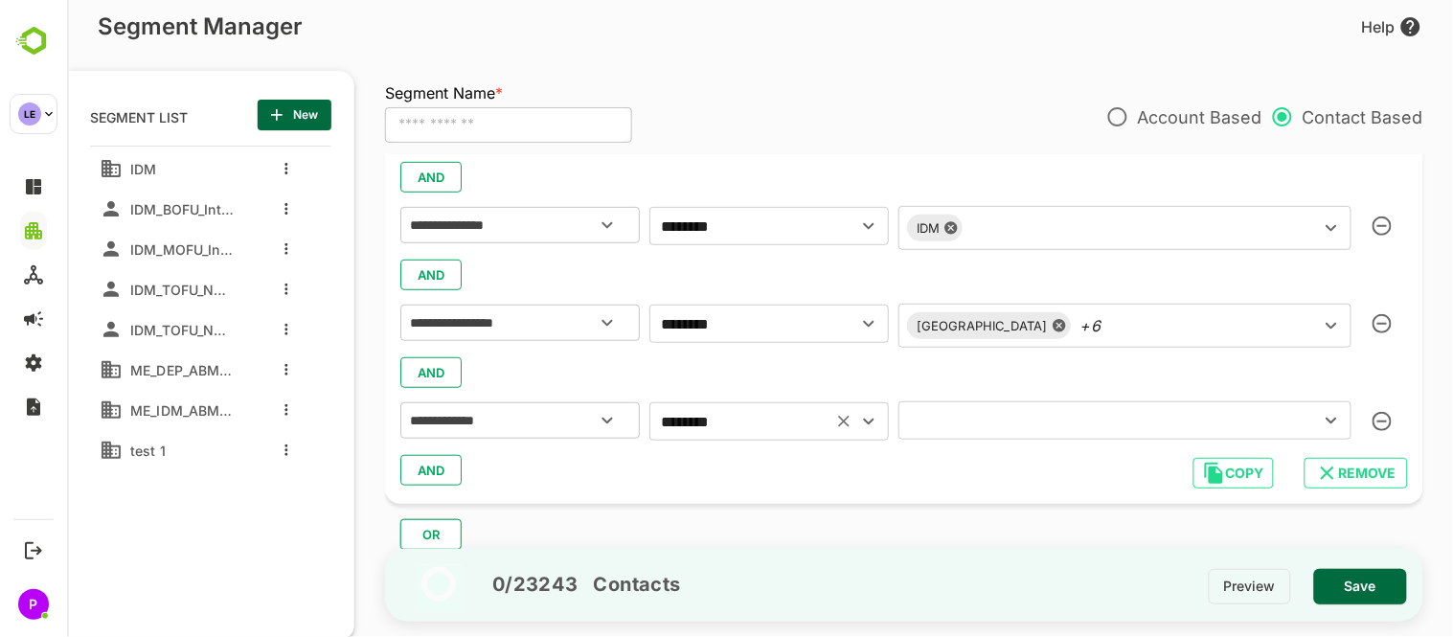
click at [1326, 419] on icon "Open" at bounding box center [1330, 420] width 23 height 23
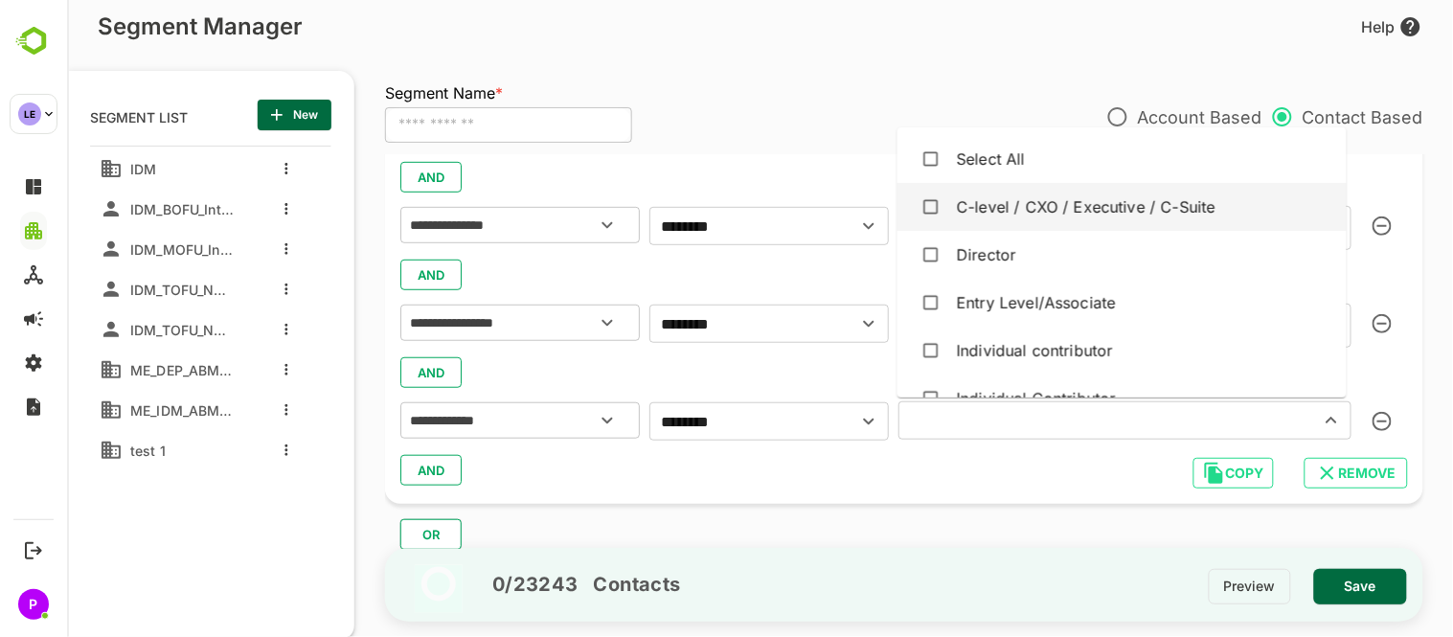
click at [1074, 217] on div "C-level / CXO / Executive / C-Suite" at bounding box center [1085, 206] width 259 height 23
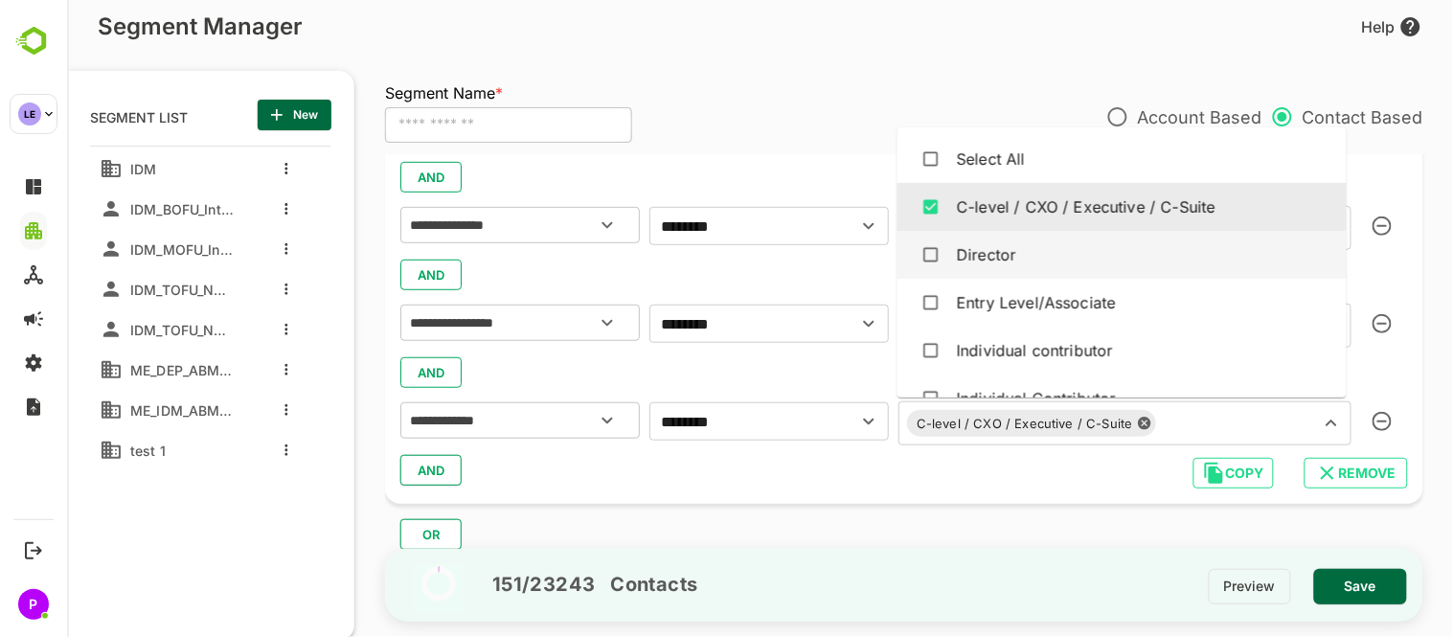
click at [1069, 252] on div "Director" at bounding box center [1121, 255] width 418 height 36
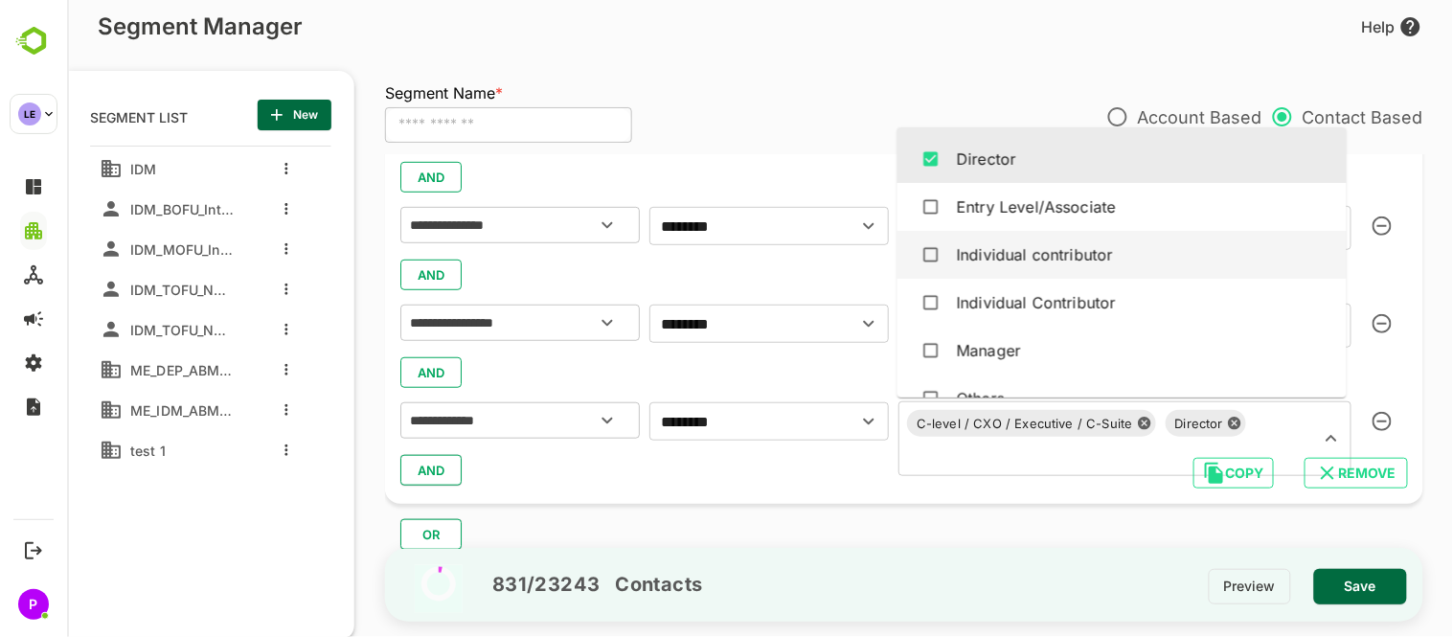
scroll to position [97, 0]
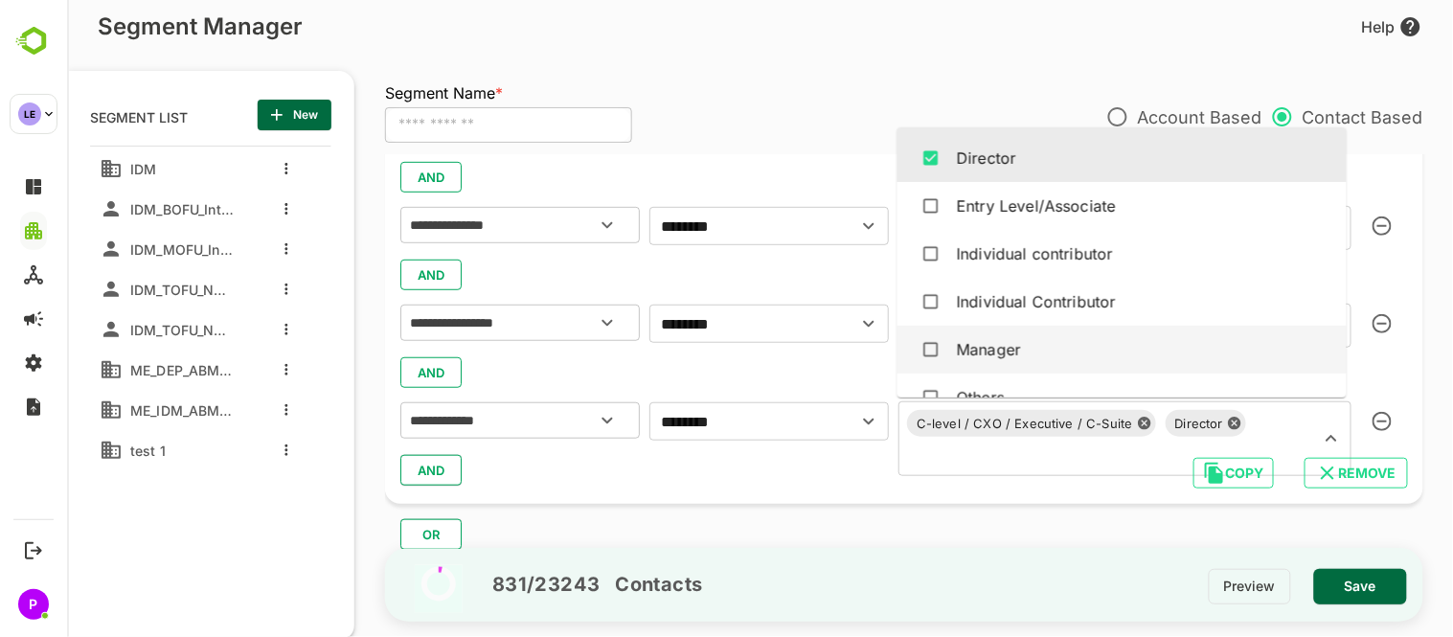
click at [1057, 341] on div "Manager" at bounding box center [1121, 349] width 418 height 36
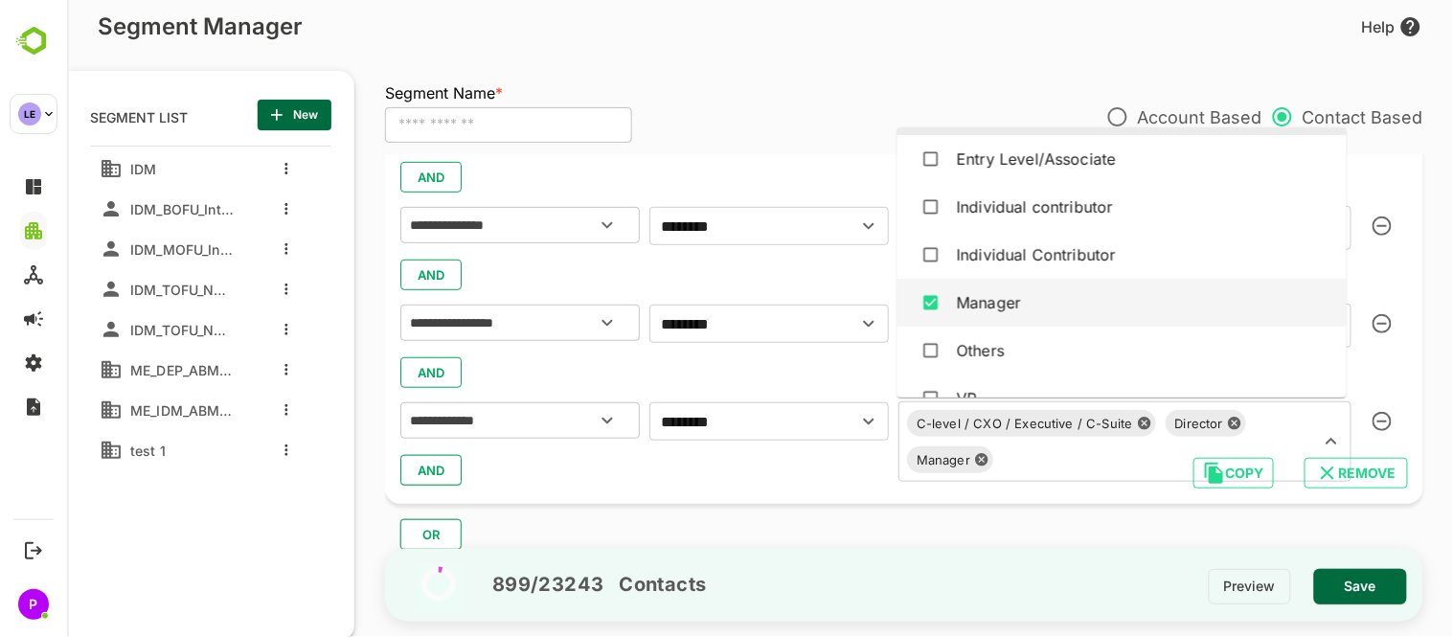
scroll to position [175, 0]
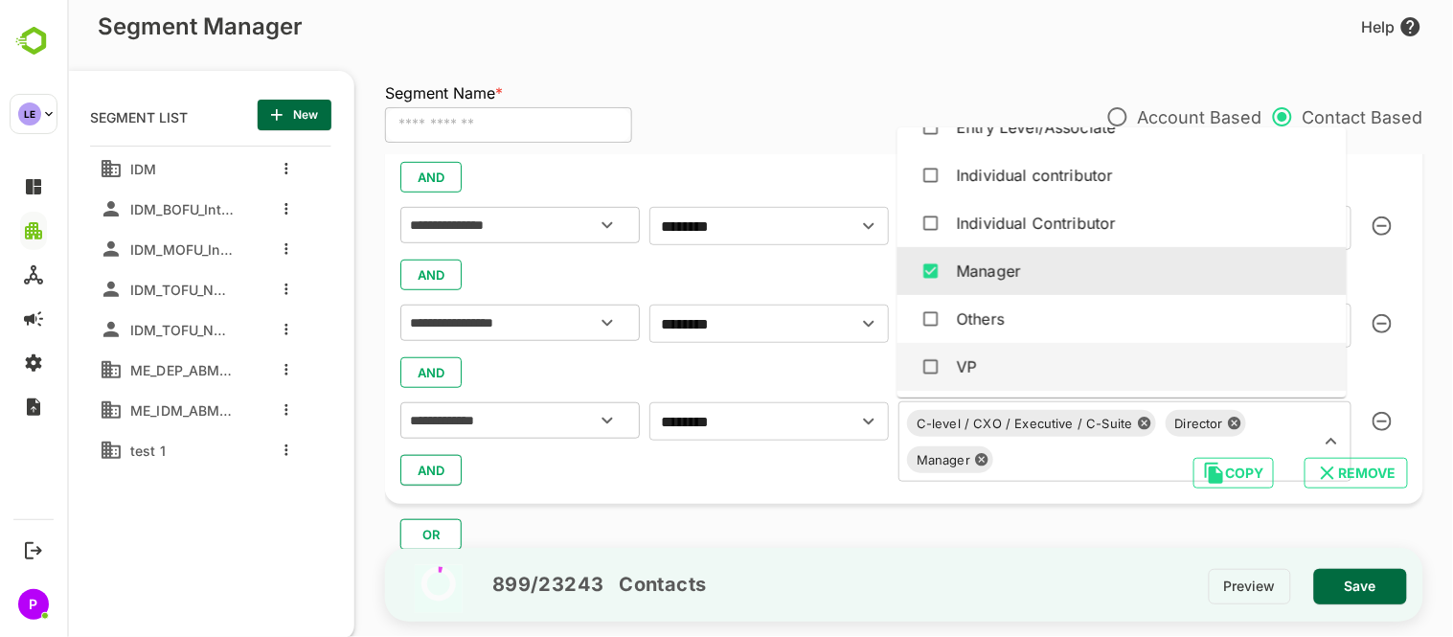
click at [1017, 357] on div "VP" at bounding box center [1121, 367] width 418 height 36
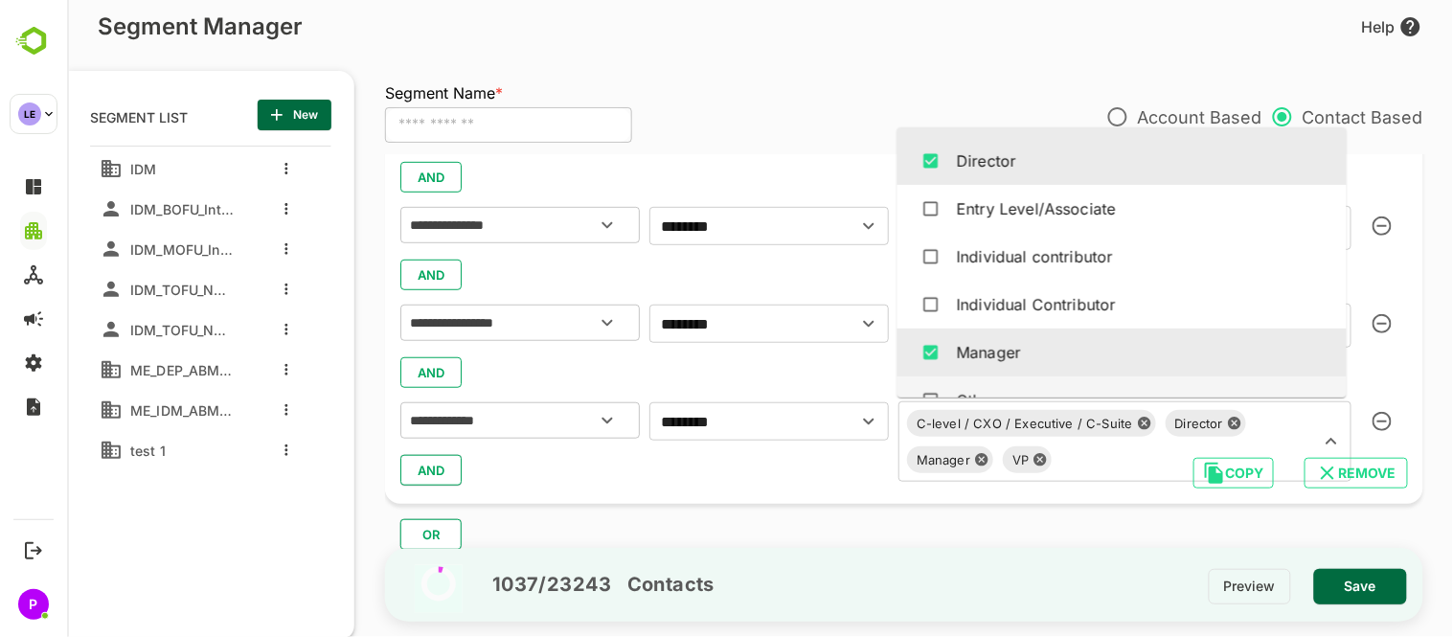
scroll to position [91, 0]
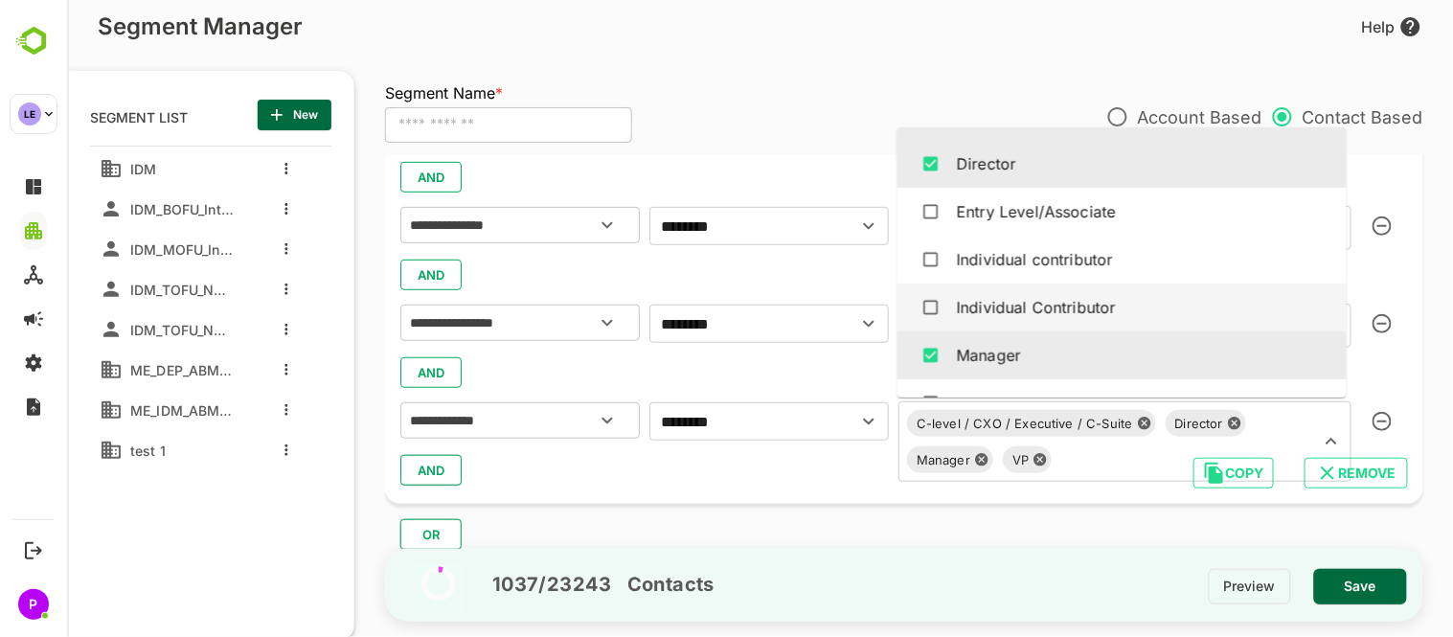
click at [687, 491] on div "**********" at bounding box center [903, 298] width 1038 height 412
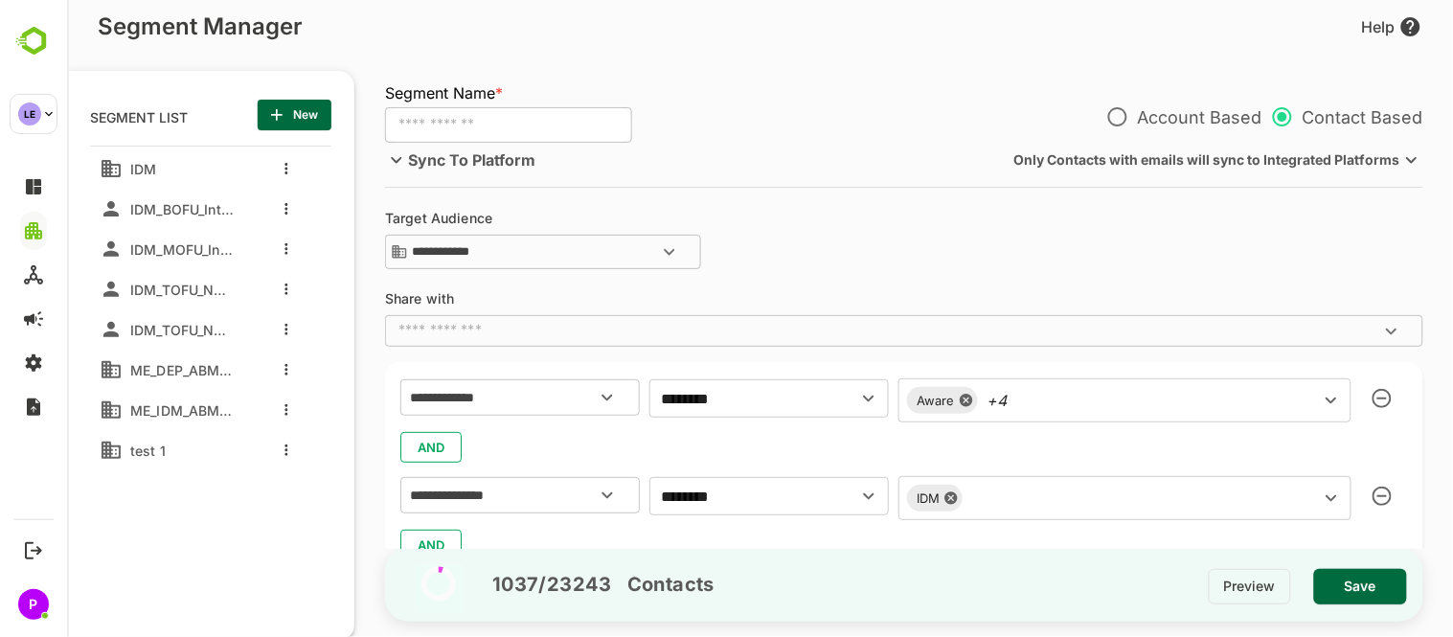
scroll to position [19, 0]
click at [521, 129] on input "text" at bounding box center [507, 125] width 247 height 36
click at [513, 125] on input "**********" at bounding box center [507, 125] width 247 height 36
click at [606, 127] on input "**********" at bounding box center [507, 125] width 247 height 36
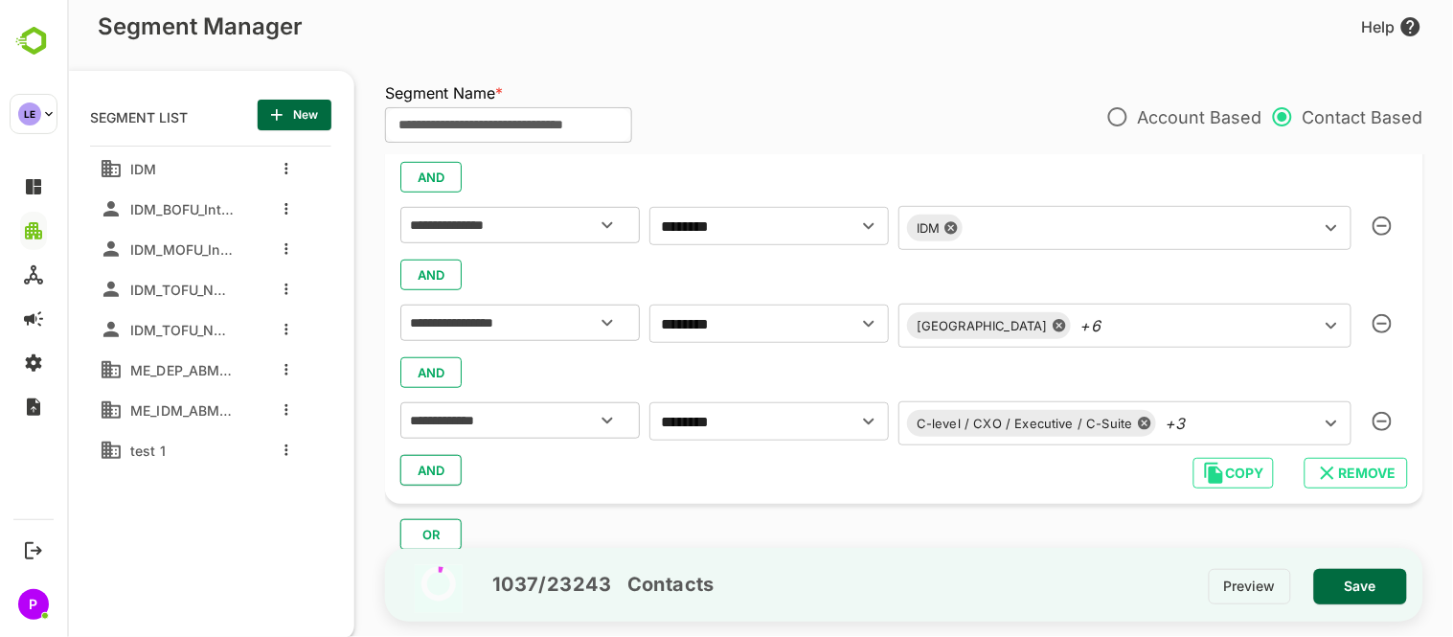
scroll to position [0, 0]
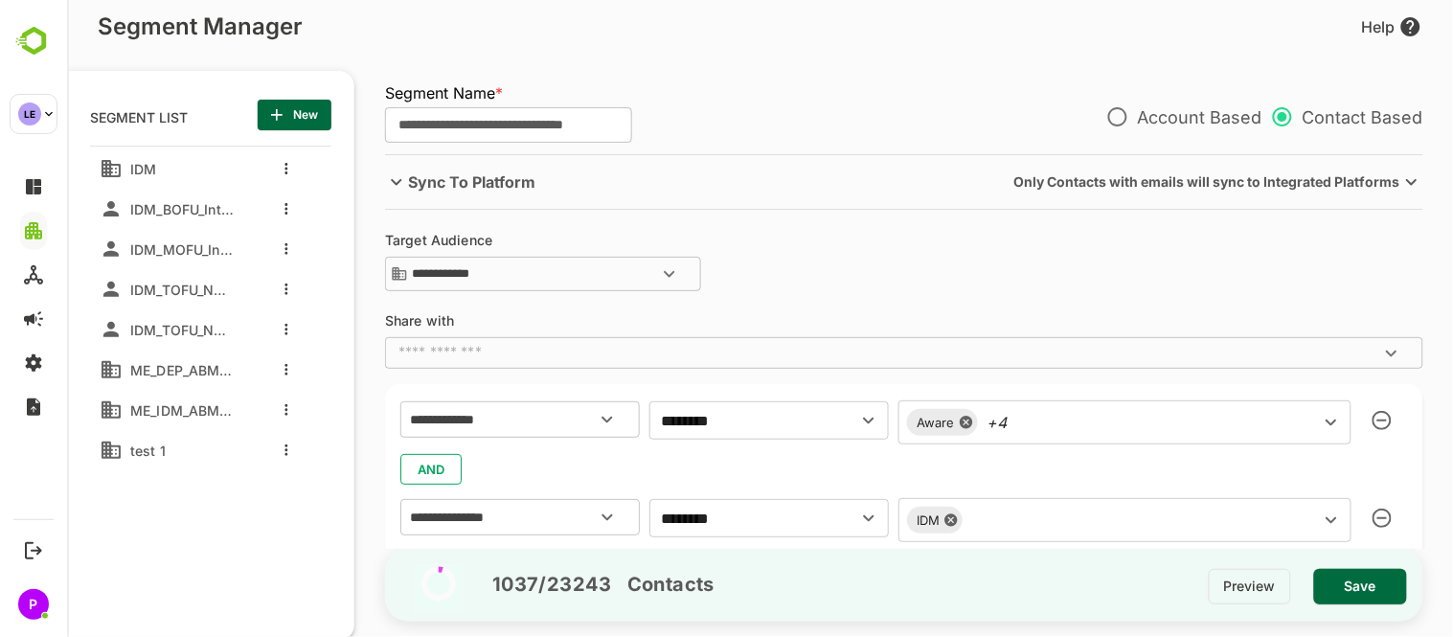
click at [1393, 355] on icon "Open" at bounding box center [1390, 353] width 23 height 23
type input "**********"
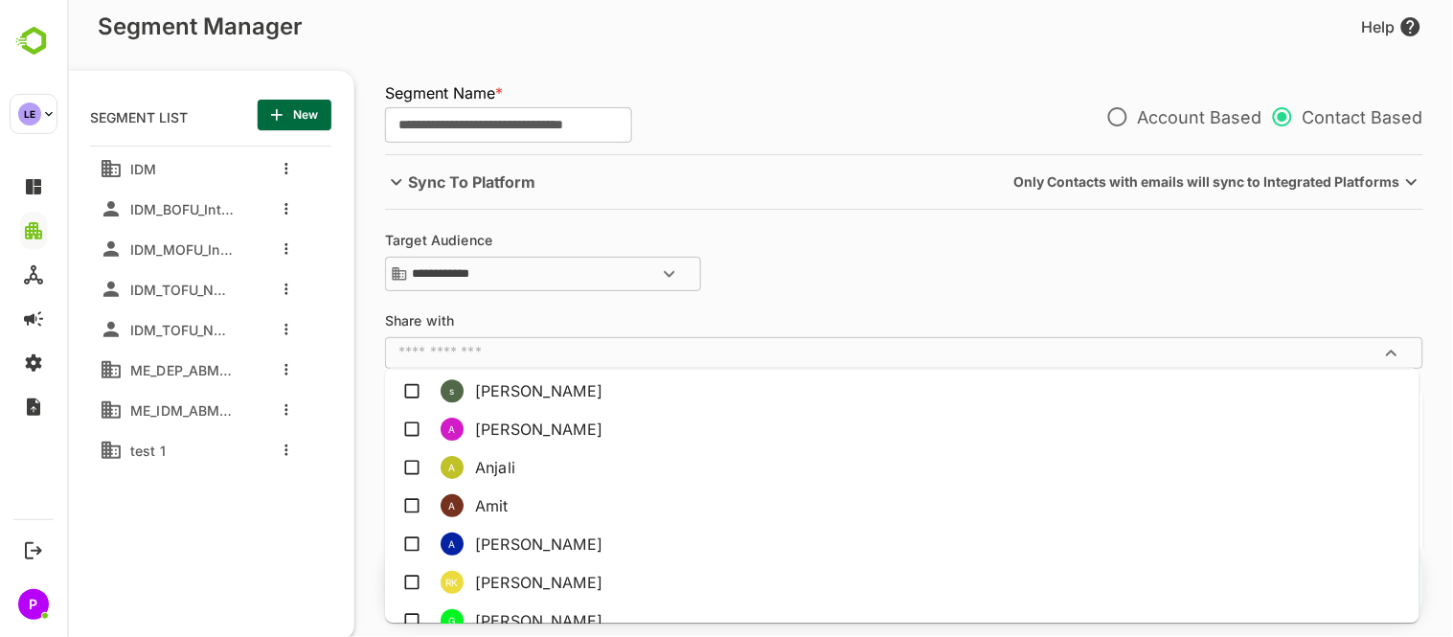
scroll to position [247, 0]
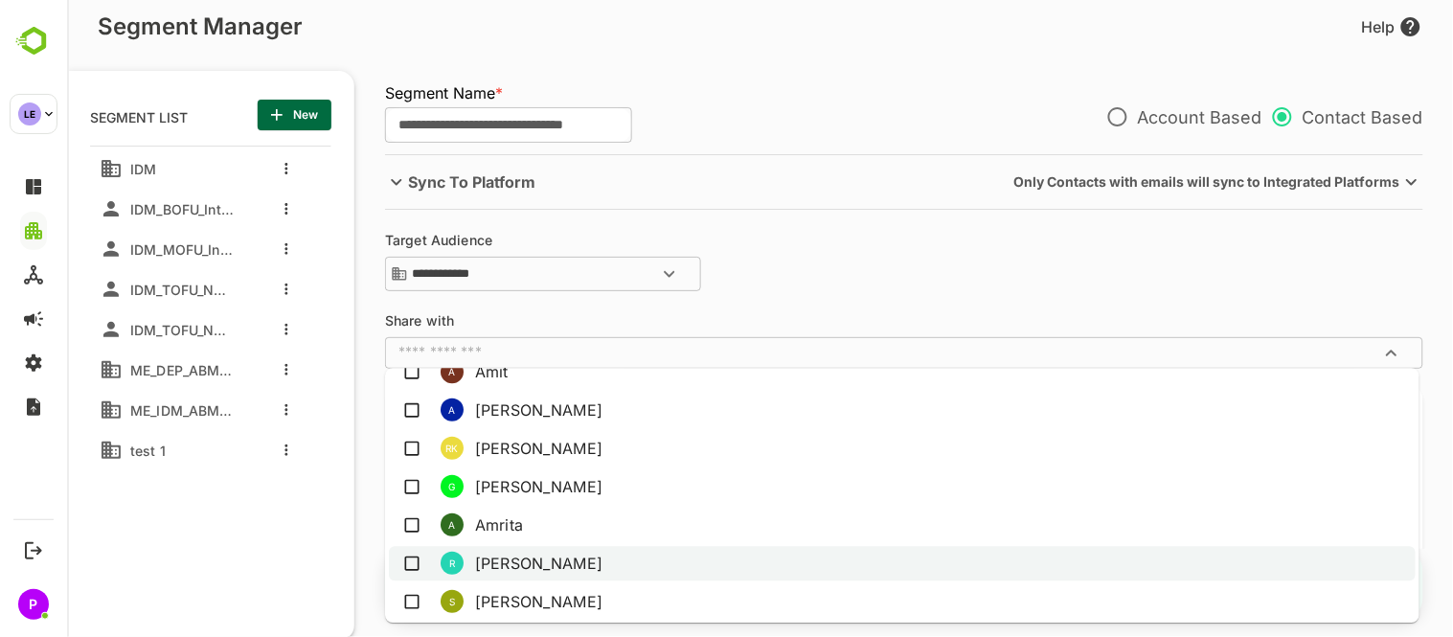
click at [555, 559] on li "R Ravinder" at bounding box center [901, 563] width 1027 height 34
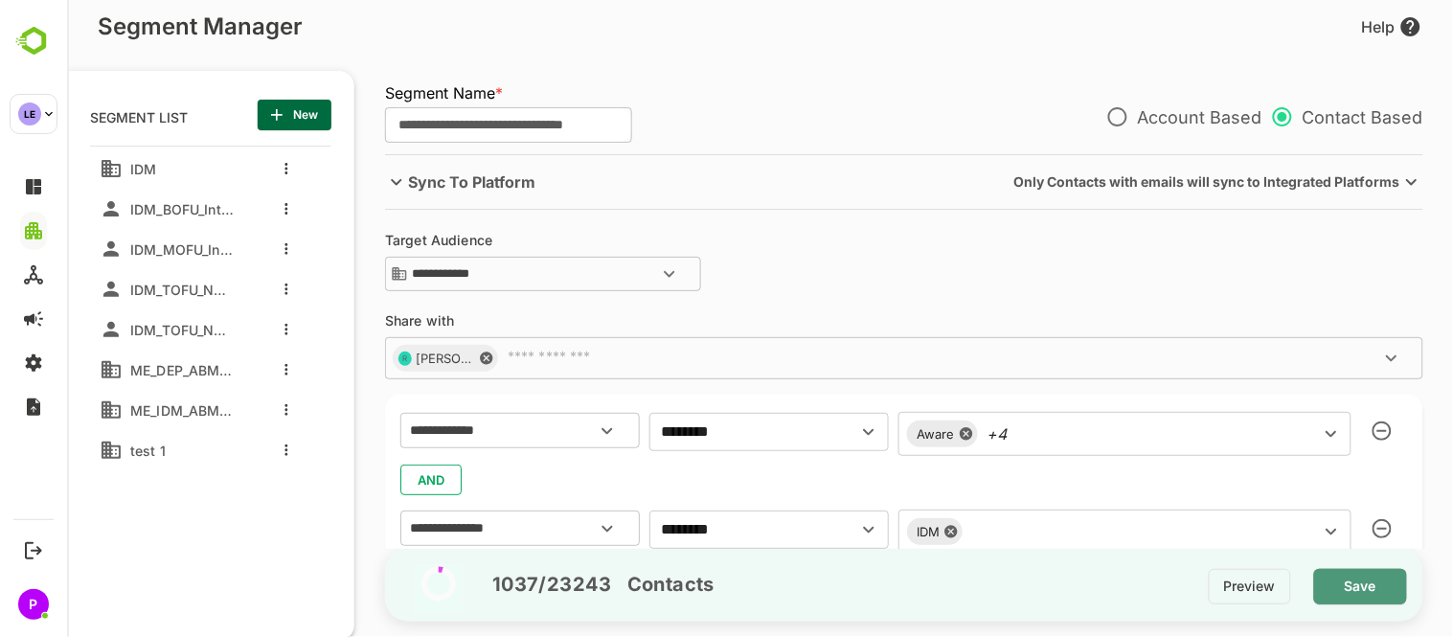
click at [1375, 589] on span "Save" at bounding box center [1359, 586] width 62 height 25
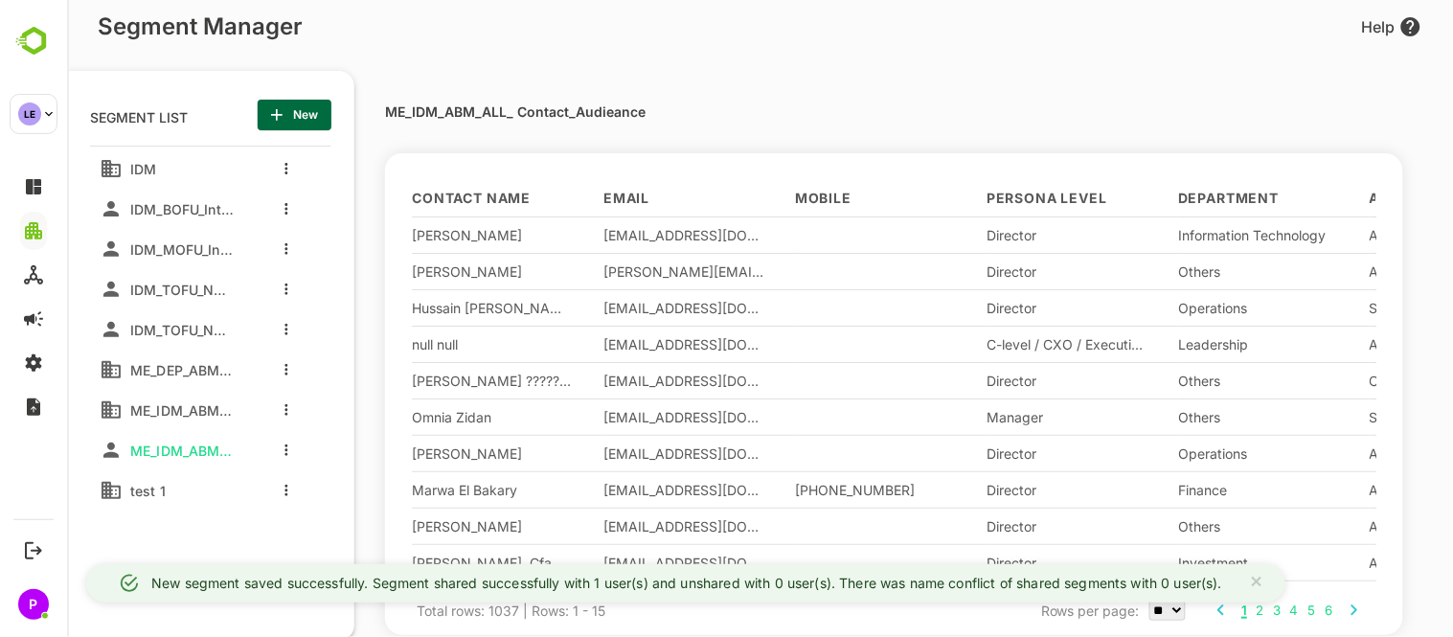
scroll to position [180, 0]
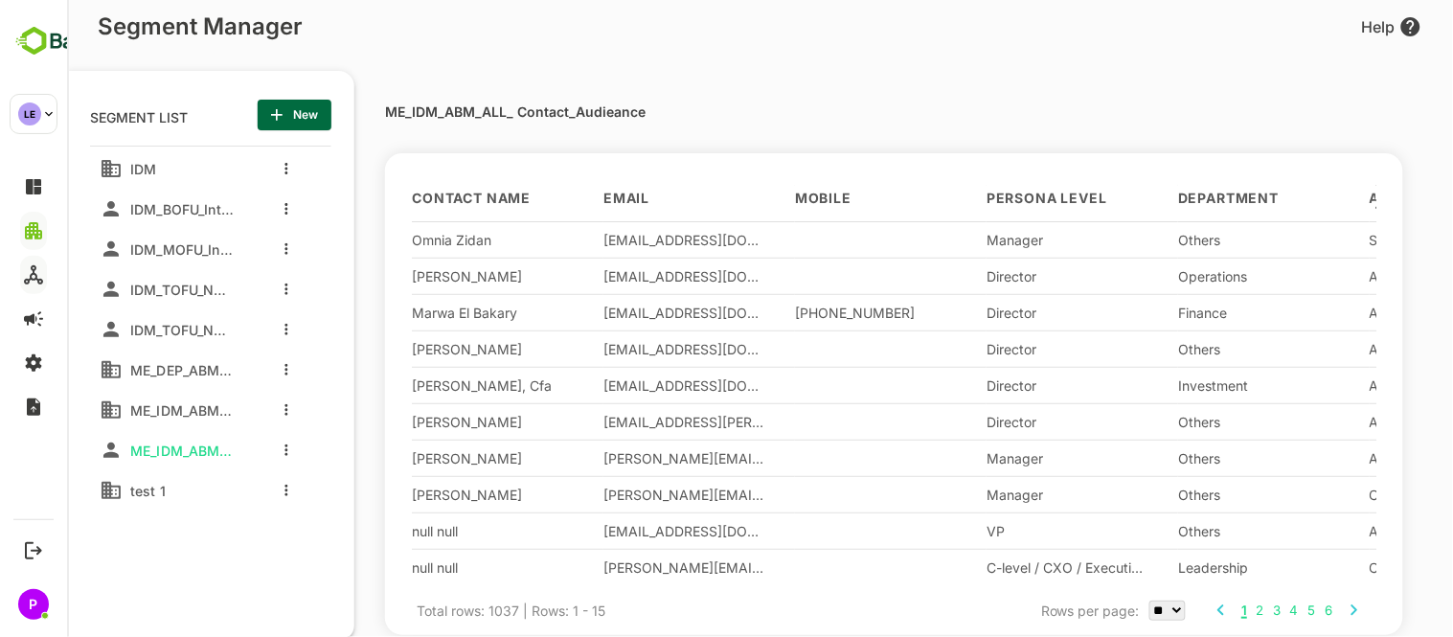
drag, startPoint x: 164, startPoint y: 399, endPoint x: 799, endPoint y: 302, distance: 642.3
click at [799, 305] on div "+20 2 26733107" at bounding box center [874, 313] width 161 height 16
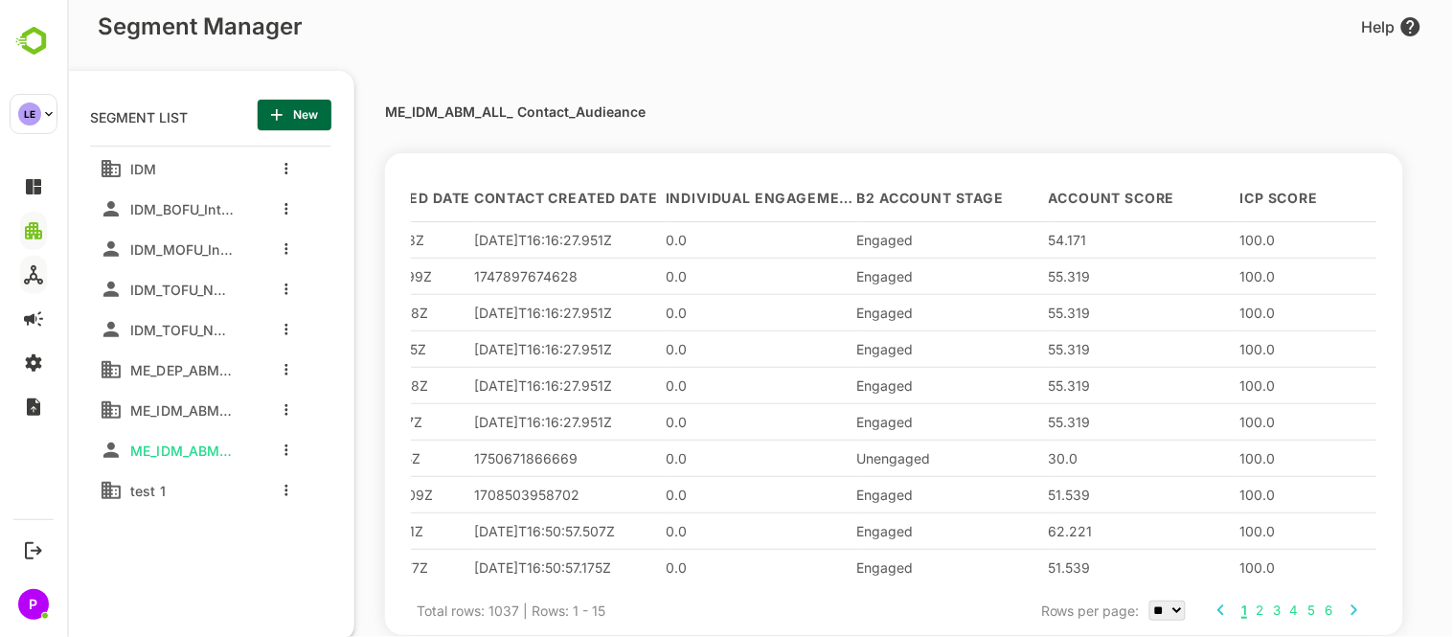
scroll to position [180, 2311]
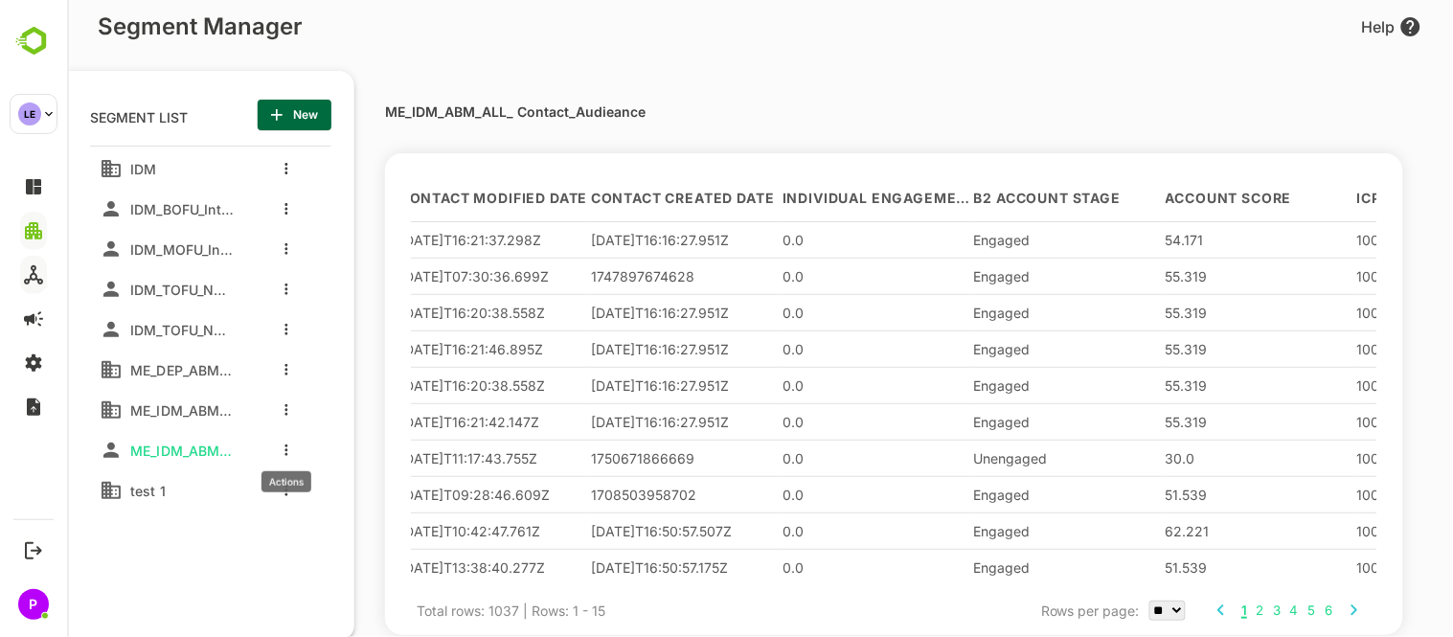
click at [283, 446] on icon "more actions" at bounding box center [285, 449] width 4 height 11
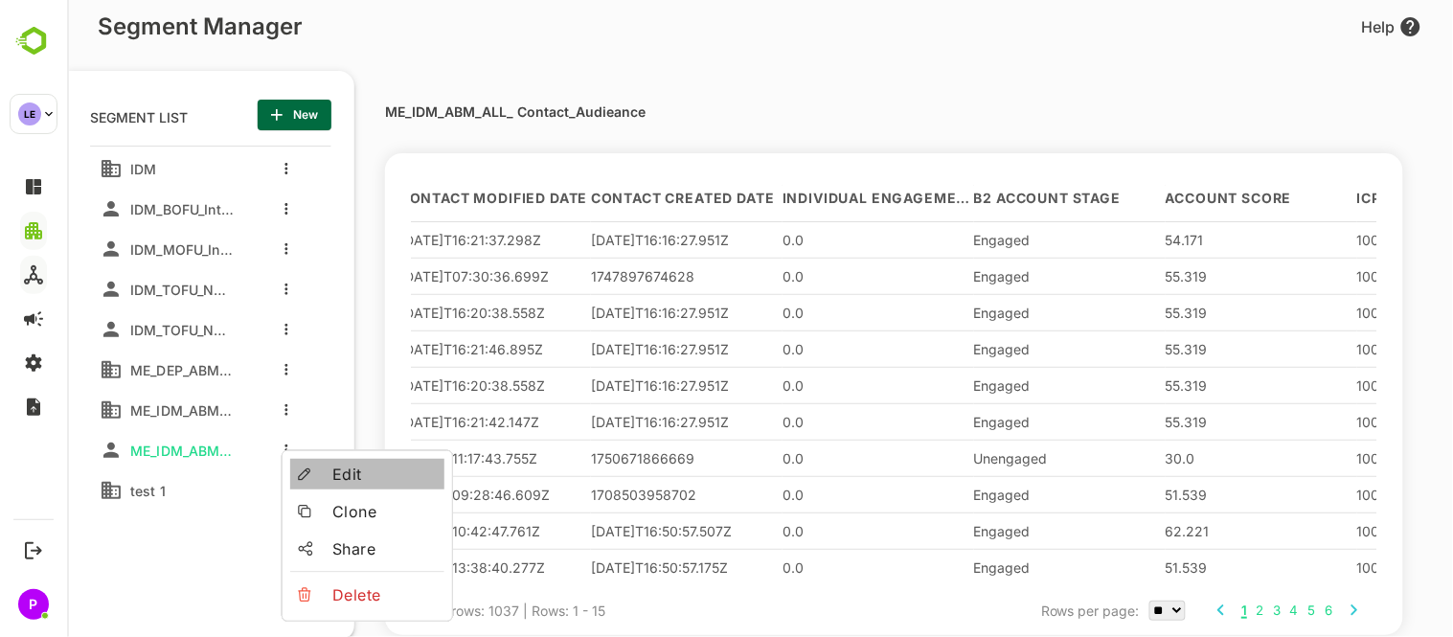
click at [321, 481] on li "Edit" at bounding box center [366, 474] width 154 height 31
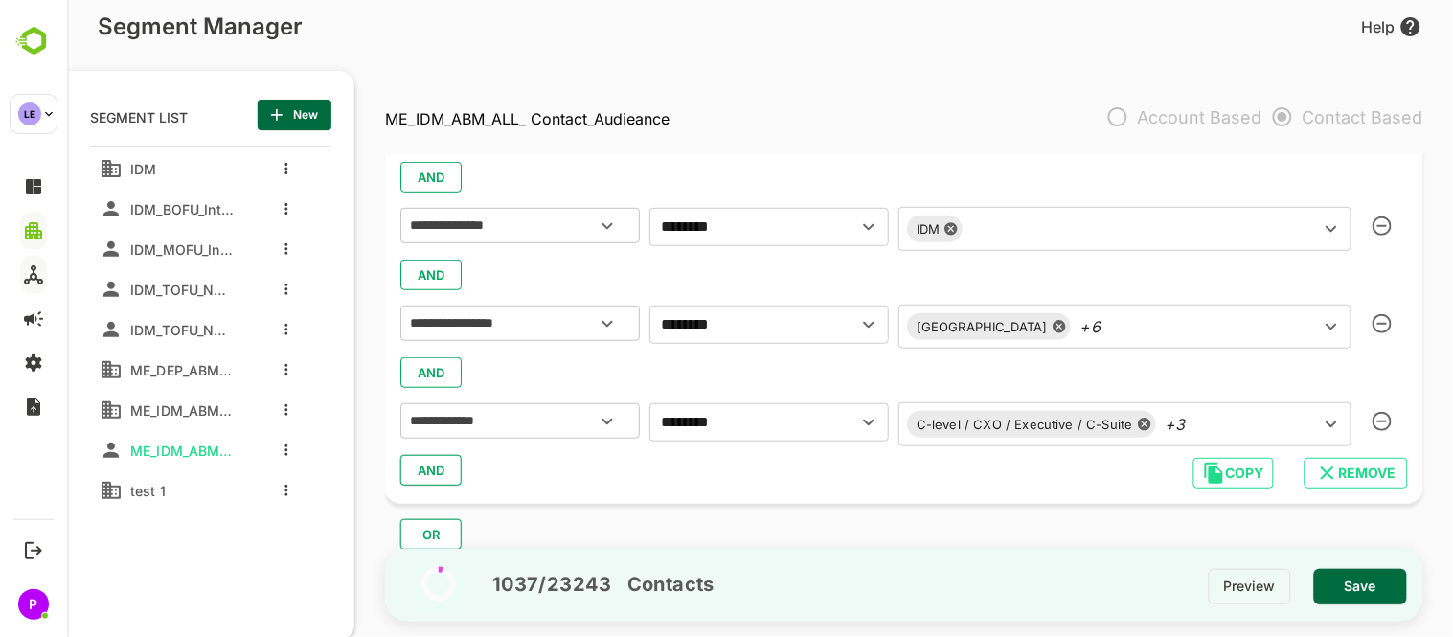
scroll to position [302, 0]
click at [1368, 588] on span "Save" at bounding box center [1359, 586] width 62 height 25
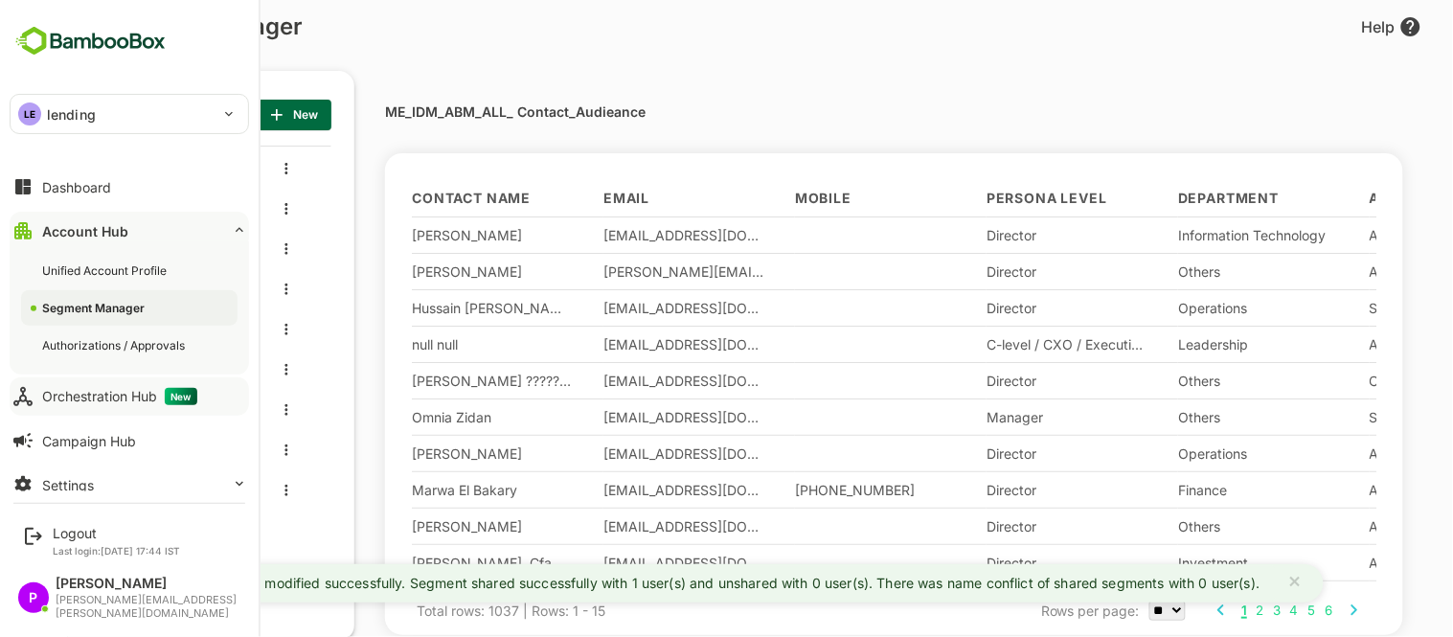
click at [72, 413] on button "Orchestration Hub New" at bounding box center [129, 396] width 239 height 38
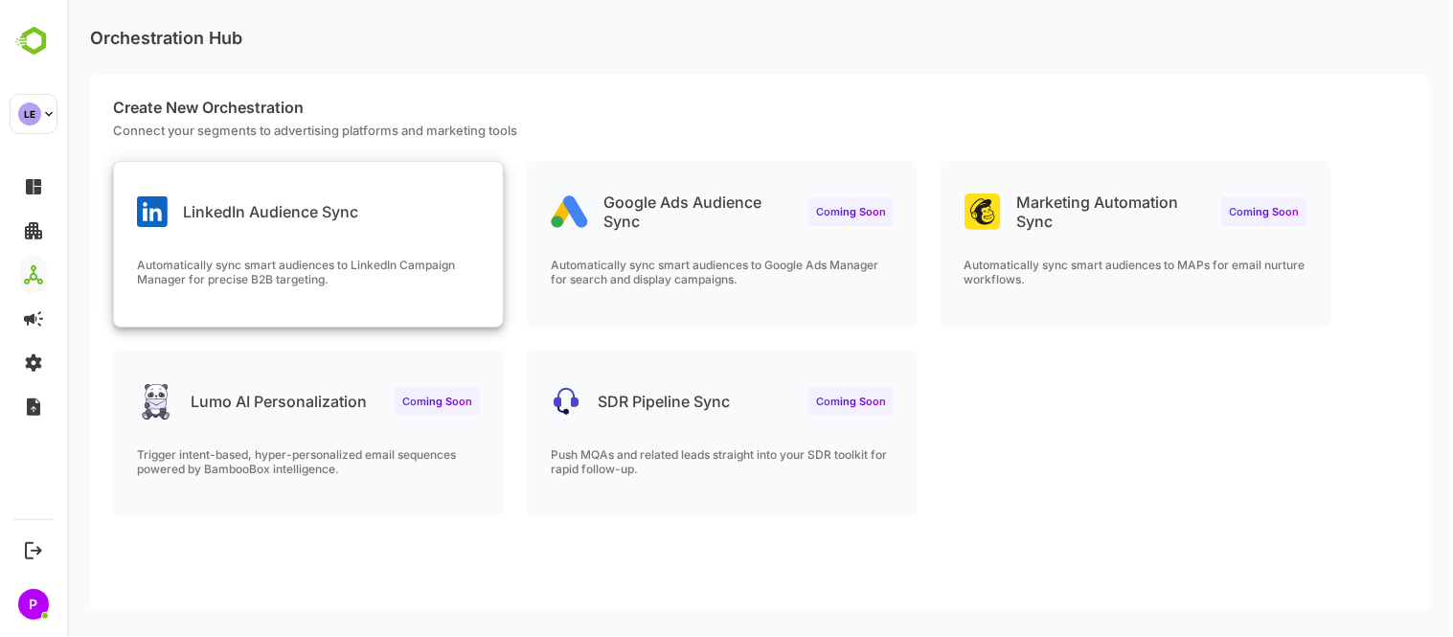
click at [357, 234] on div "LinkedIn Audience Sync Automatically sync smart audiences to LinkedIn Campaign …" at bounding box center [307, 244] width 389 height 165
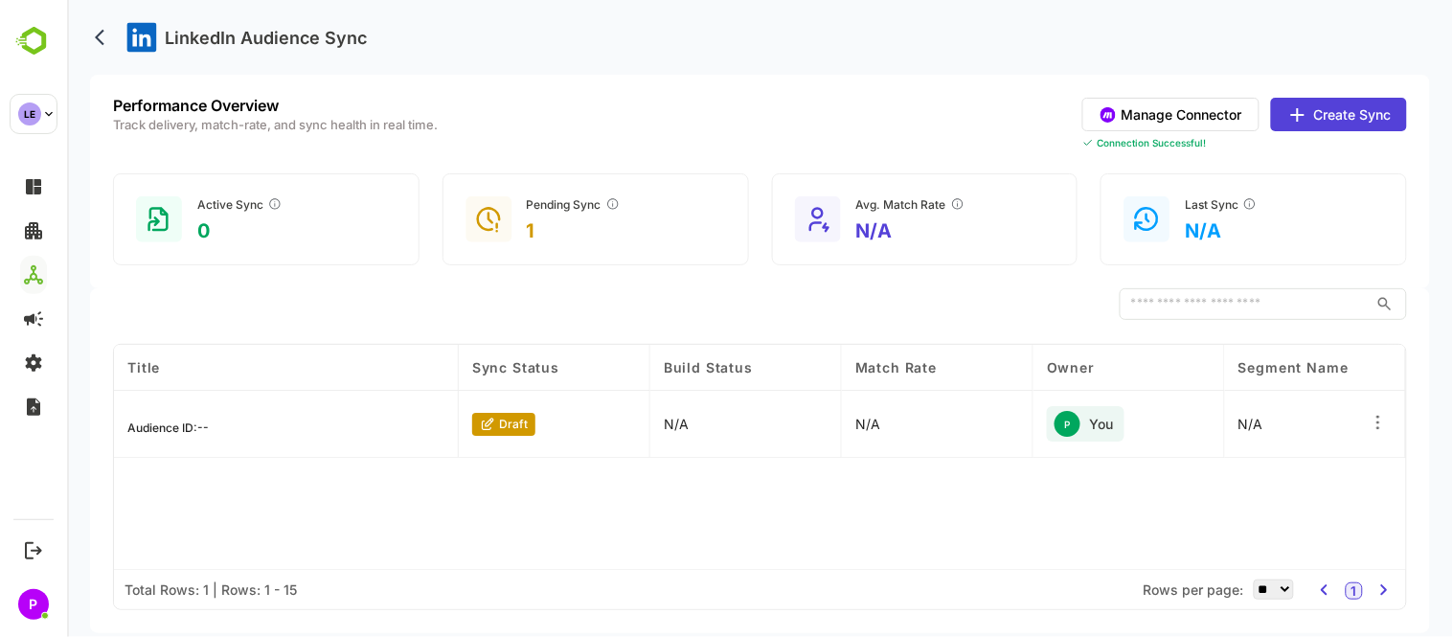
click at [1347, 117] on button "Create Sync" at bounding box center [1338, 115] width 136 height 34
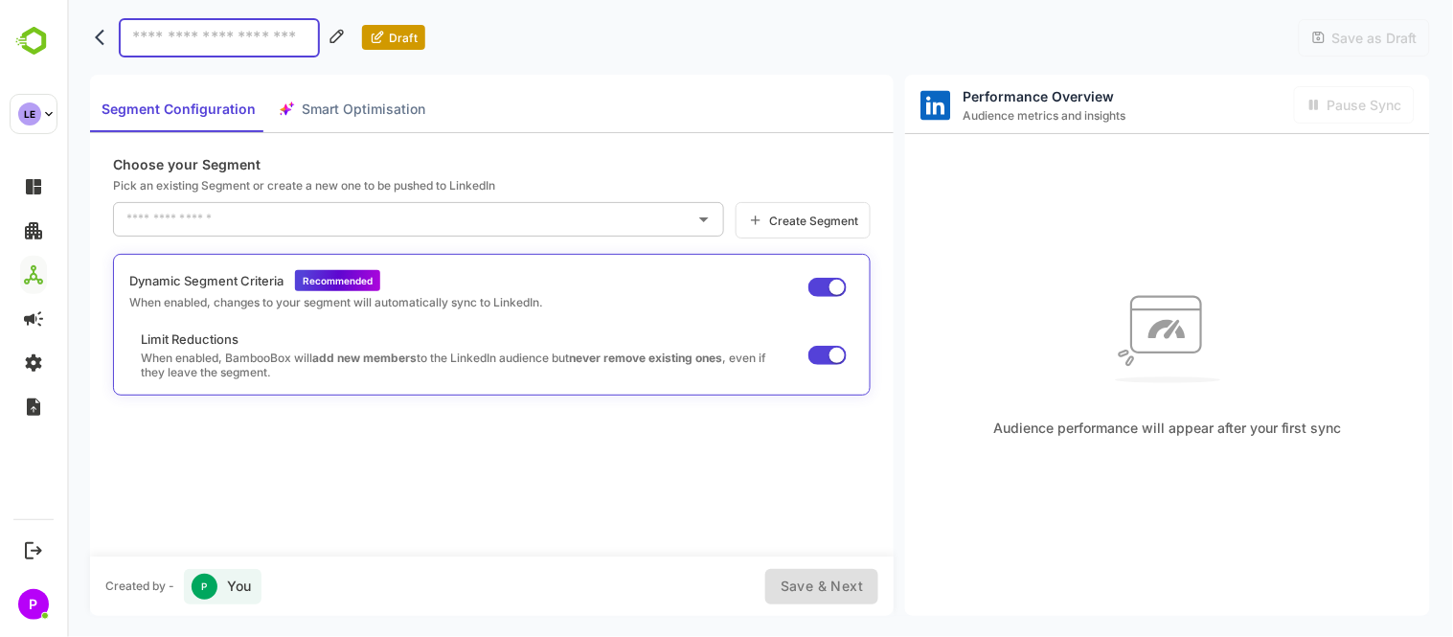
click at [709, 220] on icon "Open" at bounding box center [702, 219] width 23 height 23
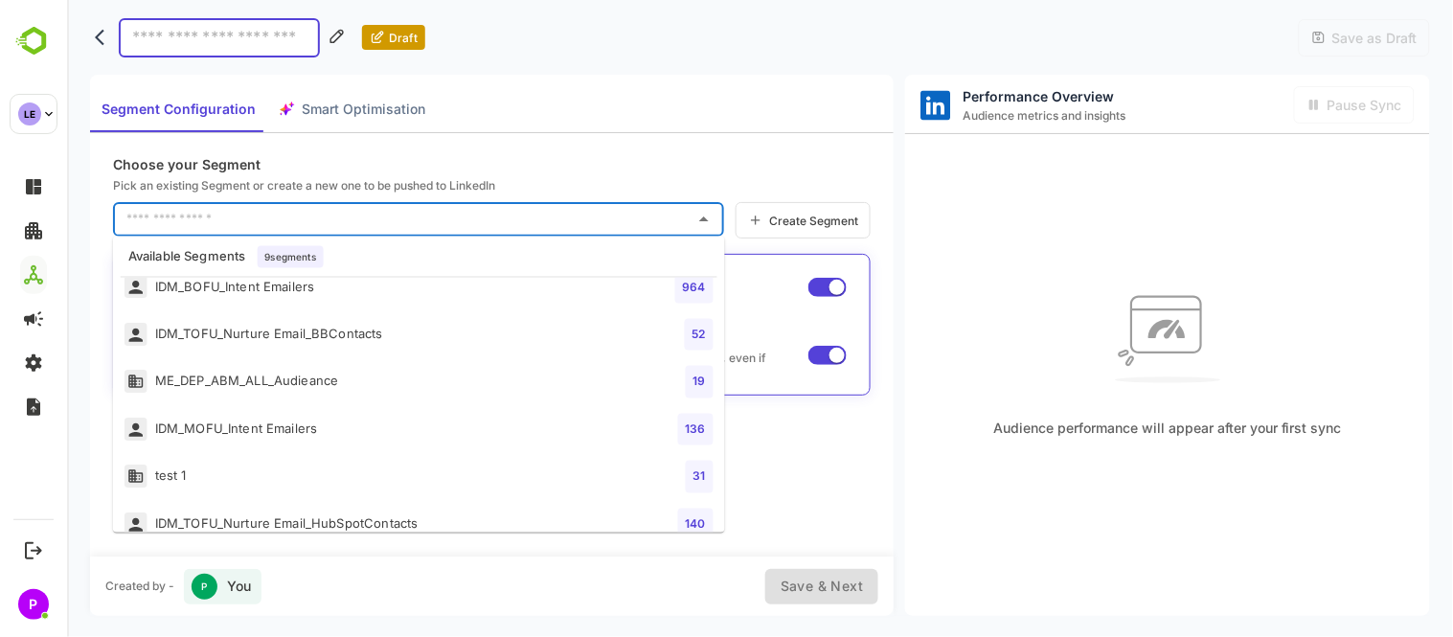
scroll to position [186, 0]
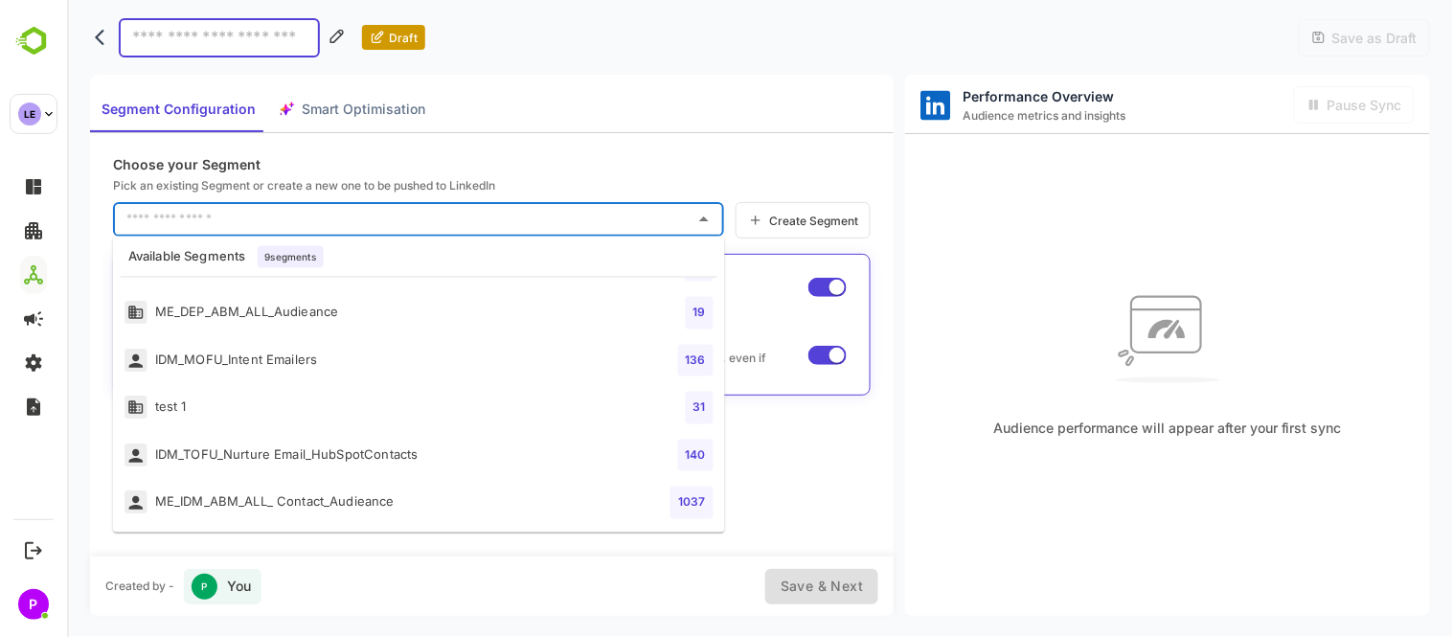
click at [357, 495] on div "ME_IDM_ABM_ALL_ Contact_Audieance" at bounding box center [259, 502] width 270 height 24
type input "**********"
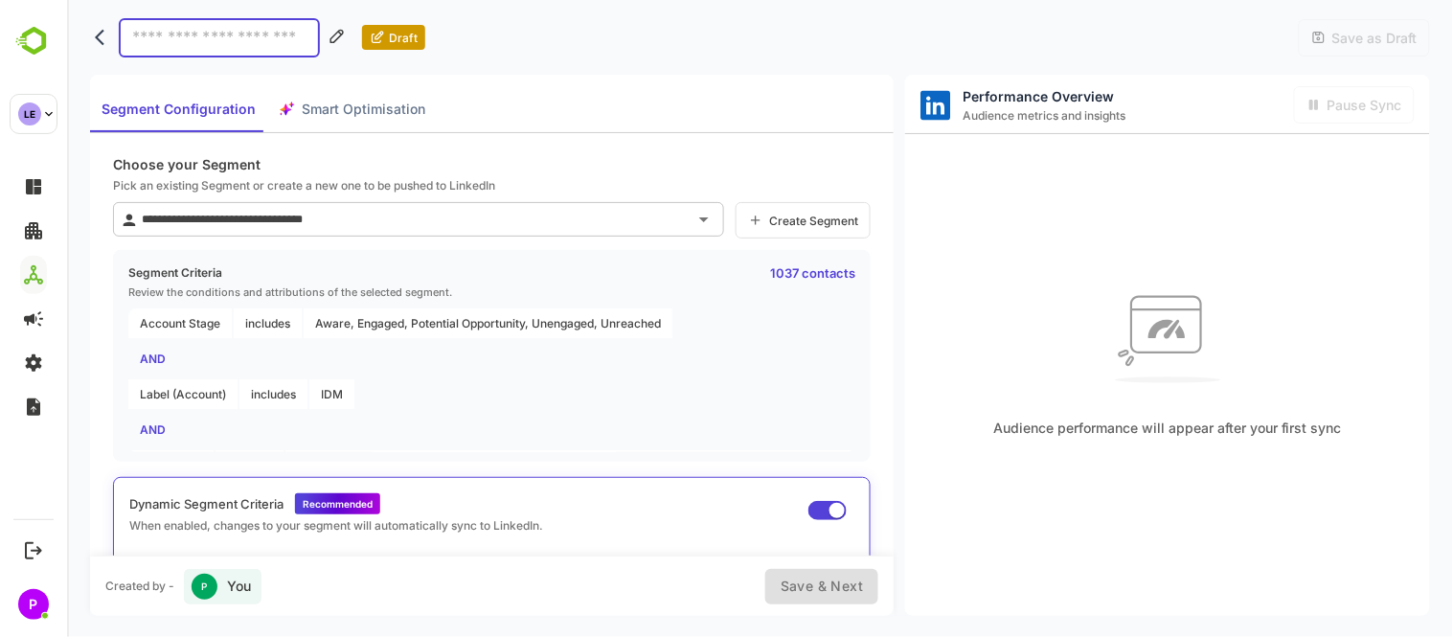
click at [191, 55] on input at bounding box center [218, 37] width 201 height 39
type input "***"
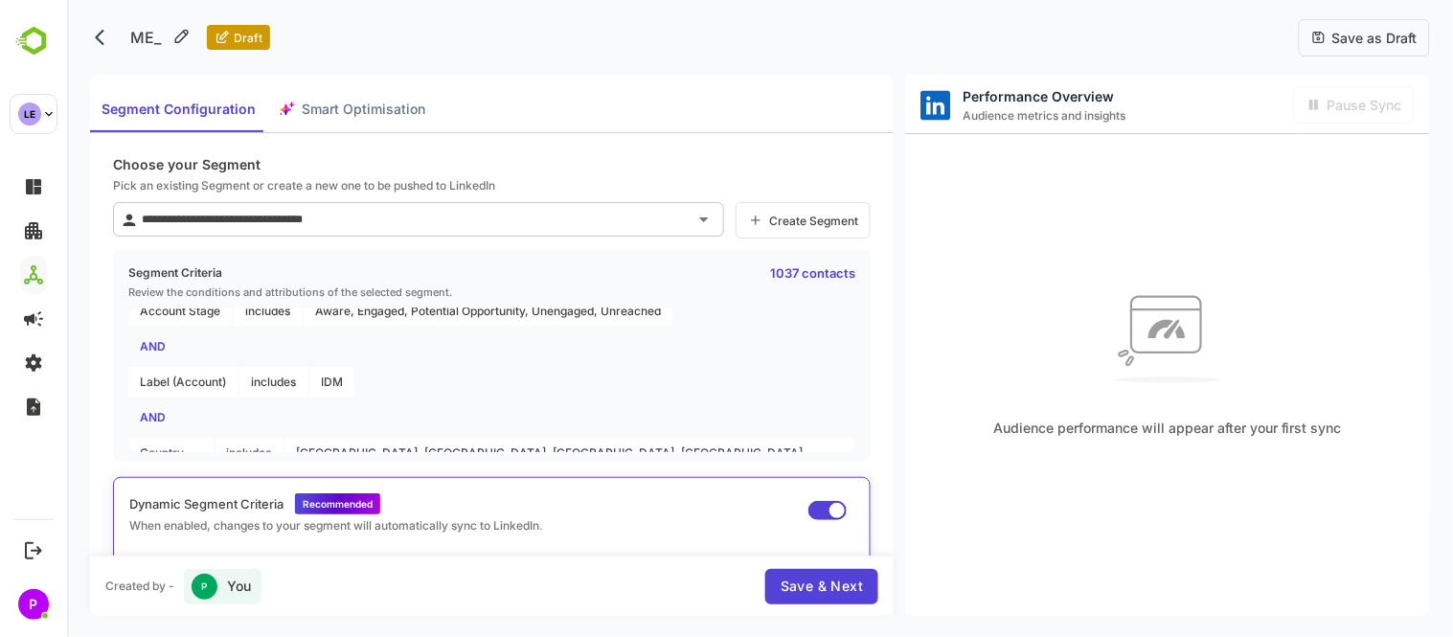
scroll to position [0, 0]
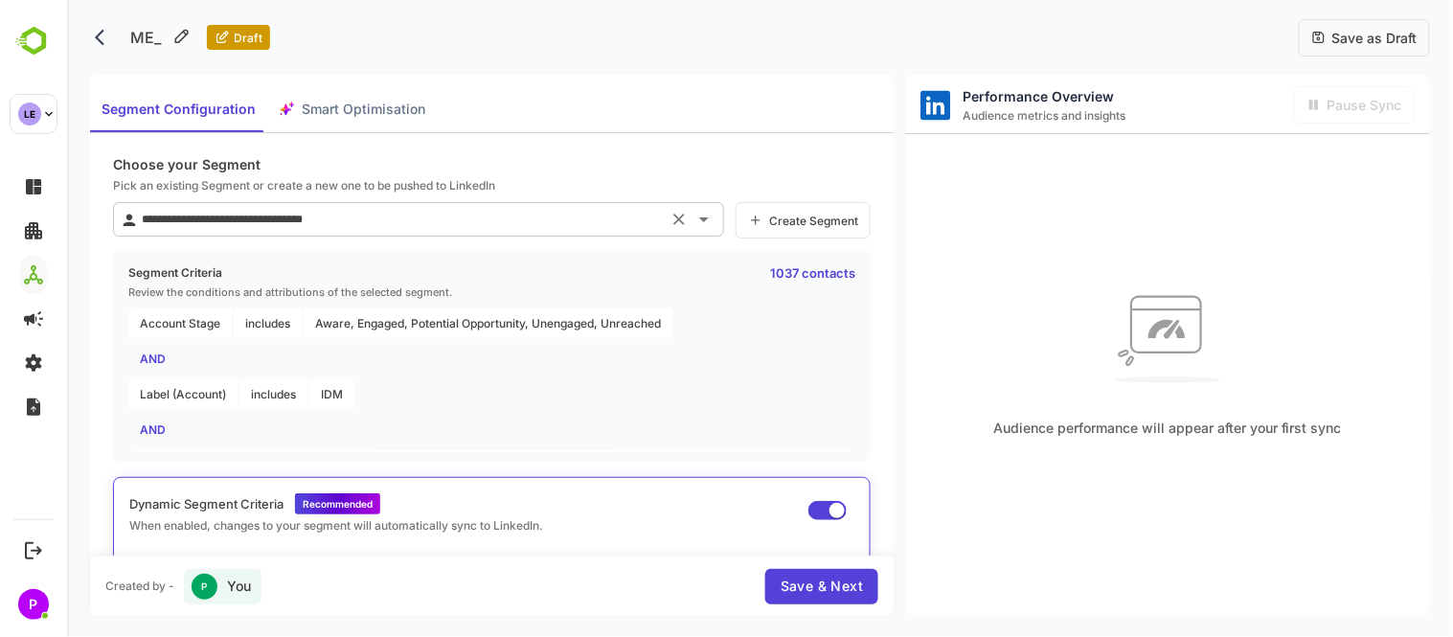
click at [450, 213] on input "**********" at bounding box center [398, 219] width 525 height 31
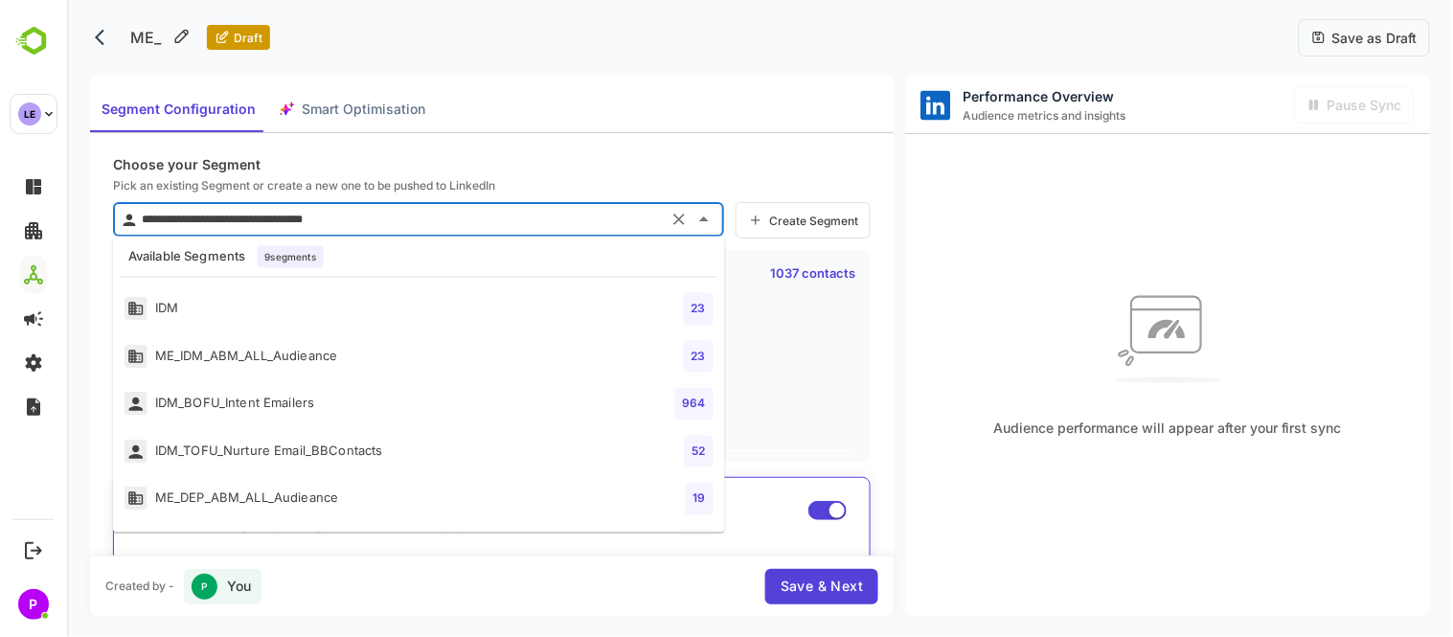
scroll to position [178, 0]
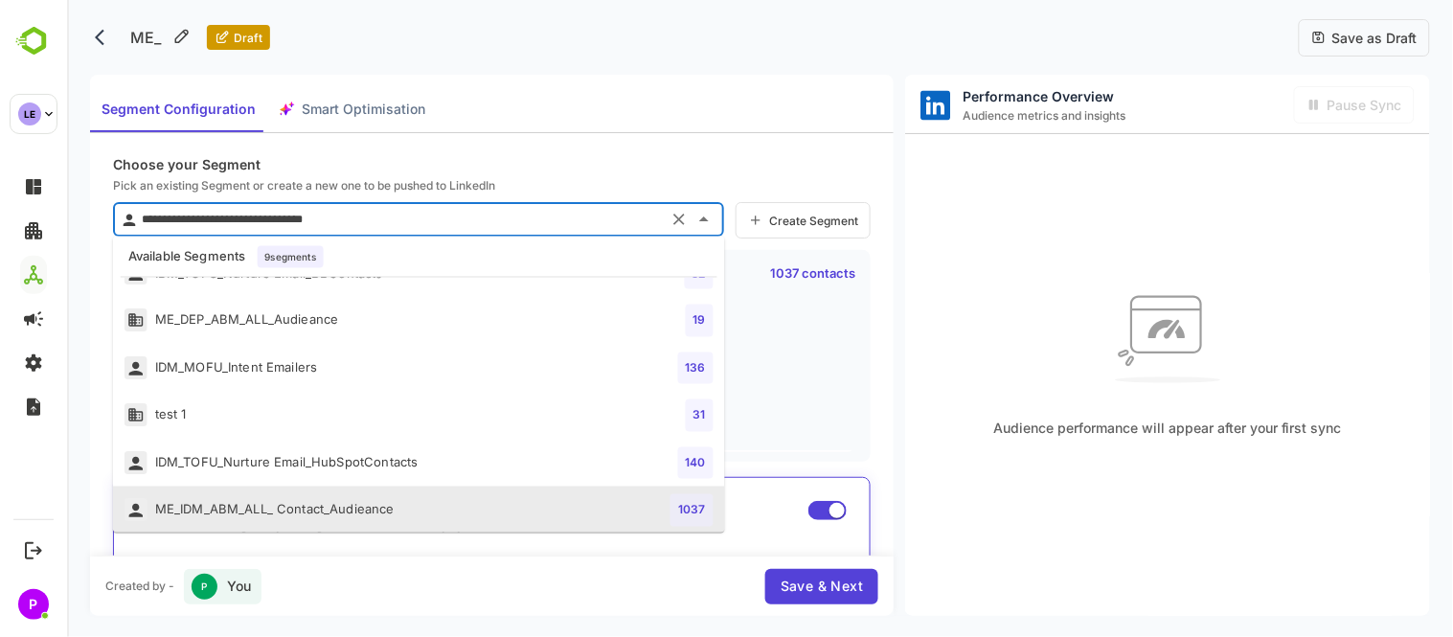
click at [514, 140] on div "**********" at bounding box center [490, 344] width 803 height 422
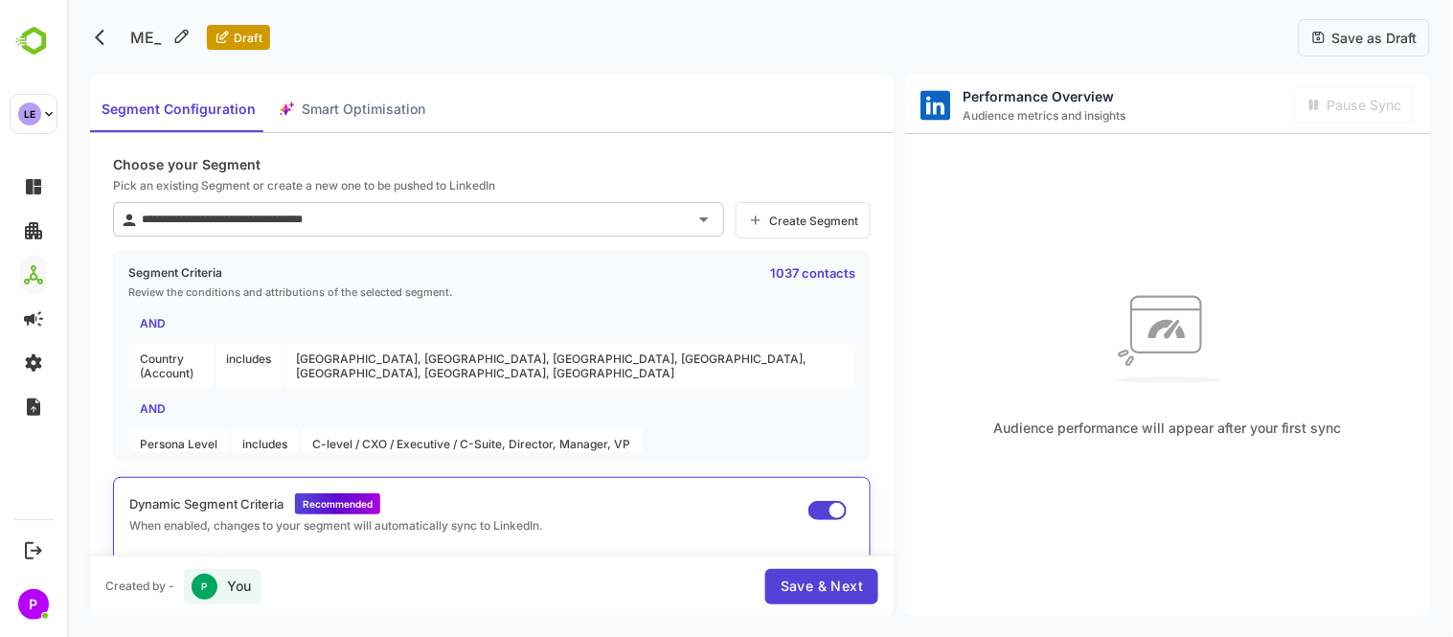
scroll to position [0, 0]
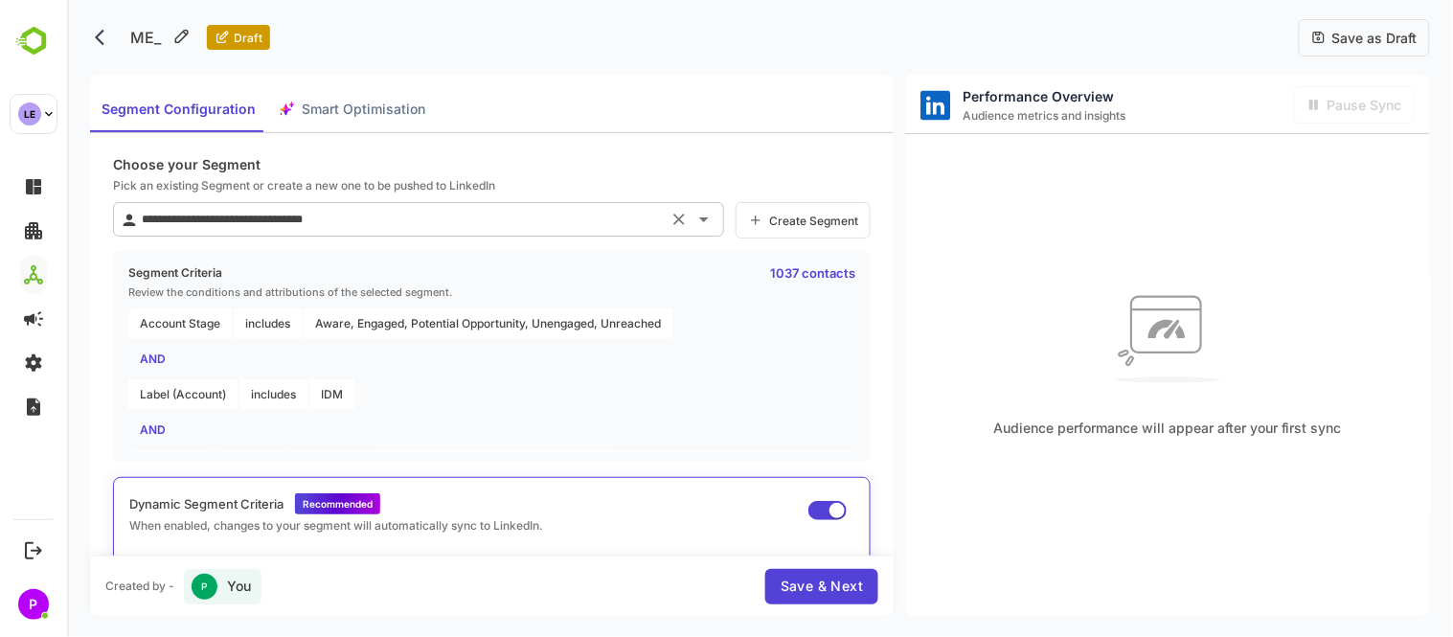
click at [395, 217] on input "**********" at bounding box center [398, 219] width 525 height 31
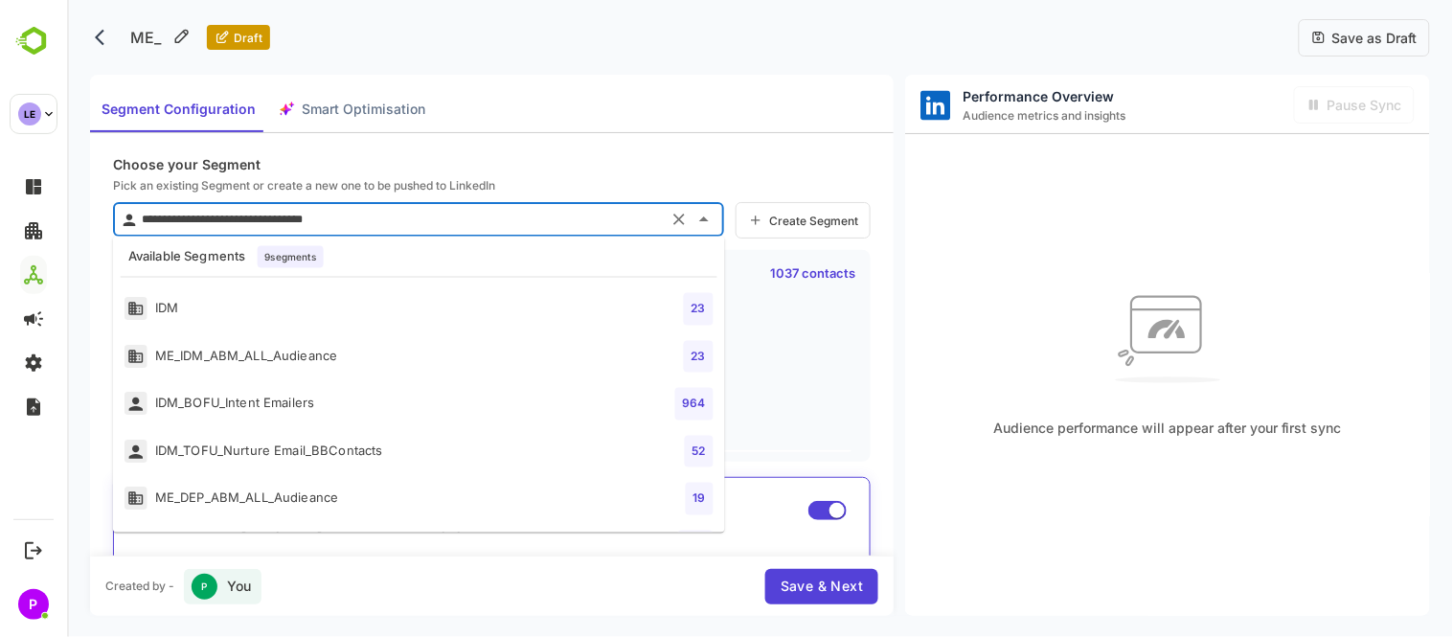
scroll to position [178, 0]
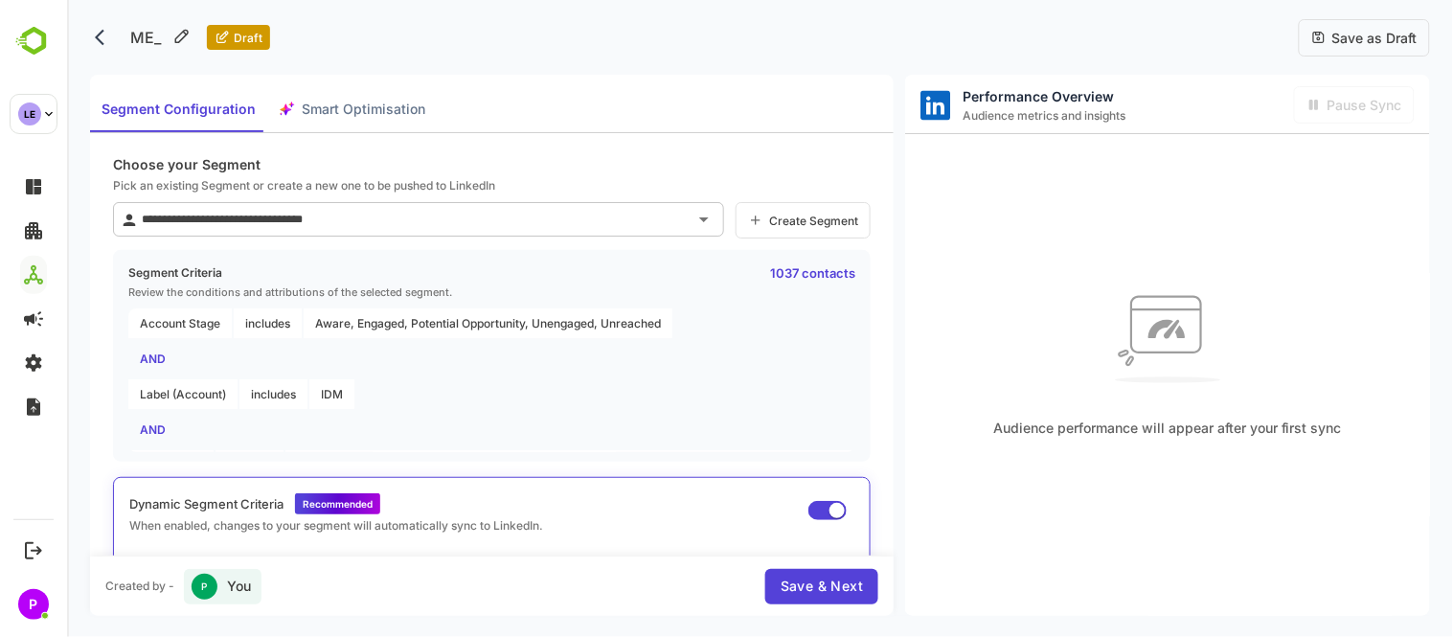
click at [501, 125] on div "Segment Configuration Smart Optimisation" at bounding box center [490, 104] width 803 height 58
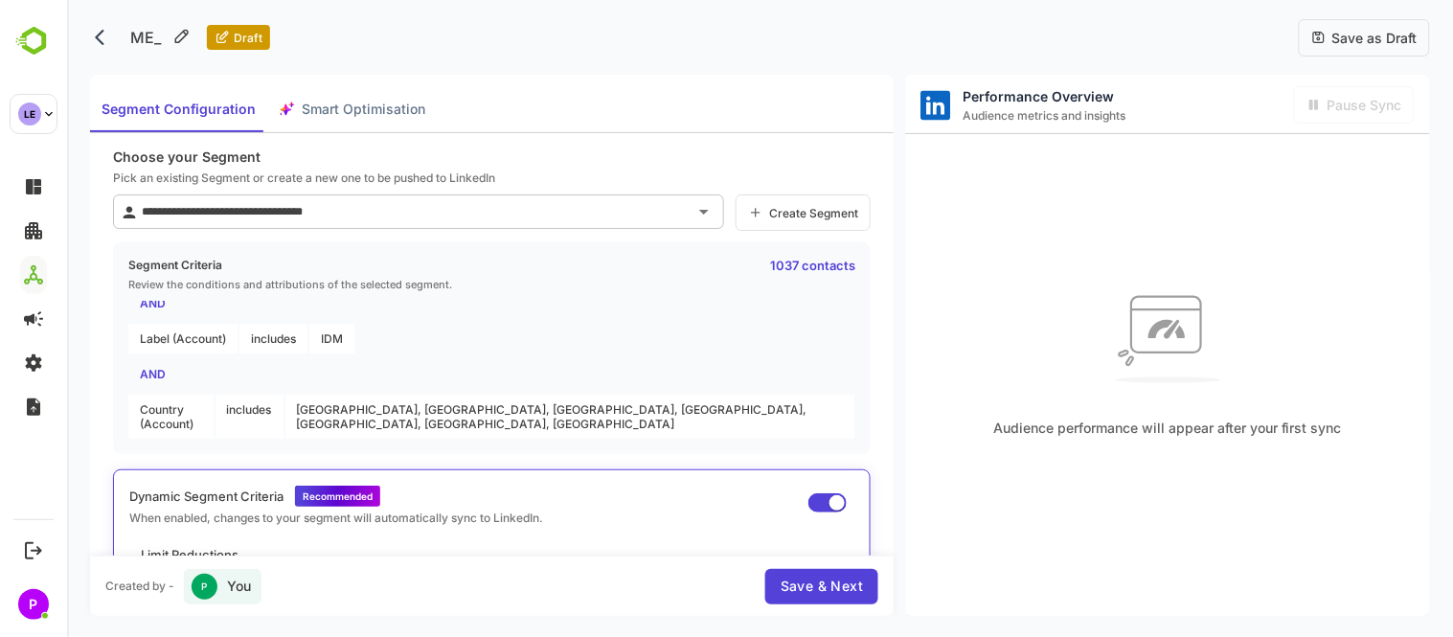
scroll to position [58, 0]
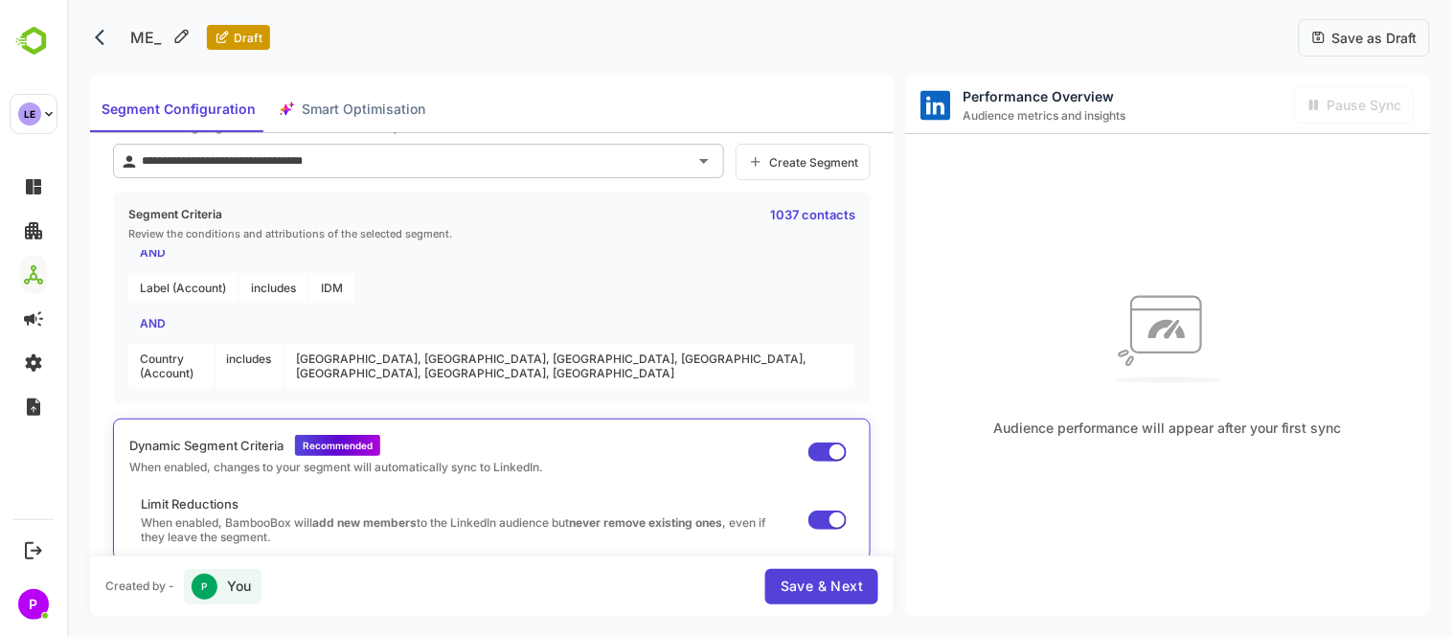
click at [808, 588] on span "Save & Next" at bounding box center [820, 587] width 82 height 24
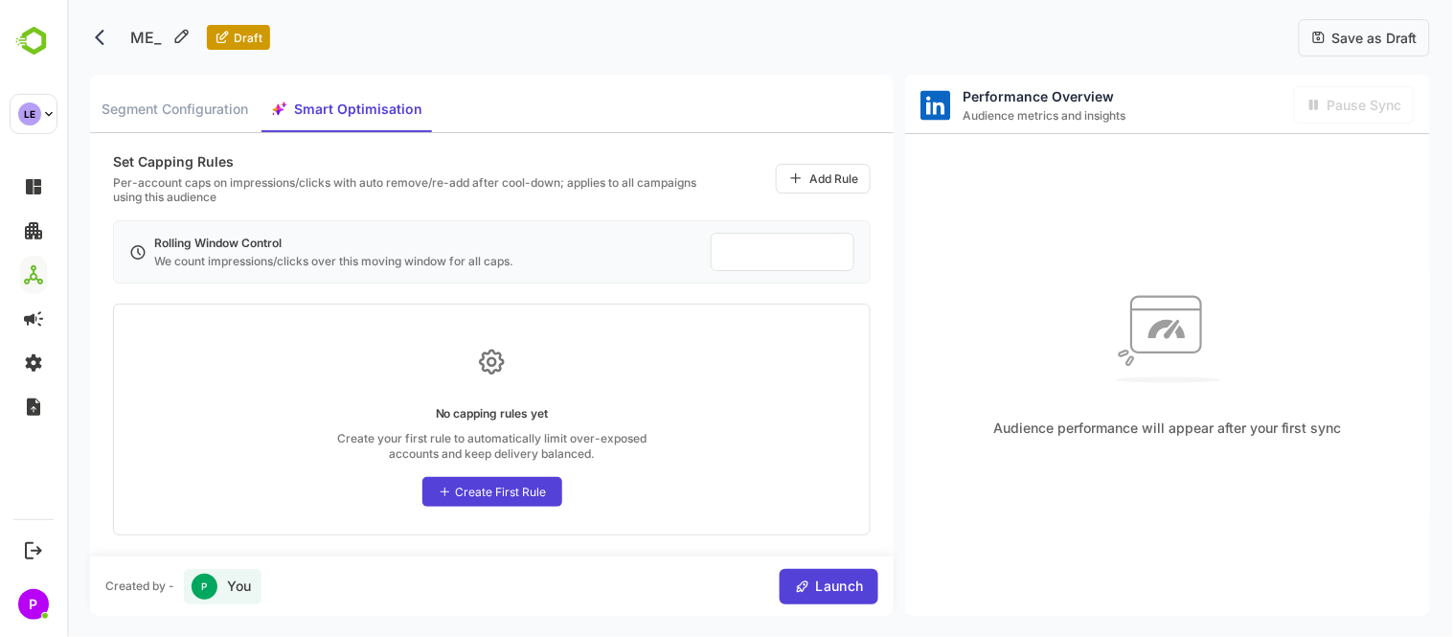
click at [830, 177] on div "Add Rule" at bounding box center [832, 178] width 49 height 14
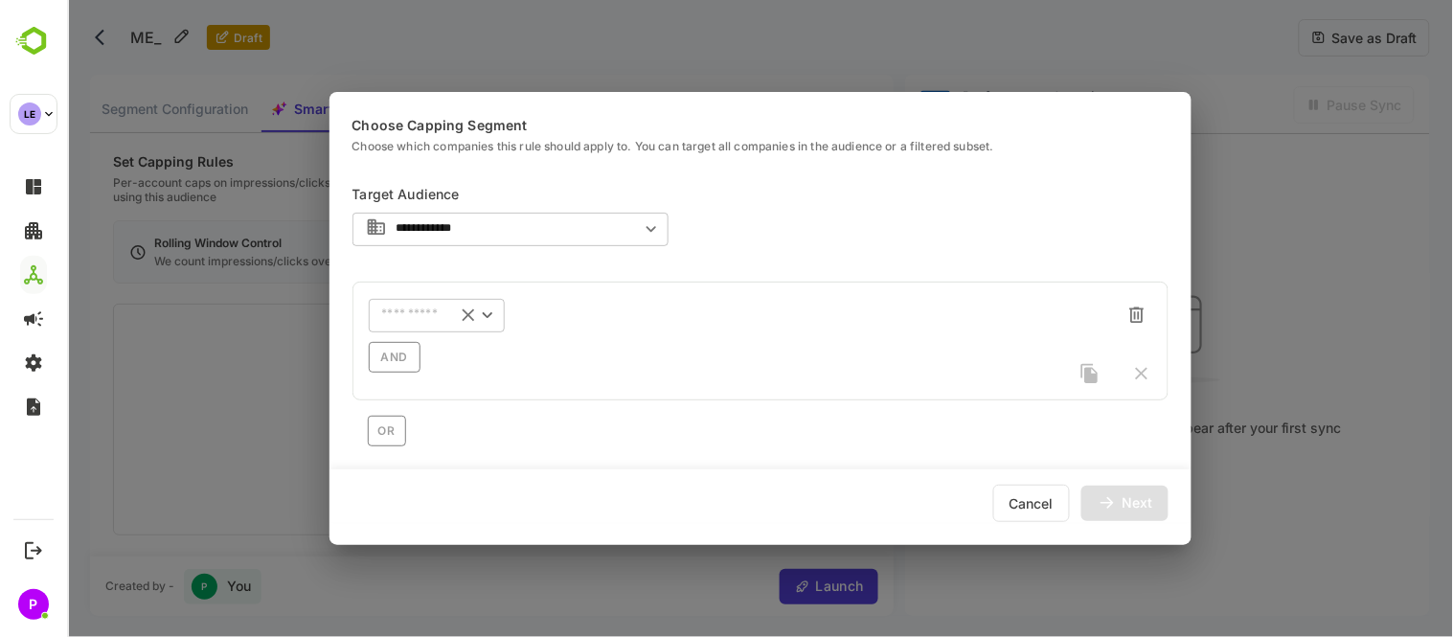
click at [492, 324] on icon "Open" at bounding box center [486, 315] width 21 height 21
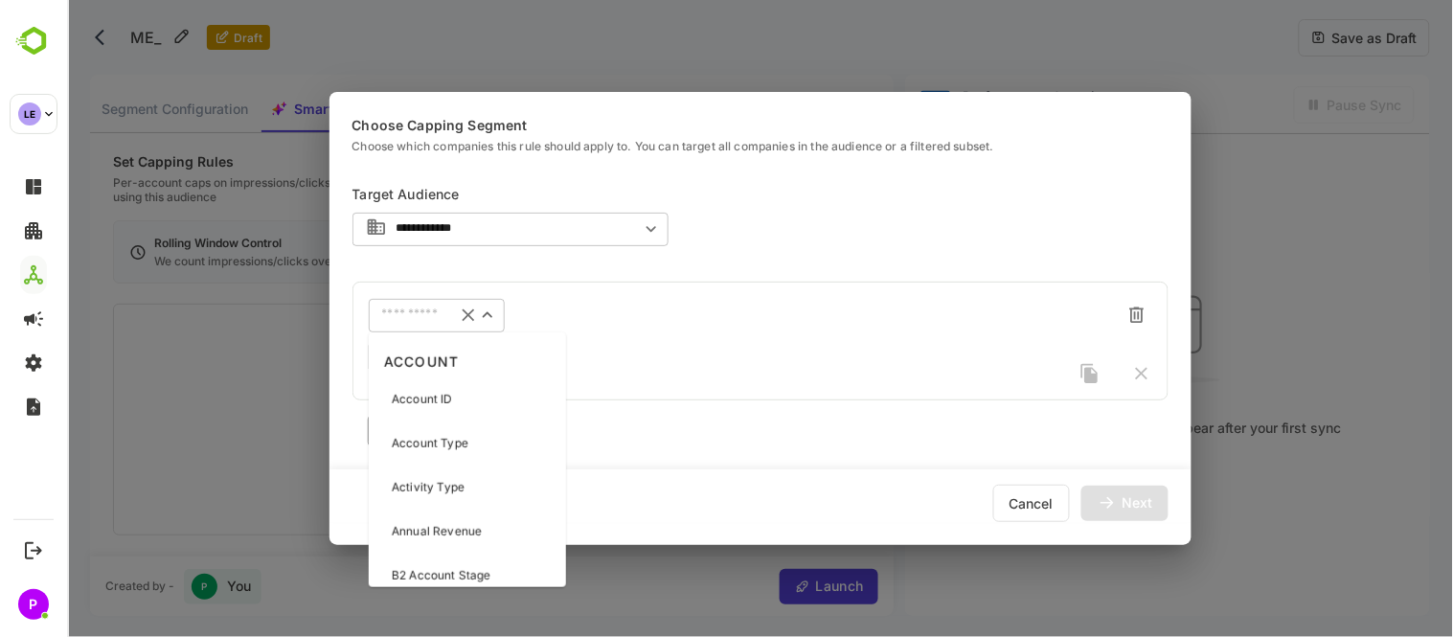
type input "*"
click at [463, 455] on div "Account Type" at bounding box center [467, 443] width 190 height 40
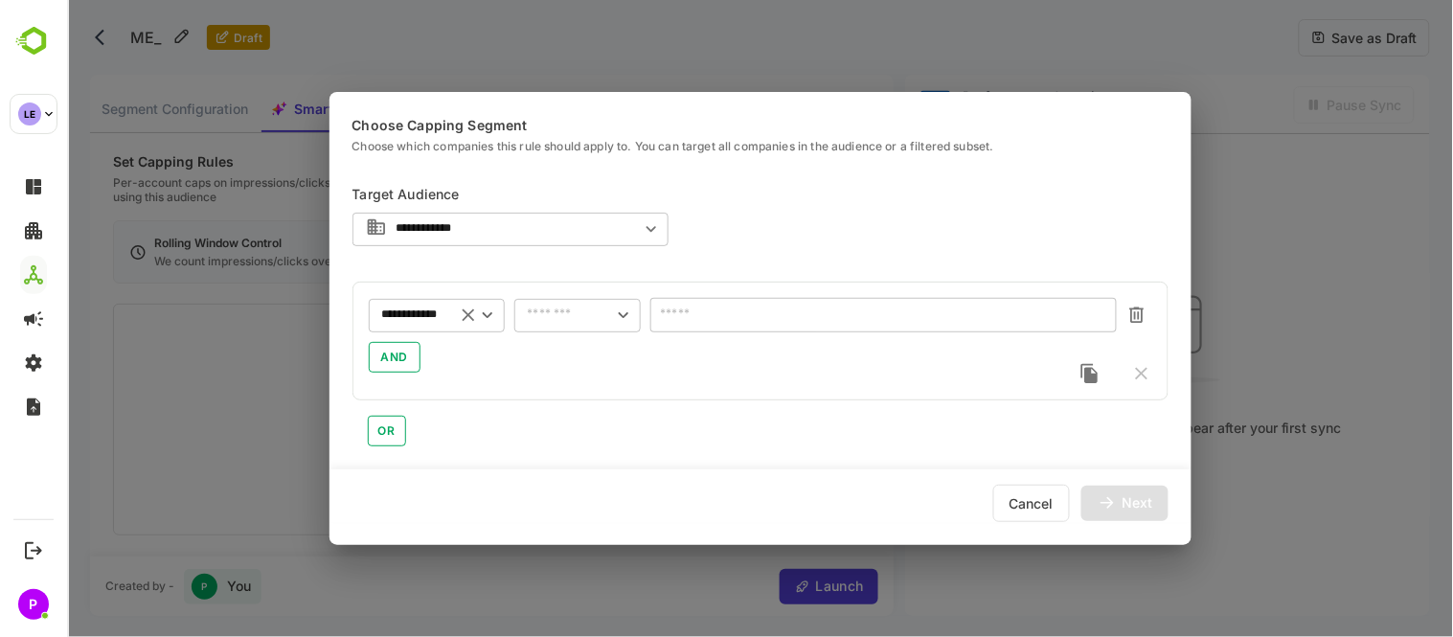
click at [471, 320] on icon "Clear" at bounding box center [467, 314] width 12 height 12
click at [485, 319] on icon "Open" at bounding box center [486, 315] width 21 height 21
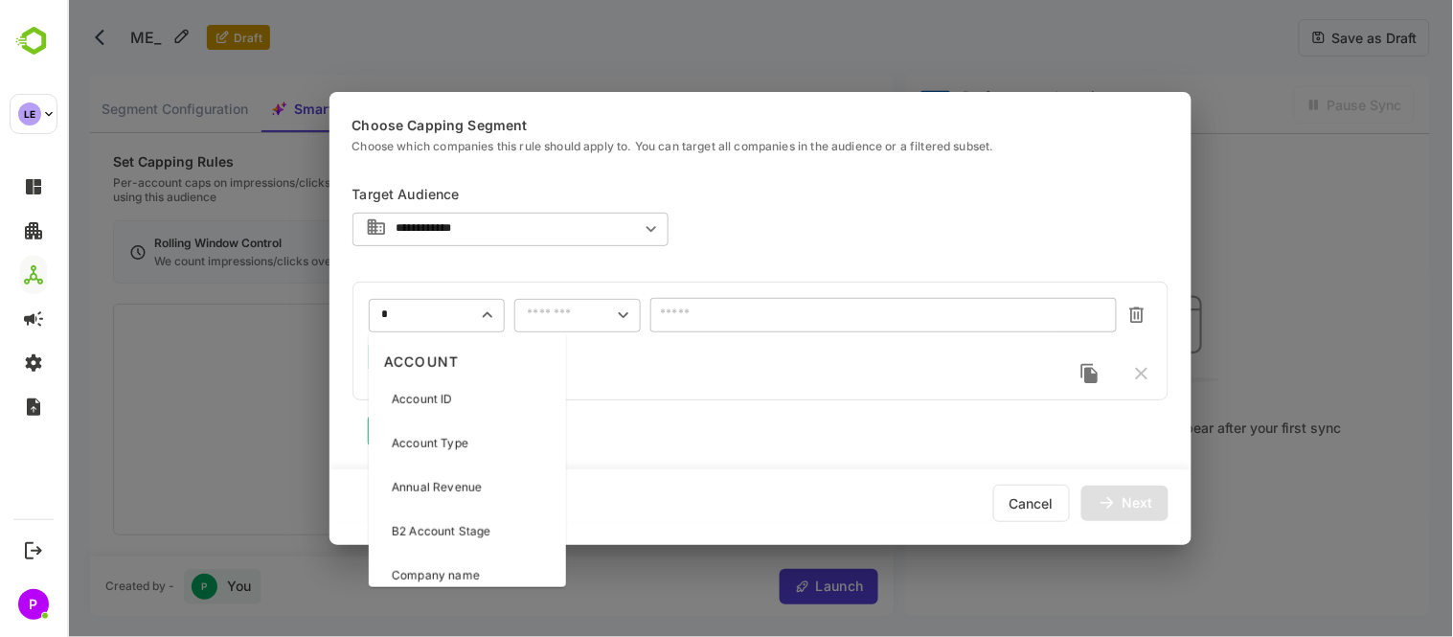
type input "**"
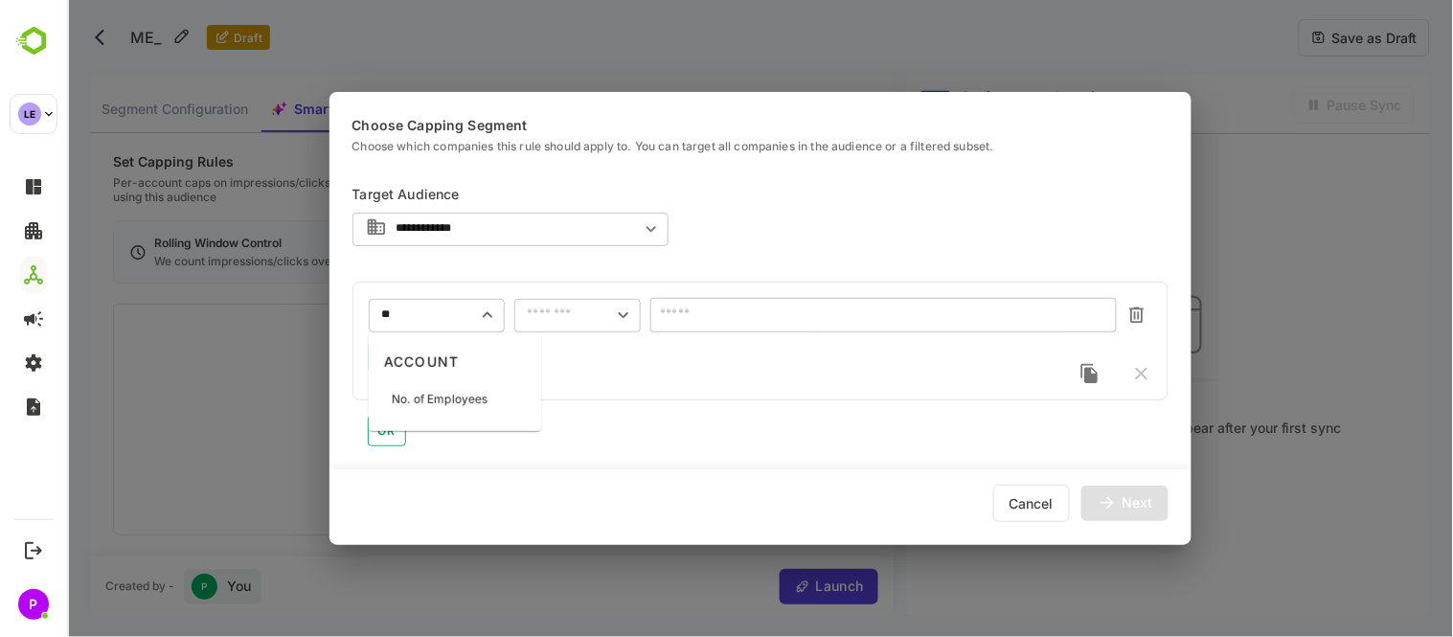
click at [497, 407] on div "No. of Employees" at bounding box center [454, 399] width 165 height 40
click at [623, 313] on icon "Open" at bounding box center [622, 315] width 21 height 21
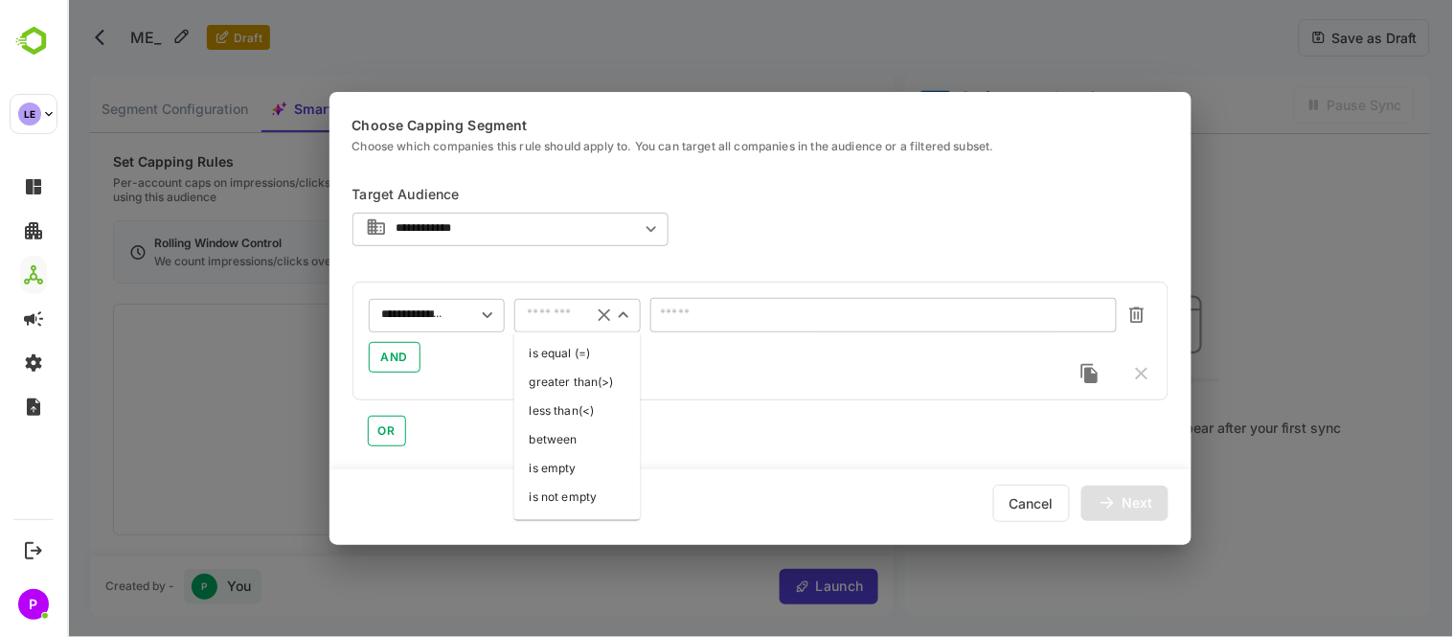
click at [585, 385] on li "greater than(>)" at bounding box center [576, 383] width 126 height 29
type input "**********"
click at [693, 323] on input "number" at bounding box center [882, 315] width 466 height 34
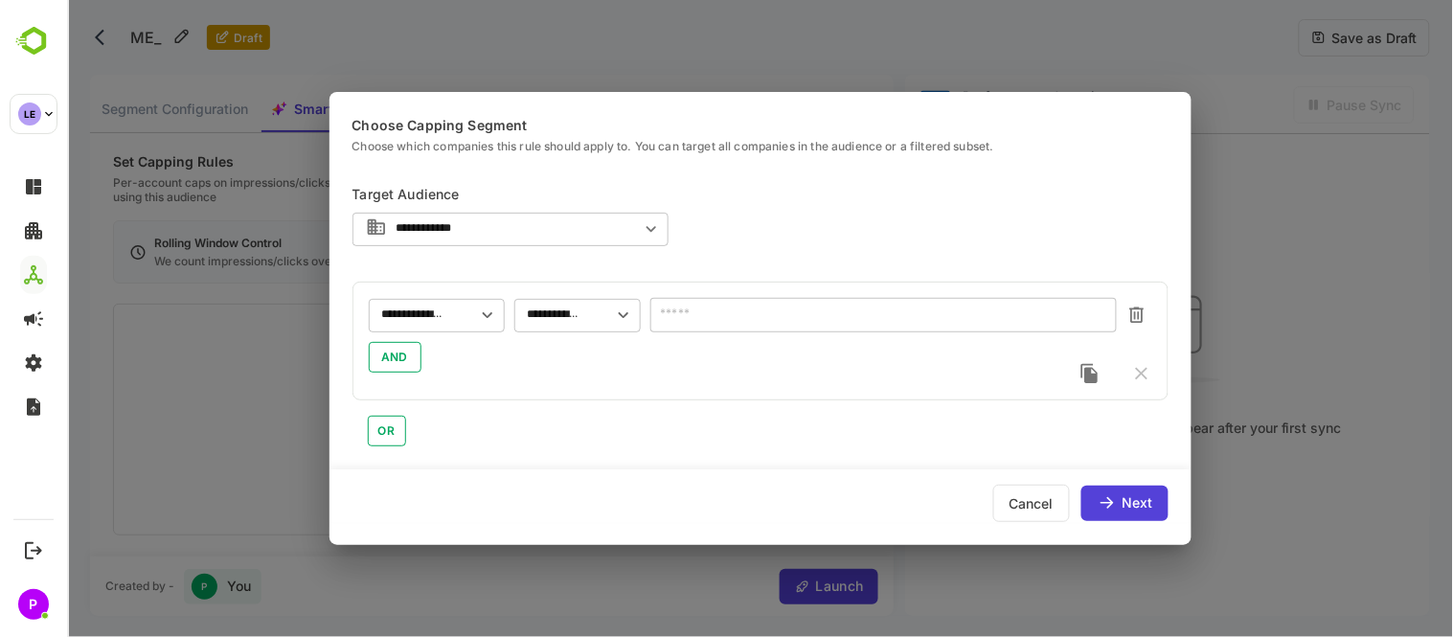
type input "****"
click at [1120, 504] on div "Next" at bounding box center [1123, 502] width 56 height 15
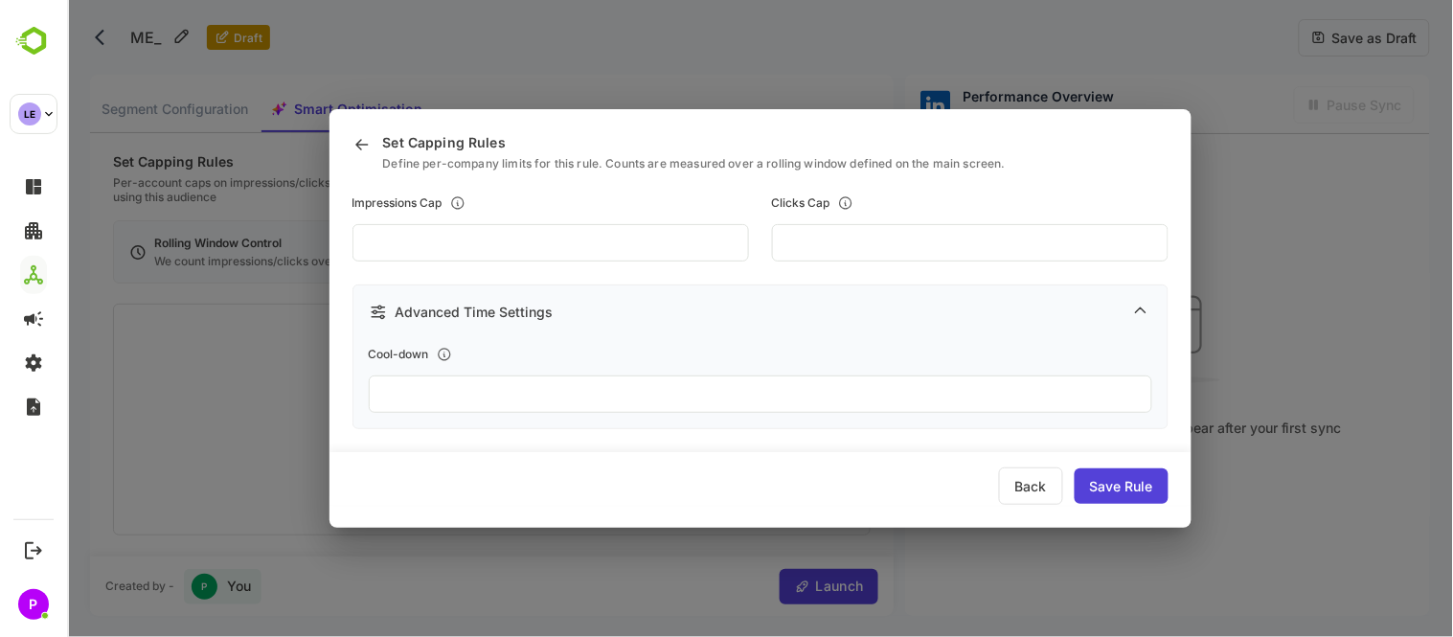
click at [372, 241] on input "***" at bounding box center [549, 242] width 396 height 37
click at [374, 249] on input "***" at bounding box center [549, 242] width 396 height 37
type input "*"
click at [1112, 483] on div "Save Rule" at bounding box center [1120, 485] width 94 height 35
type input "***"
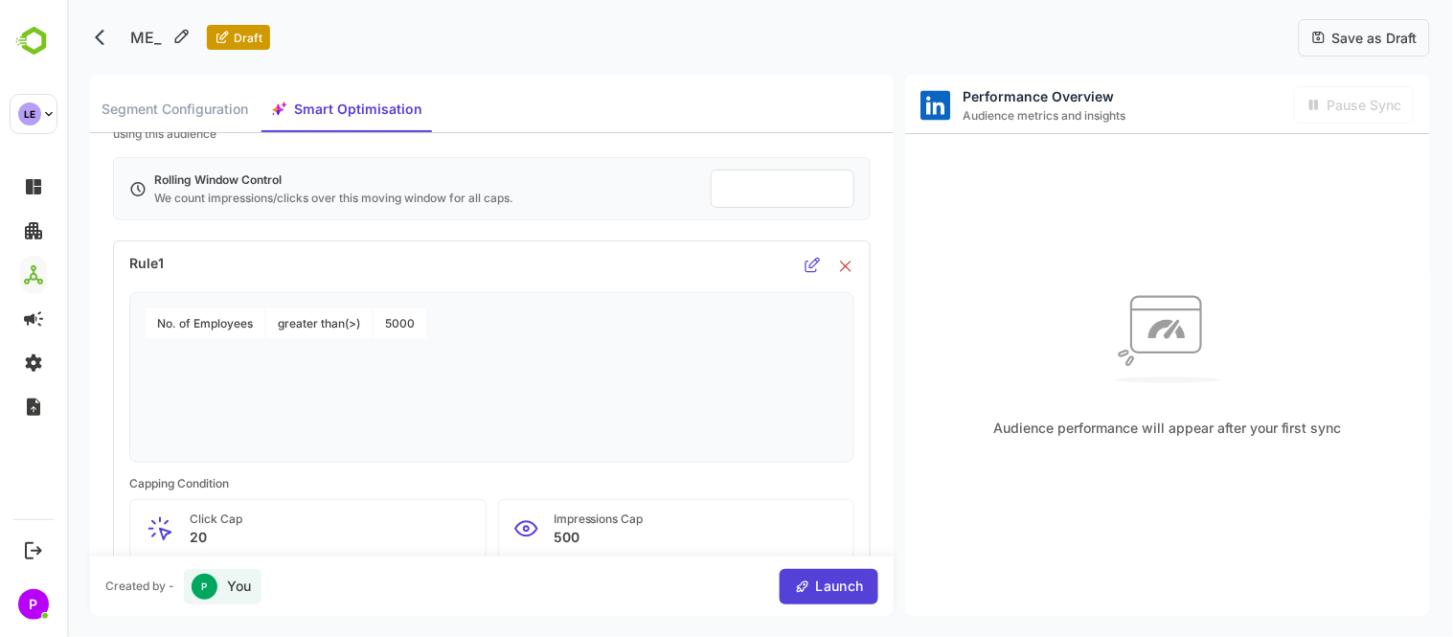
scroll to position [69, 0]
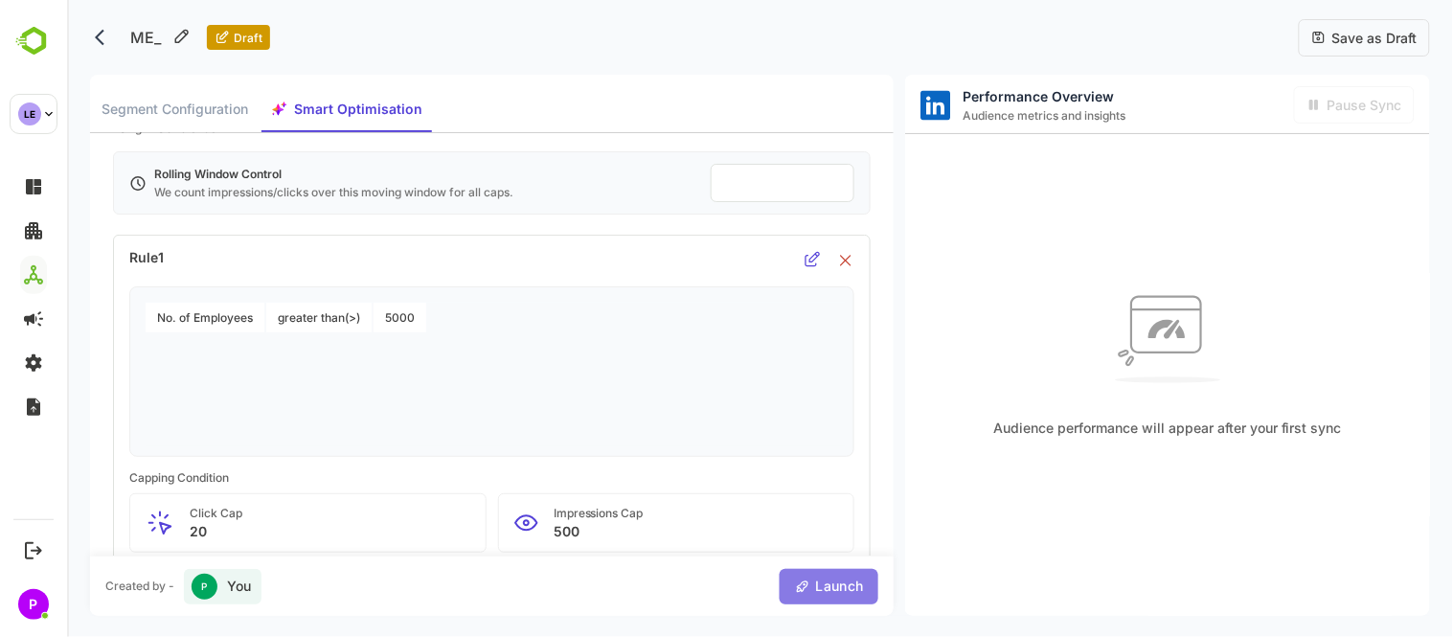
click at [839, 584] on span "Launch" at bounding box center [836, 587] width 54 height 24
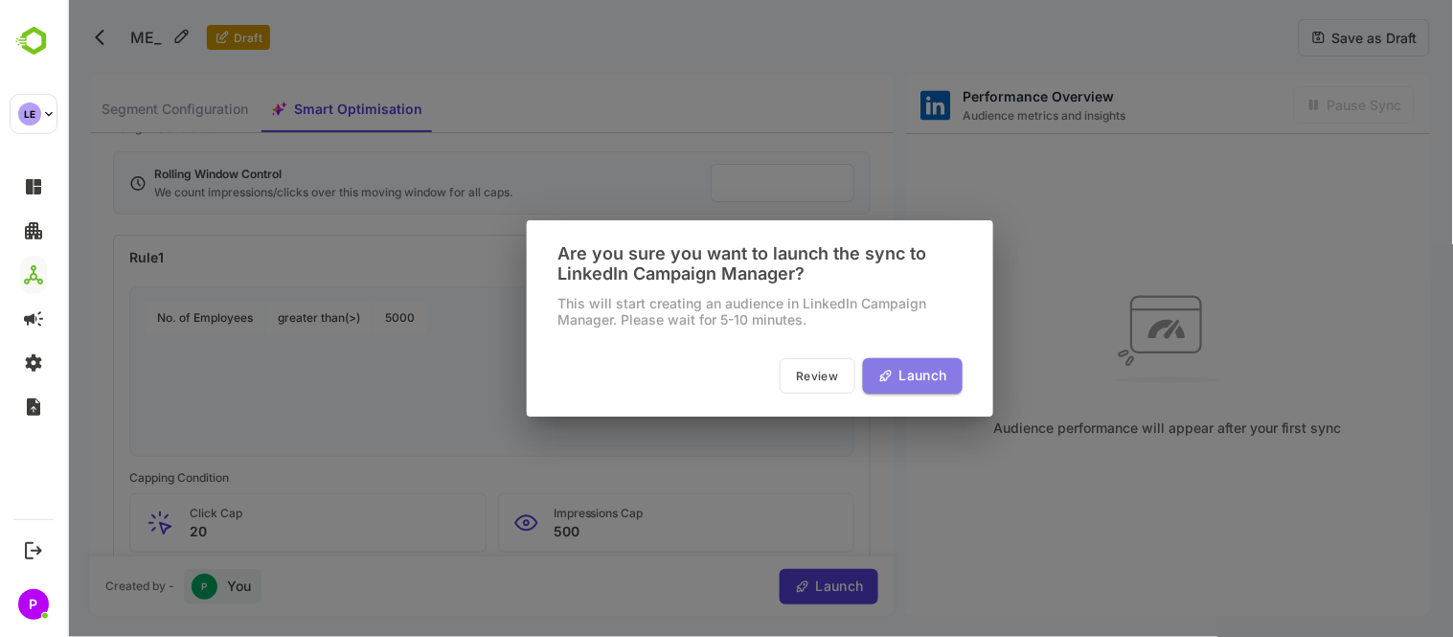
click at [921, 375] on span "Launch" at bounding box center [919, 376] width 54 height 24
